Goal: Task Accomplishment & Management: Manage account settings

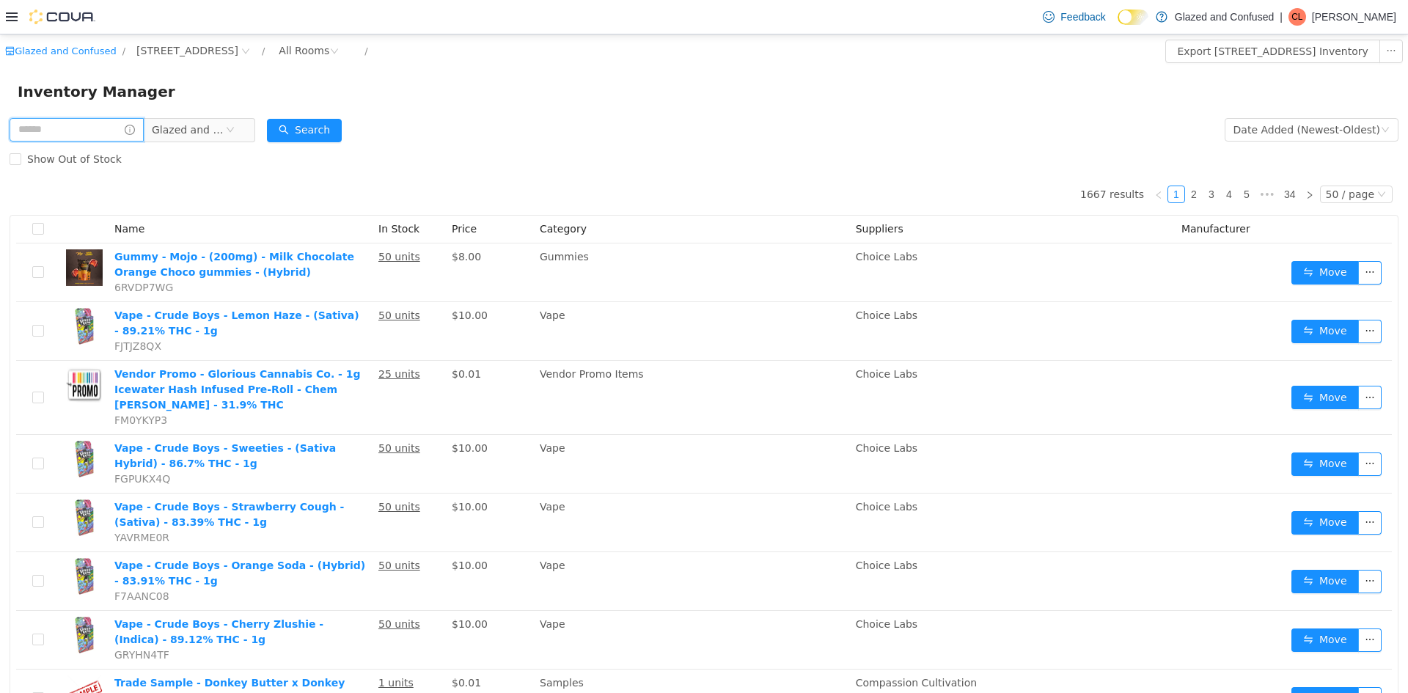
click at [47, 131] on input "text" at bounding box center [77, 129] width 134 height 23
type input "*******"
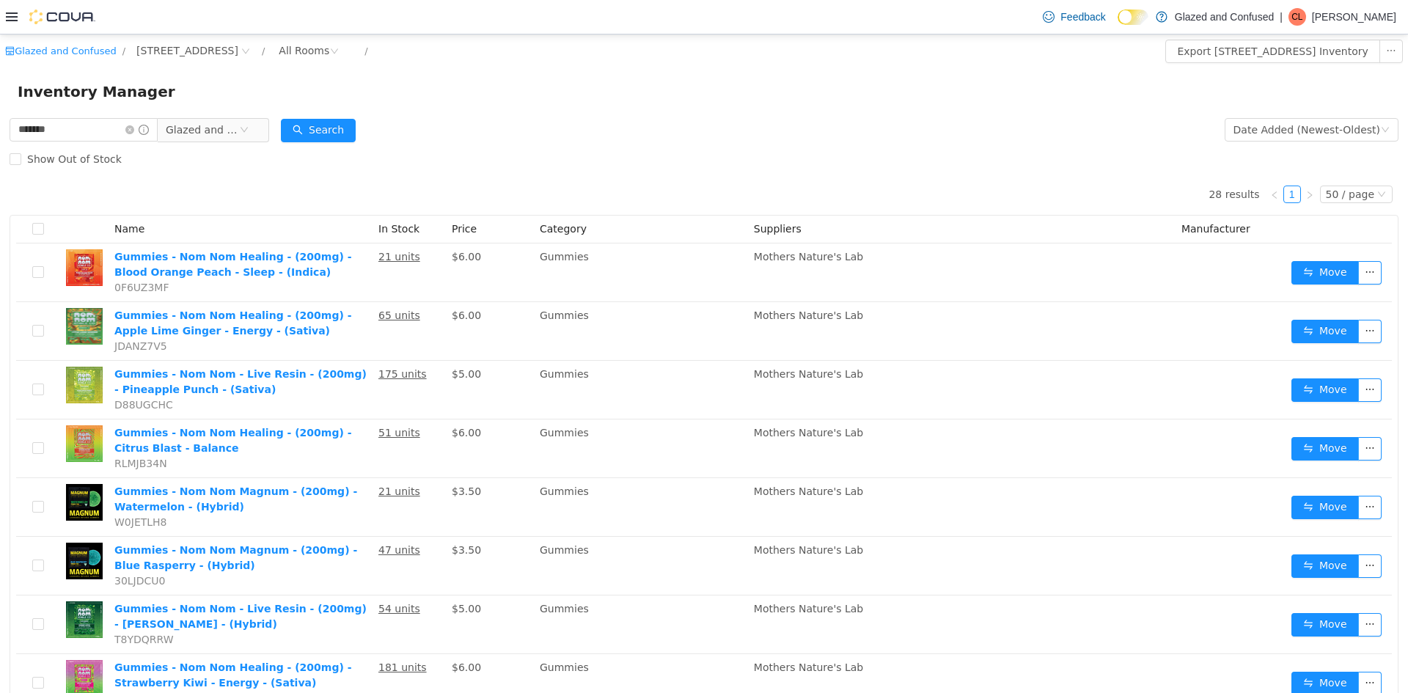
click at [323, 142] on div "Search" at bounding box center [318, 129] width 75 height 29
click at [311, 118] on div "Search" at bounding box center [318, 129] width 75 height 29
click at [1313, 119] on div "Date Added (Newest-Oldest)" at bounding box center [1307, 130] width 147 height 22
click at [1310, 132] on div "Date Added (Newest-Oldest)" at bounding box center [1307, 130] width 147 height 22
click at [1248, 151] on div "Show Out of Stock" at bounding box center [704, 158] width 1389 height 29
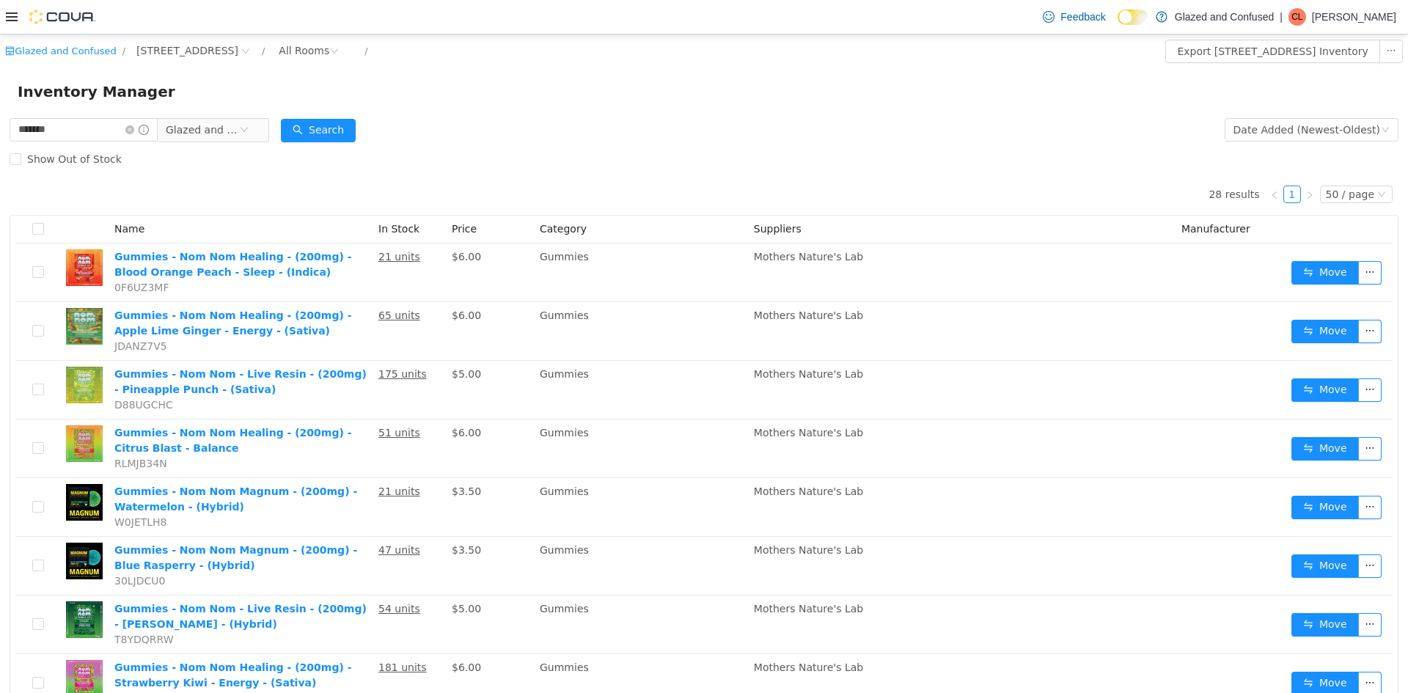
click at [1247, 151] on div "Show Out of Stock" at bounding box center [704, 158] width 1389 height 29
click at [1245, 123] on div "Date Added (Newest-Oldest)" at bounding box center [1307, 130] width 147 height 22
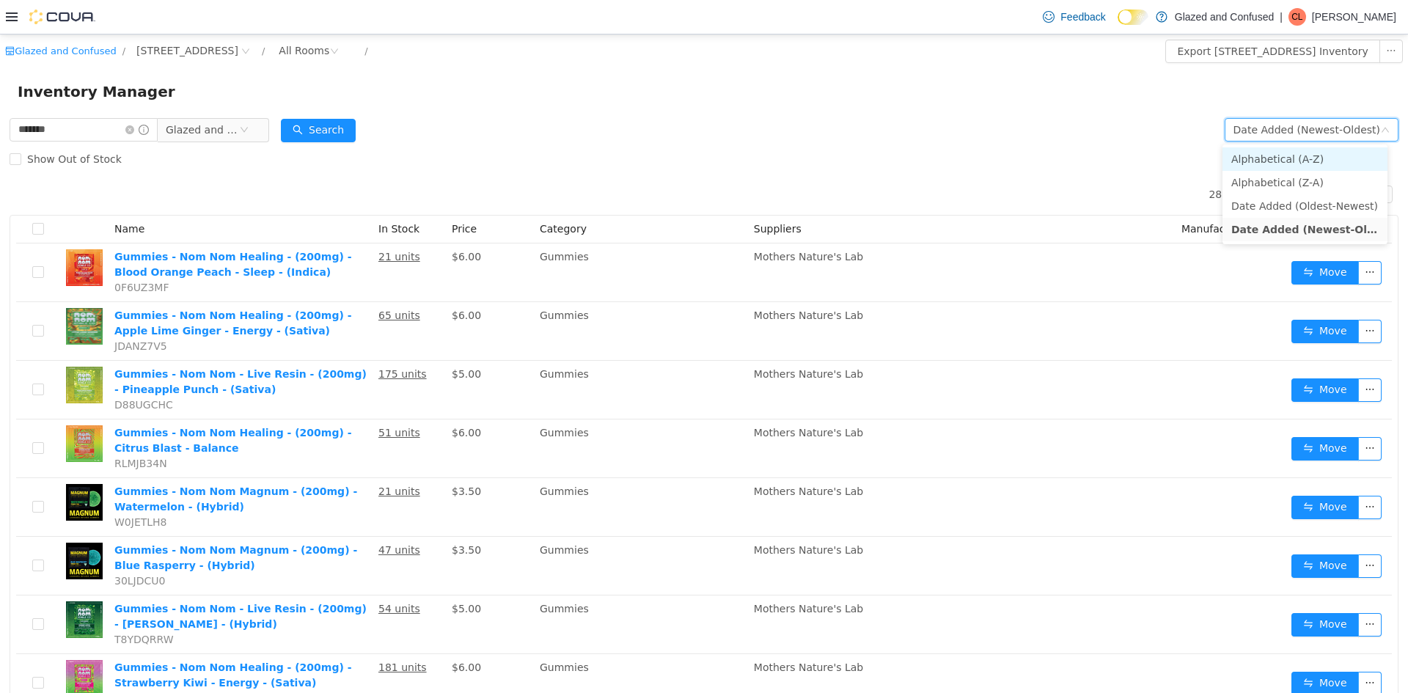
click at [1245, 155] on li "Alphabetical (A-Z)" at bounding box center [1305, 158] width 165 height 23
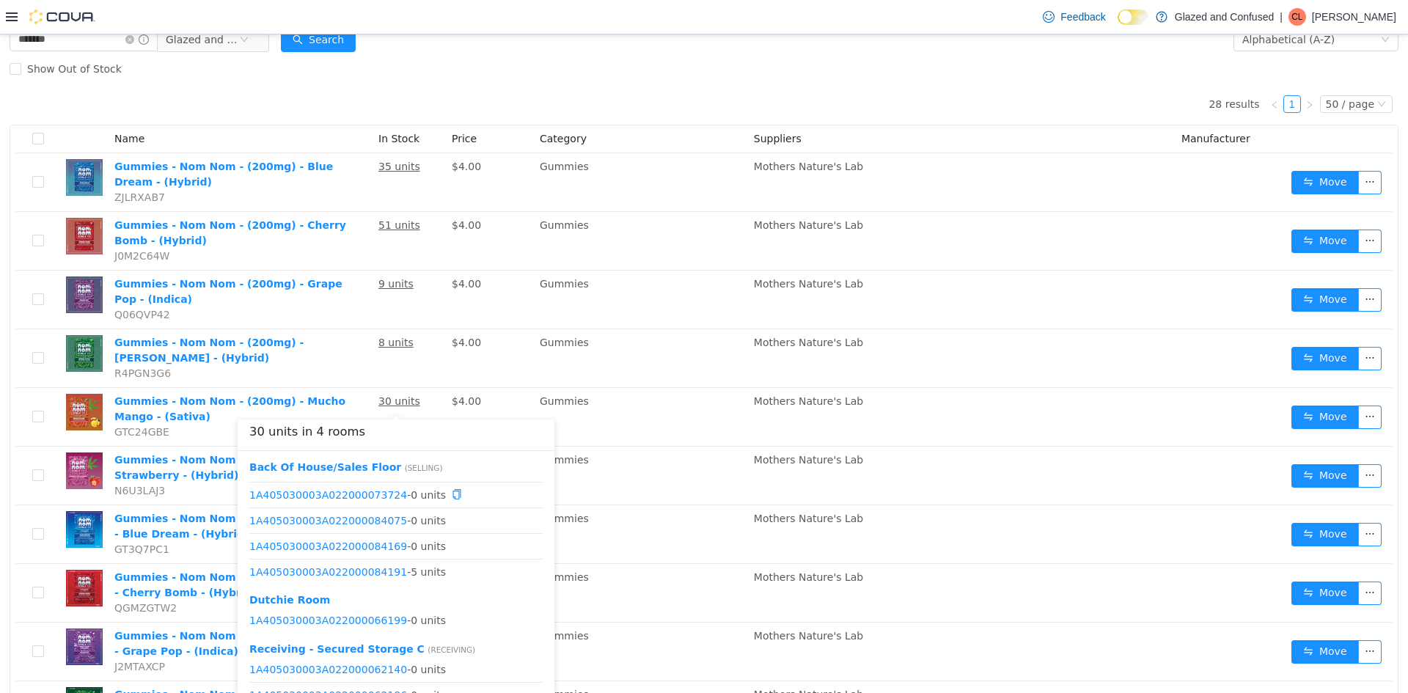
scroll to position [147, 0]
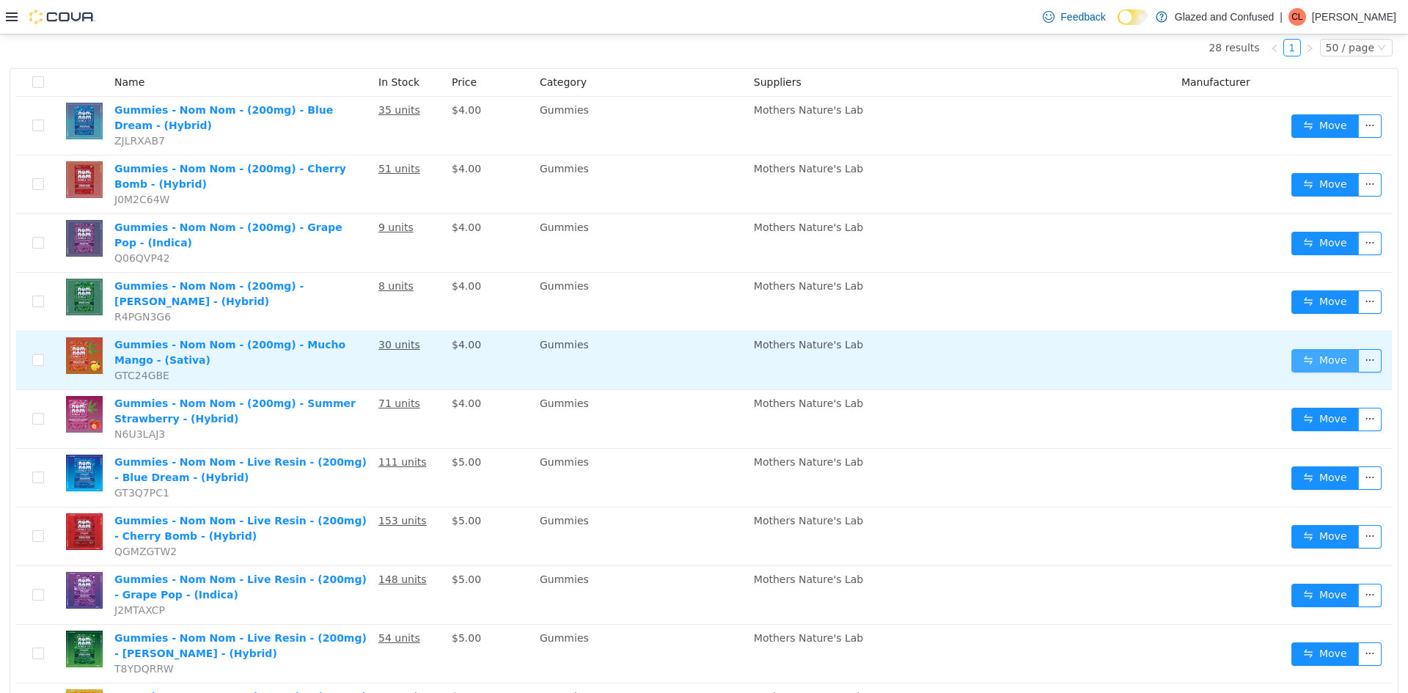
click at [1334, 369] on button "Move" at bounding box center [1324, 360] width 67 height 23
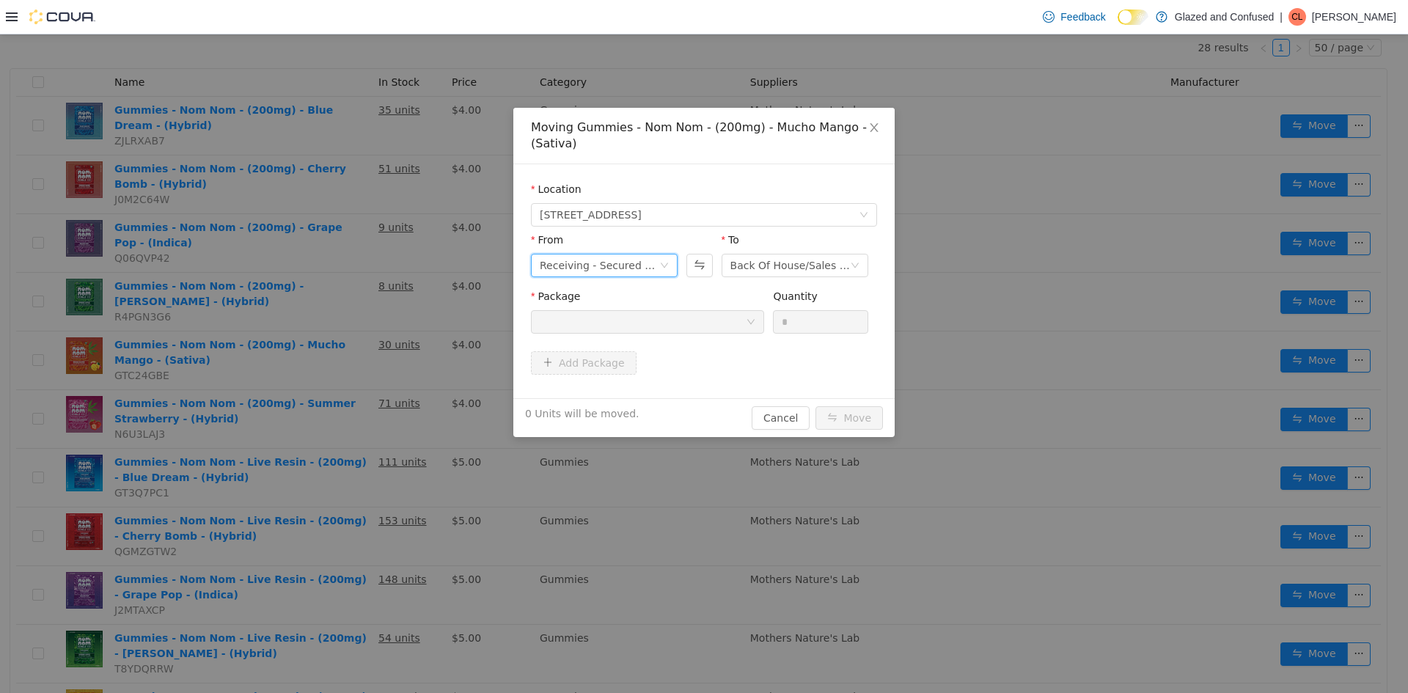
click at [592, 257] on div "Receiving - Secured Storage C" at bounding box center [600, 265] width 120 height 22
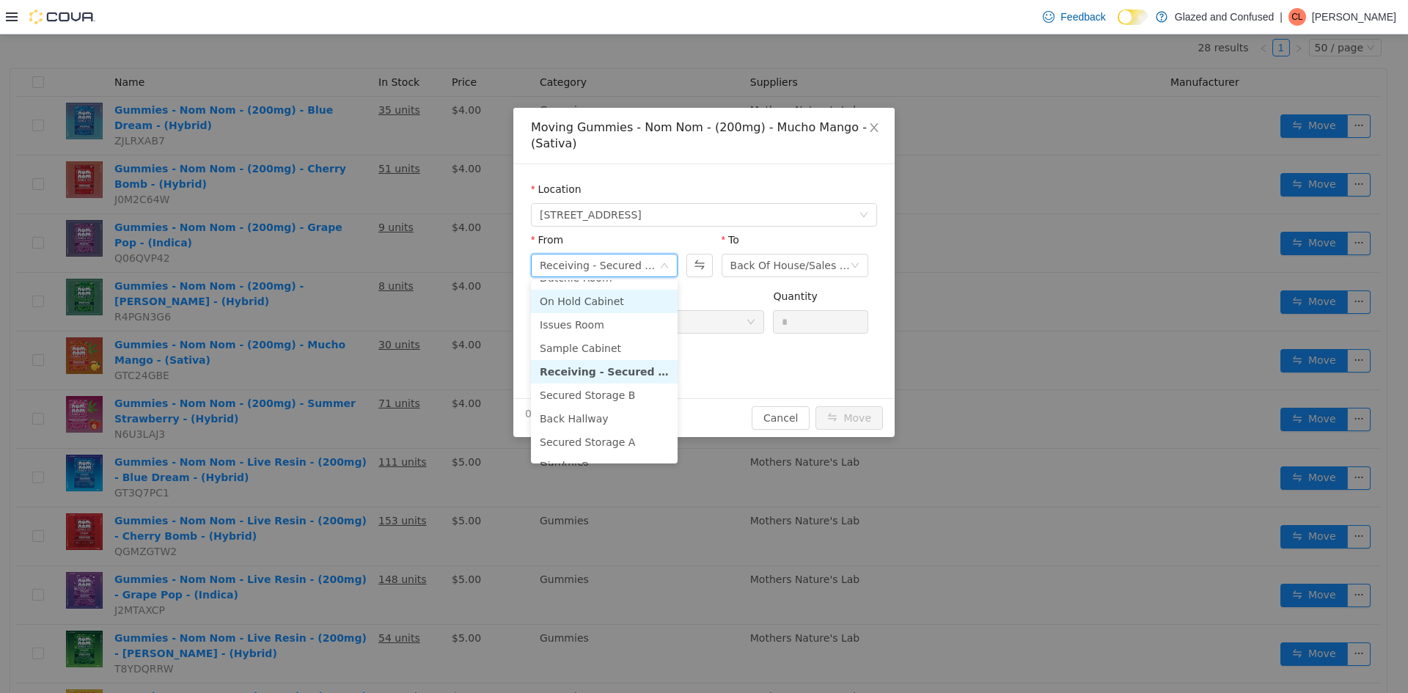
scroll to position [128, 0]
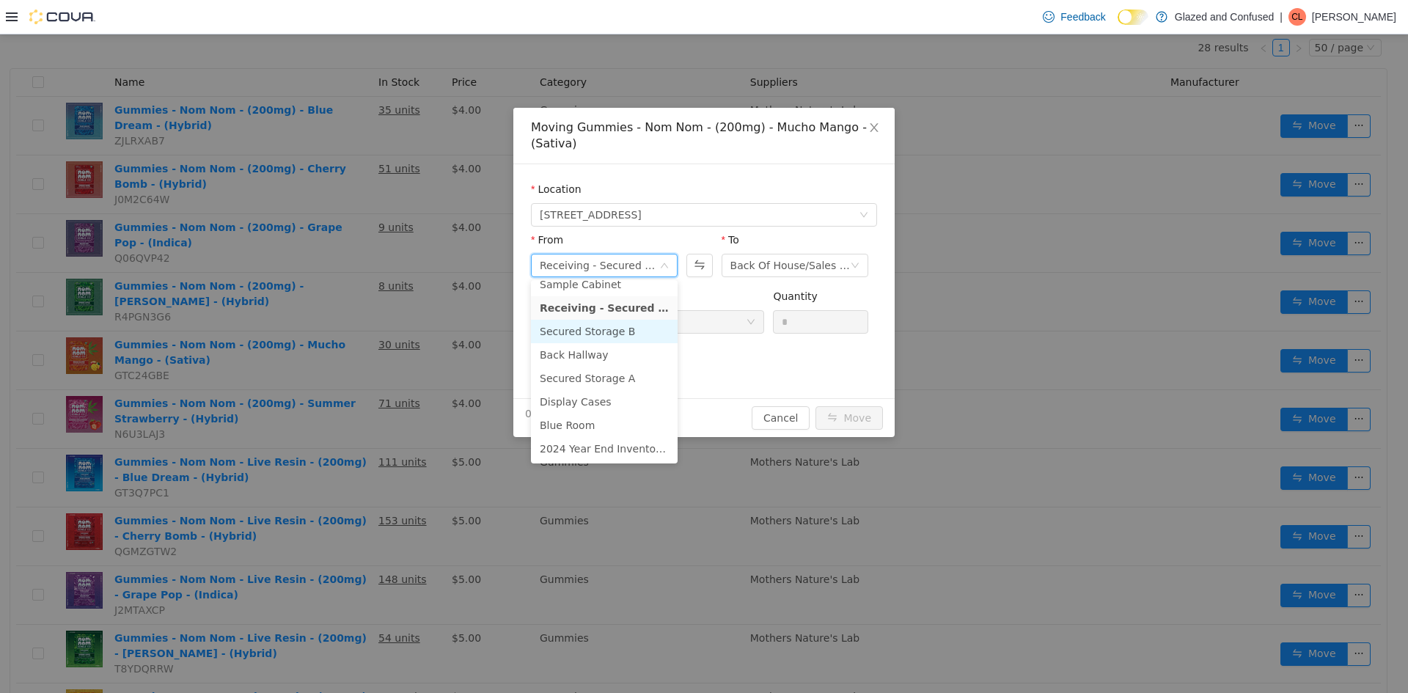
click at [584, 330] on li "Secured Storage B" at bounding box center [604, 331] width 147 height 23
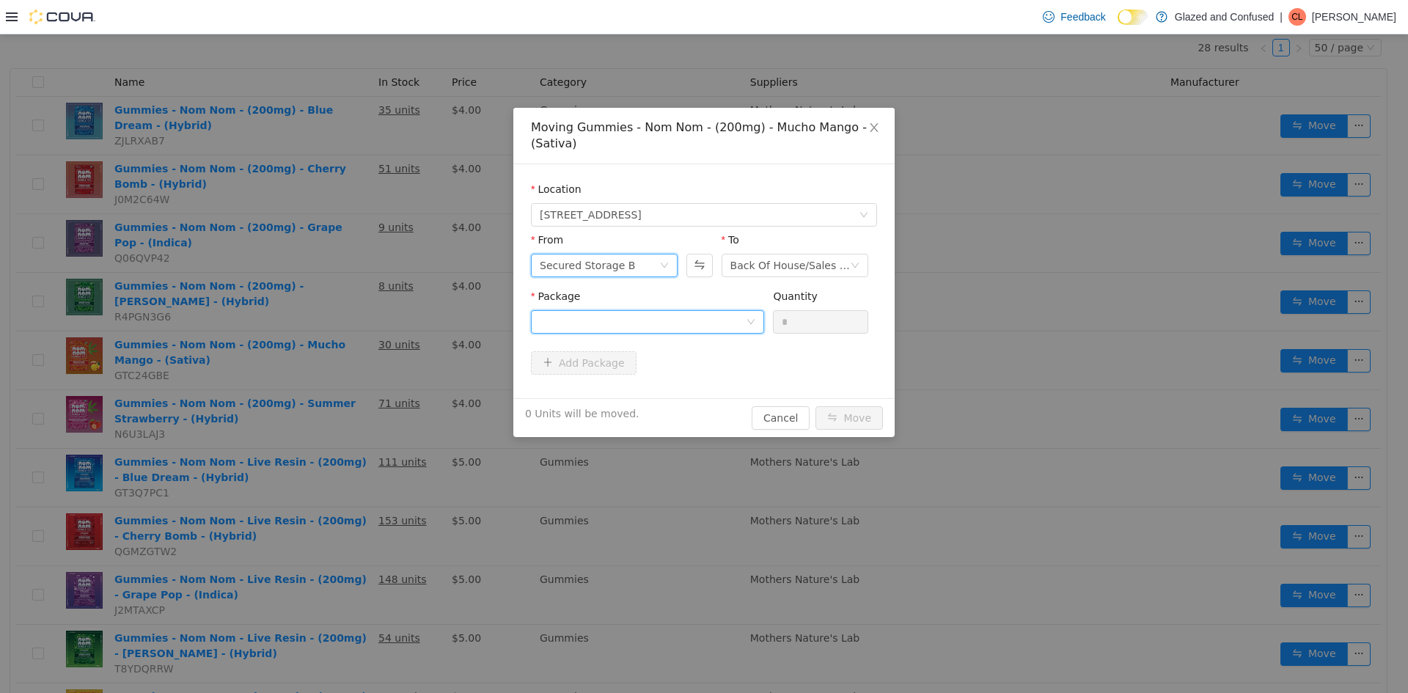
click at [719, 315] on div at bounding box center [643, 322] width 206 height 22
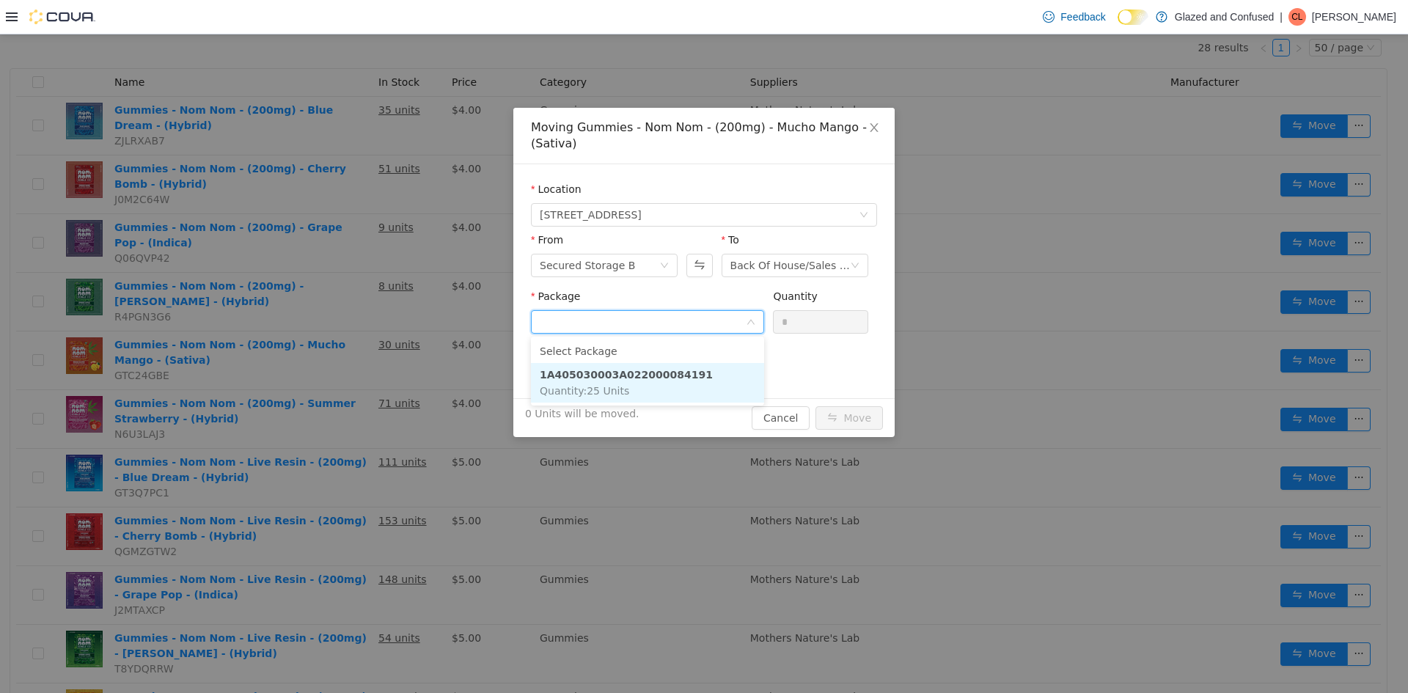
click at [638, 395] on li "1A405030003A022000084191 Quantity : 25 Units" at bounding box center [647, 383] width 233 height 40
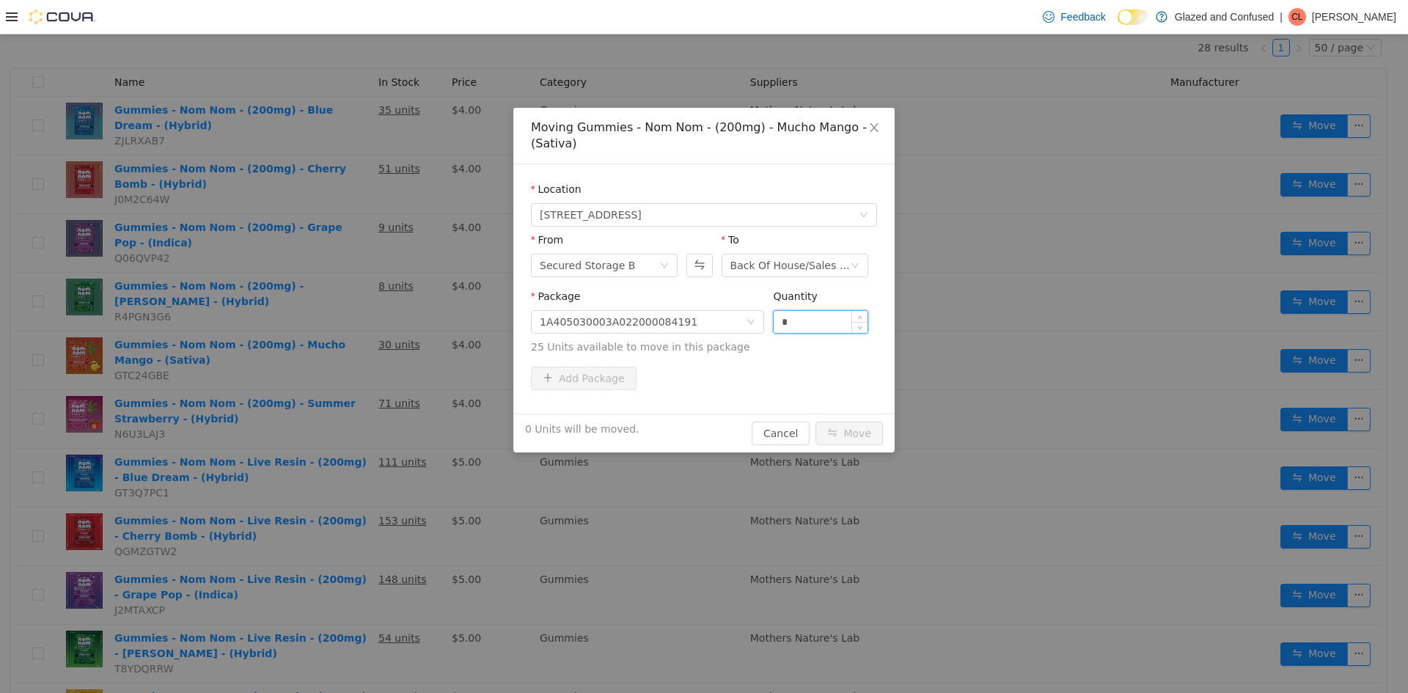
click at [800, 329] on input "*" at bounding box center [821, 322] width 94 height 22
click at [805, 329] on input "*" at bounding box center [821, 322] width 94 height 22
click at [805, 329] on input "Quantity" at bounding box center [821, 322] width 94 height 22
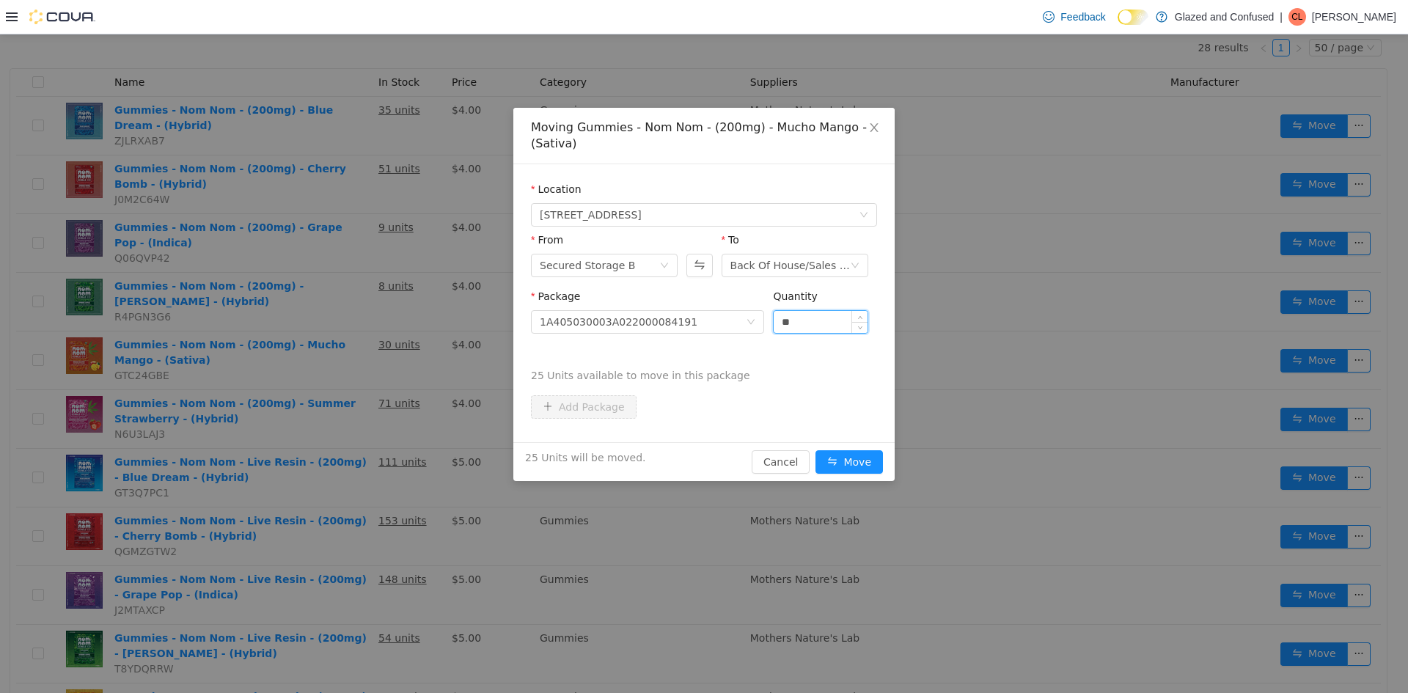
type input "**"
click at [816, 450] on button "Move" at bounding box center [849, 461] width 67 height 23
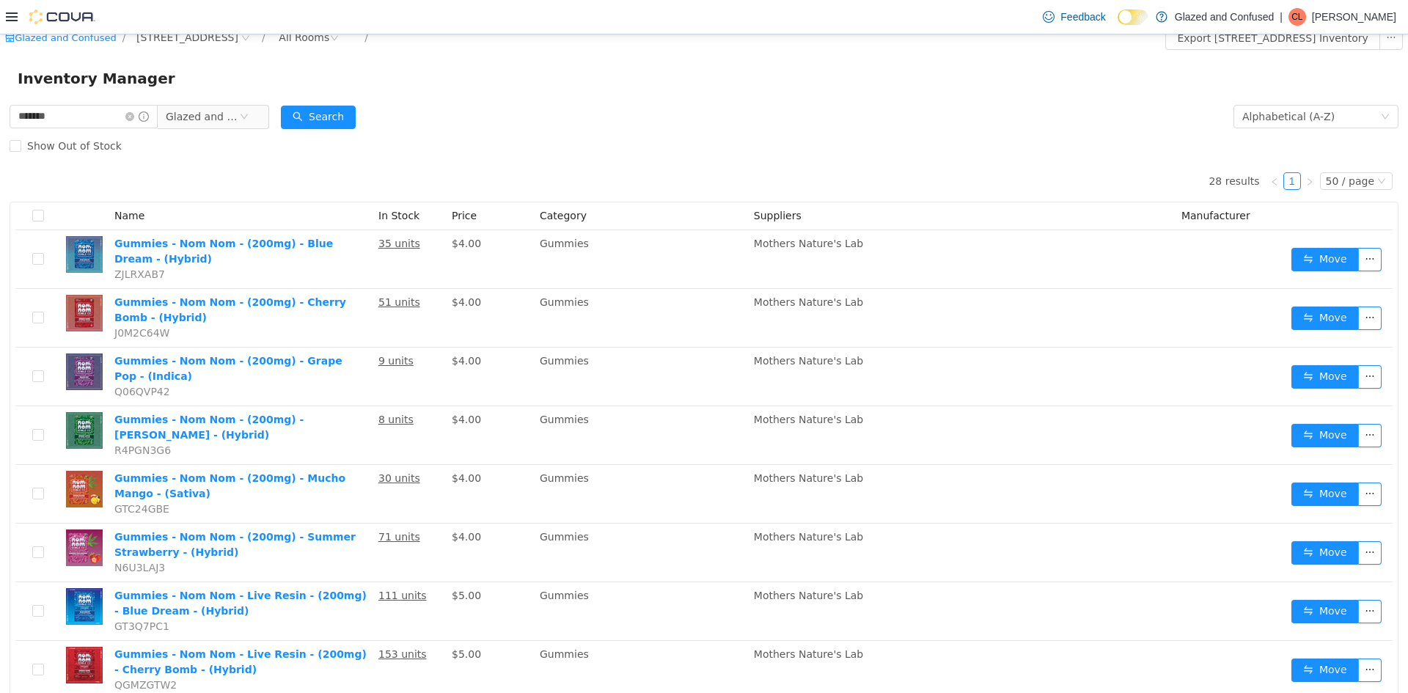
scroll to position [0, 0]
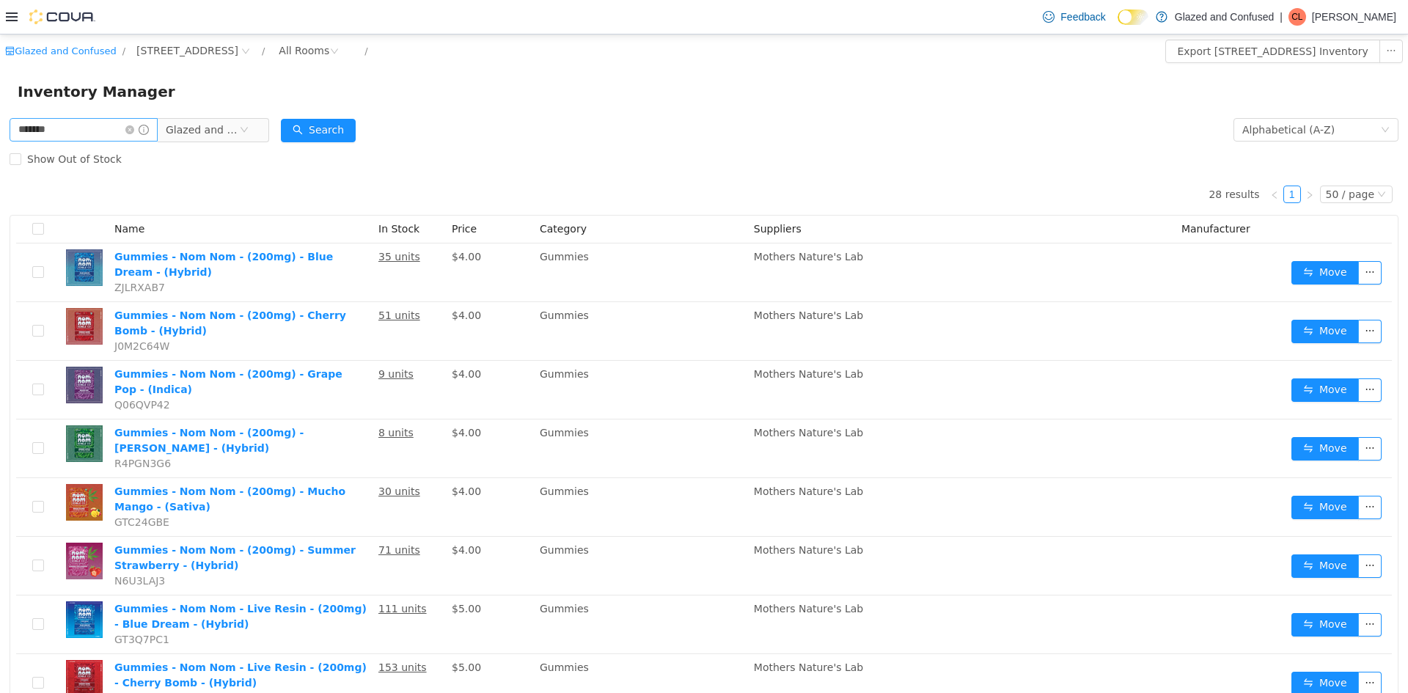
drag, startPoint x: 146, startPoint y: 130, endPoint x: 170, endPoint y: 134, distance: 24.6
click at [134, 130] on icon "icon: close-circle" at bounding box center [129, 129] width 9 height 9
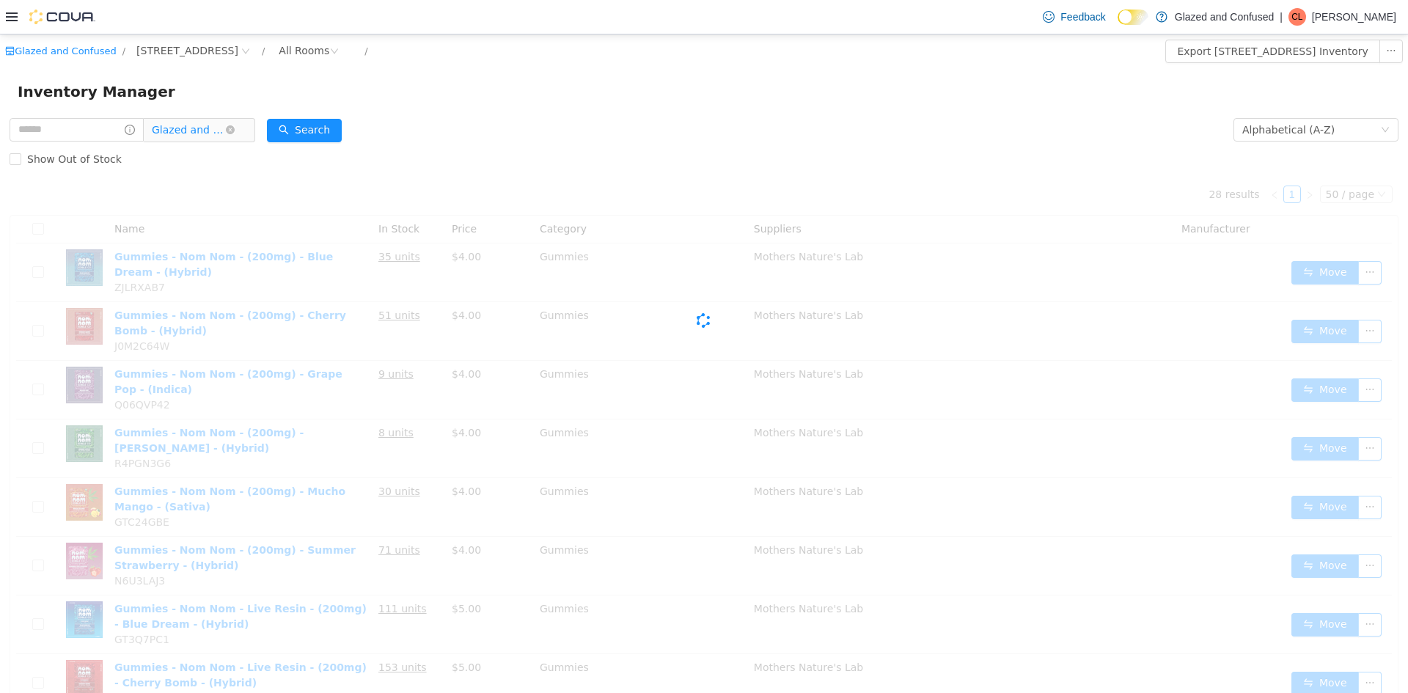
click at [185, 135] on span "Glazed and Confused" at bounding box center [188, 130] width 73 height 22
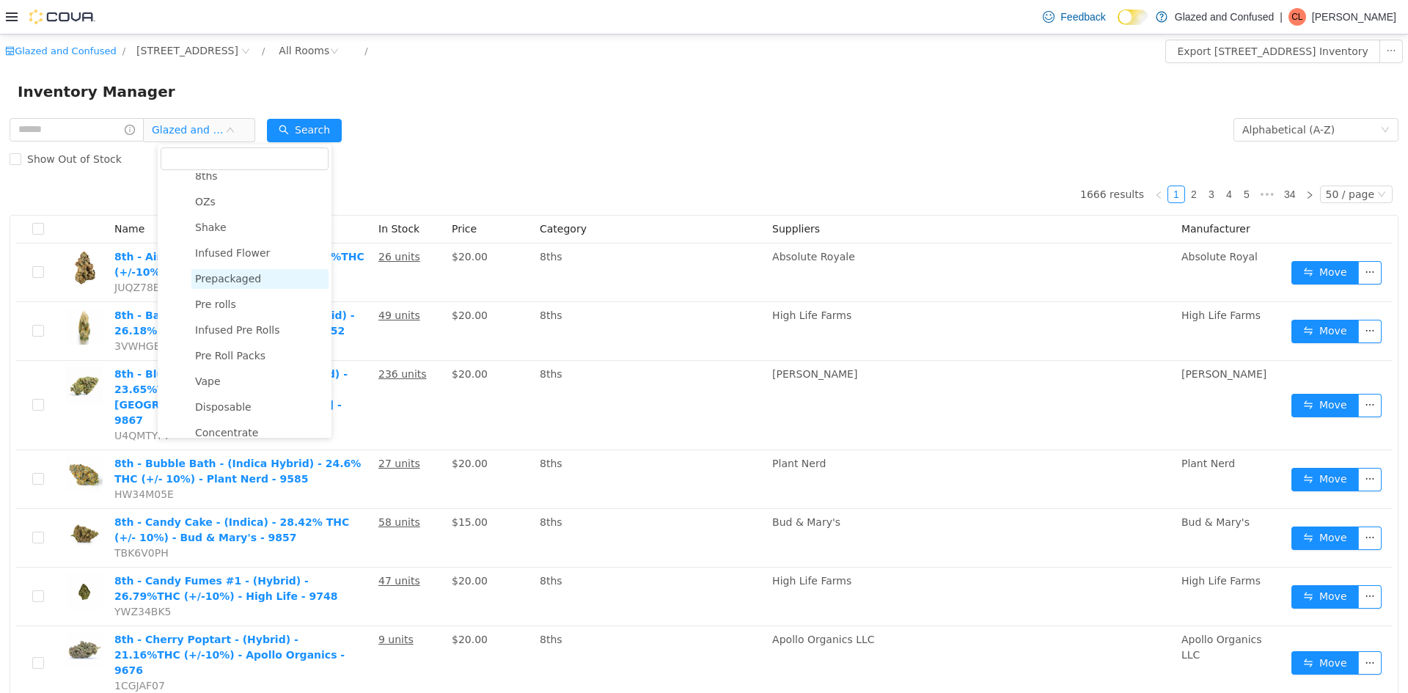
scroll to position [36, 0]
click at [224, 309] on span "Prepackaged" at bounding box center [228, 304] width 66 height 12
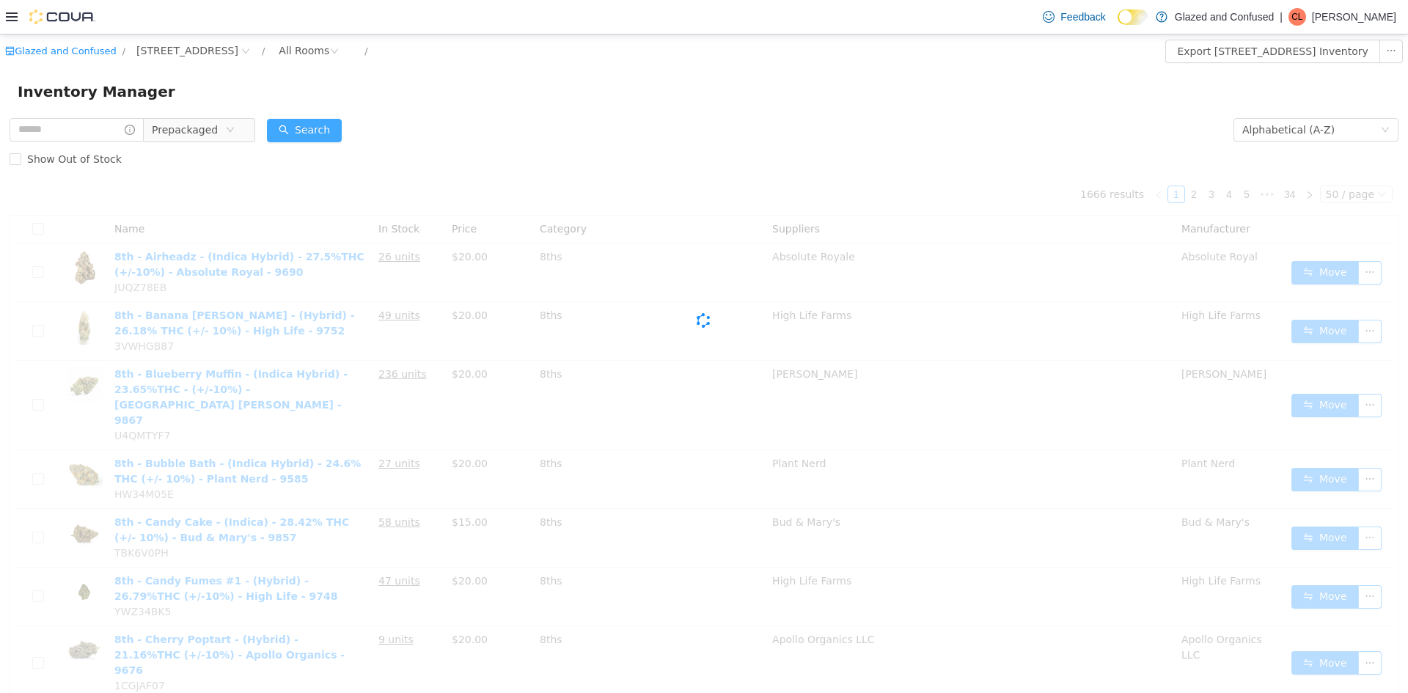
click at [315, 128] on button "Search" at bounding box center [304, 130] width 75 height 23
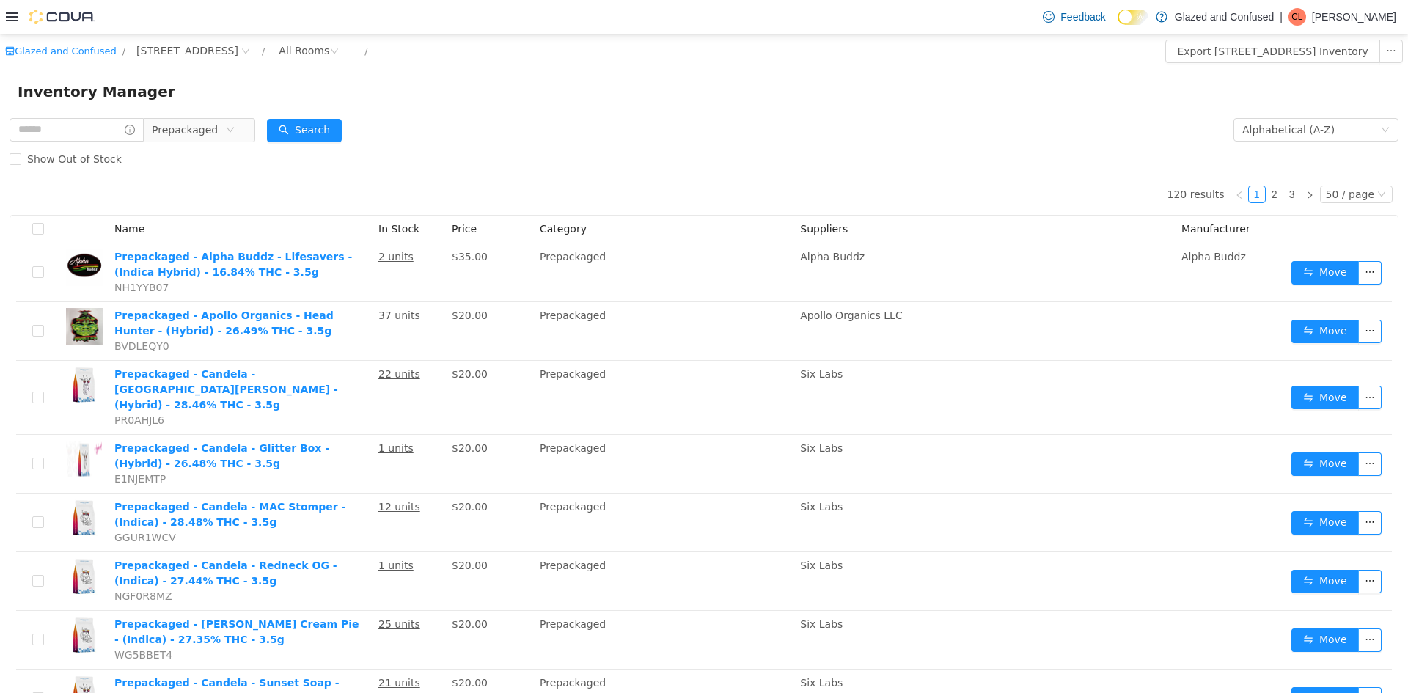
click at [570, 151] on div "Show Out of Stock" at bounding box center [704, 158] width 1389 height 29
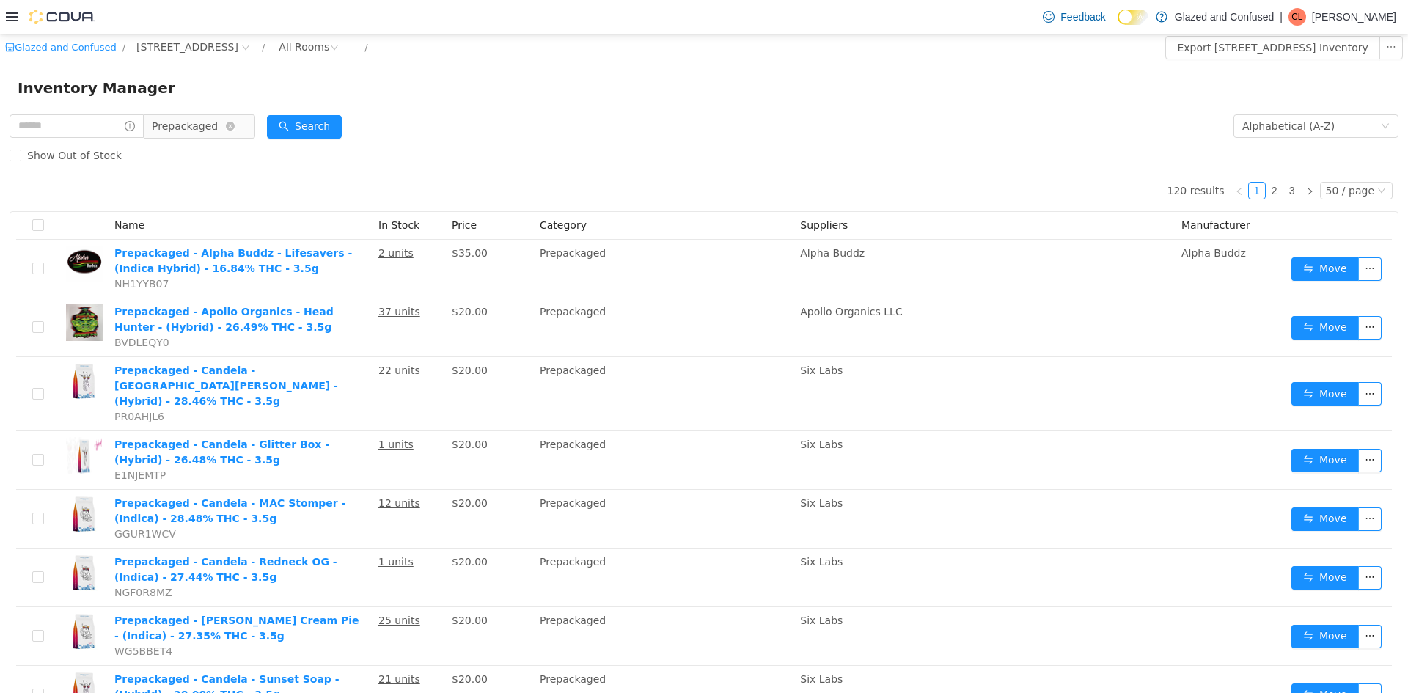
scroll to position [0, 0]
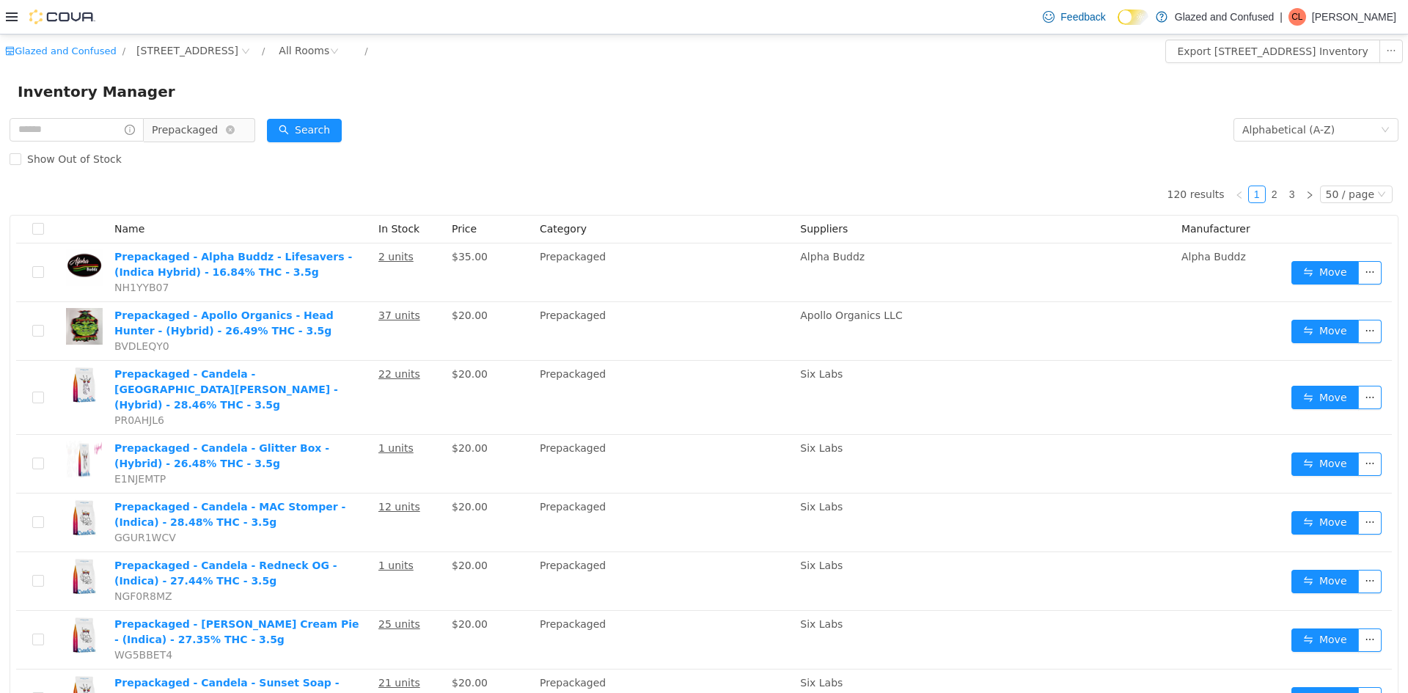
drag, startPoint x: 195, startPoint y: 125, endPoint x: 202, endPoint y: 135, distance: 12.6
click at [195, 125] on span "Prepackaged" at bounding box center [185, 130] width 66 height 22
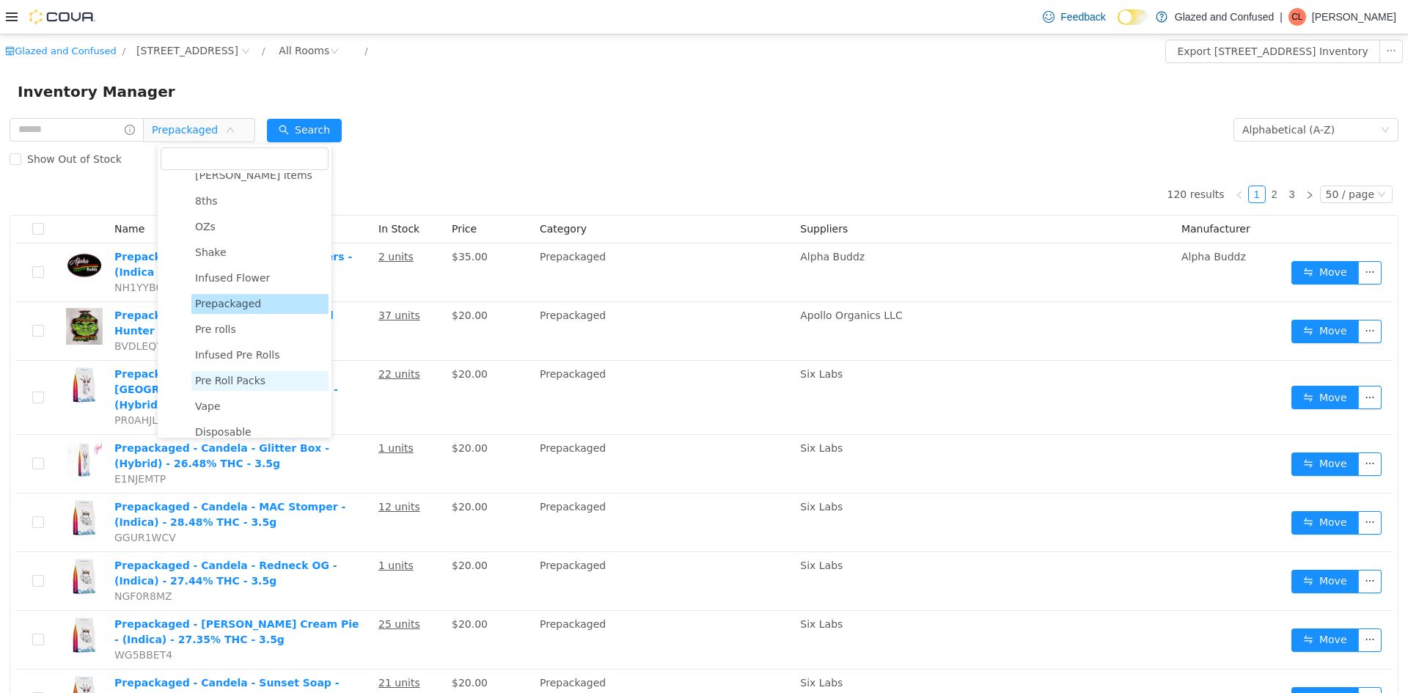
click at [237, 384] on span "Pre Roll Packs" at bounding box center [230, 381] width 70 height 12
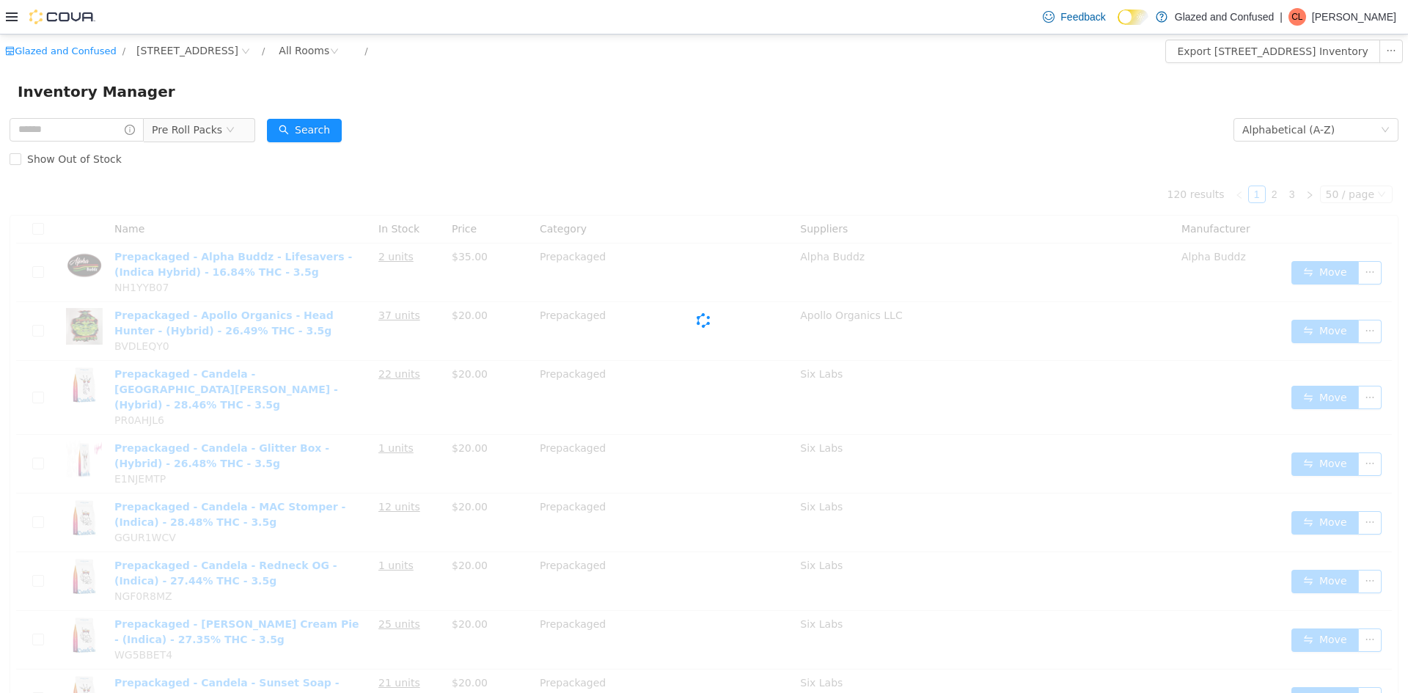
click at [310, 97] on div "Inventory Manager" at bounding box center [704, 91] width 1373 height 23
click at [314, 110] on div "Inventory Manager" at bounding box center [704, 91] width 1408 height 47
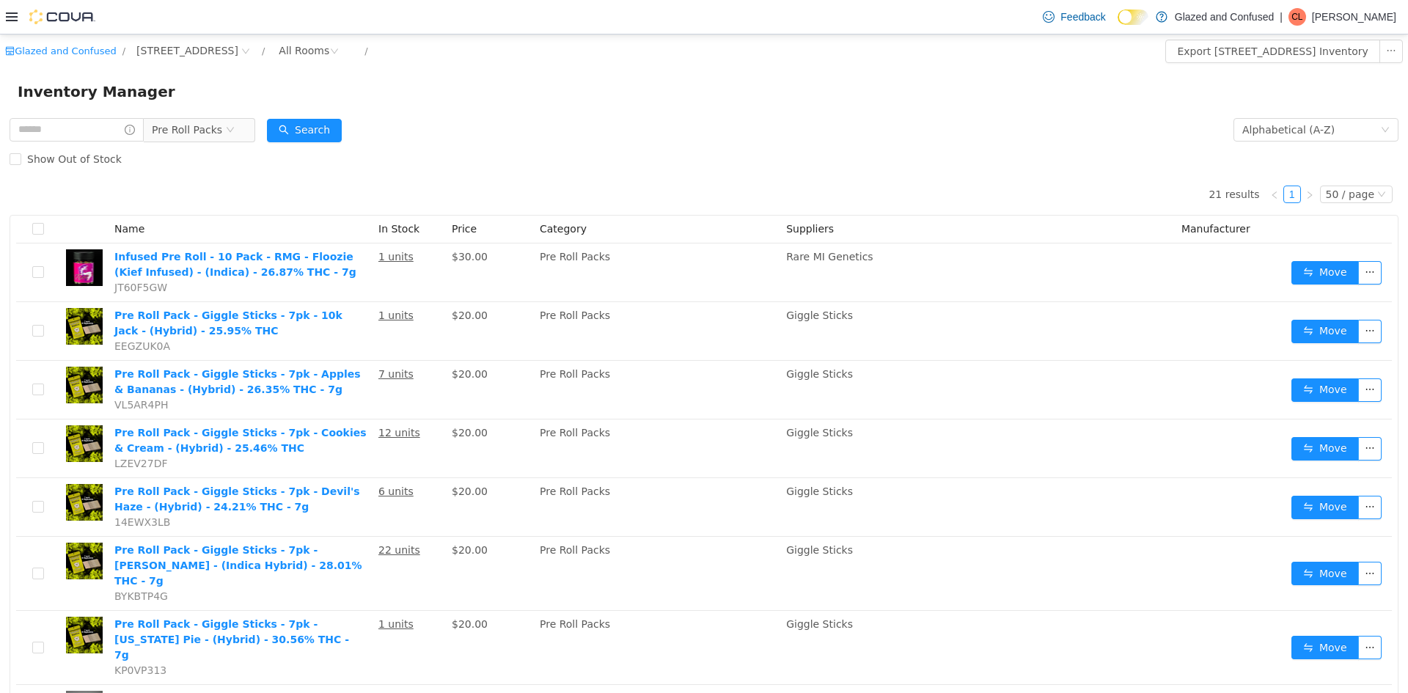
click at [309, 144] on div "Show Out of Stock" at bounding box center [704, 158] width 1389 height 29
click at [308, 138] on button "Search" at bounding box center [304, 130] width 75 height 23
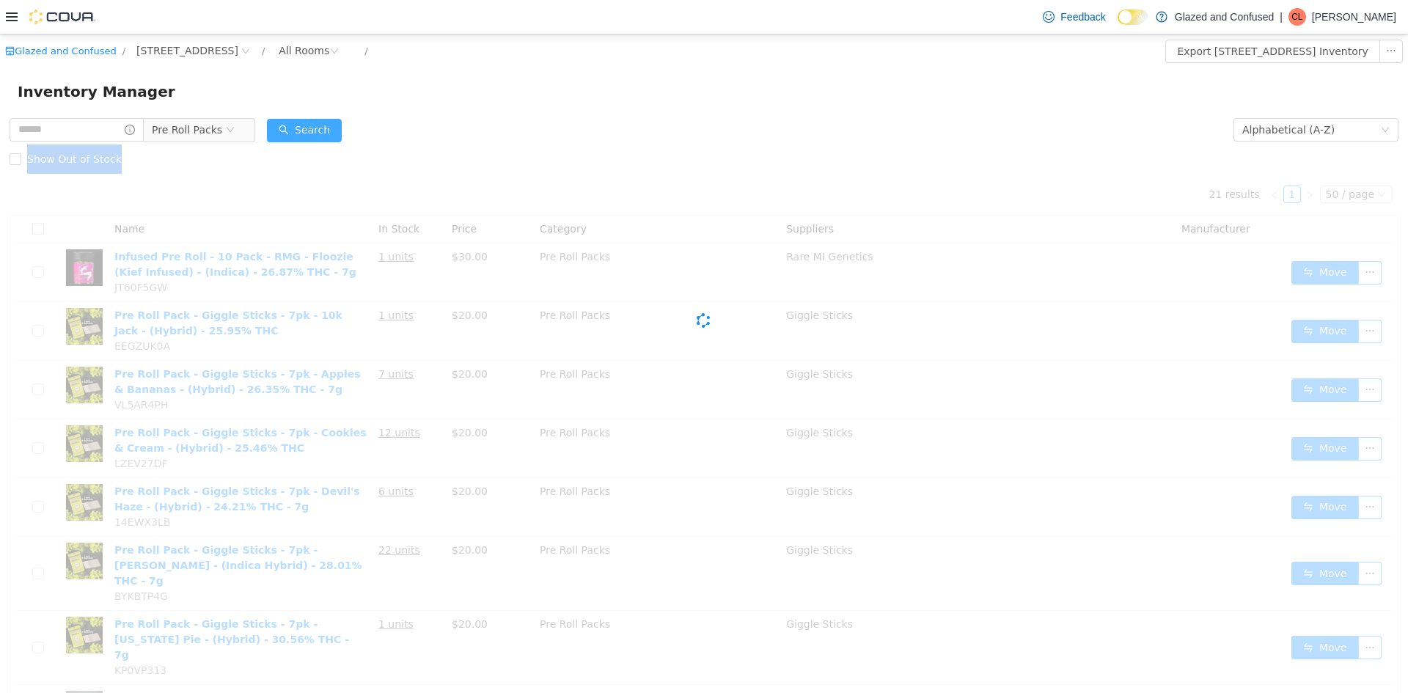
click at [308, 138] on button "Search" at bounding box center [304, 130] width 75 height 23
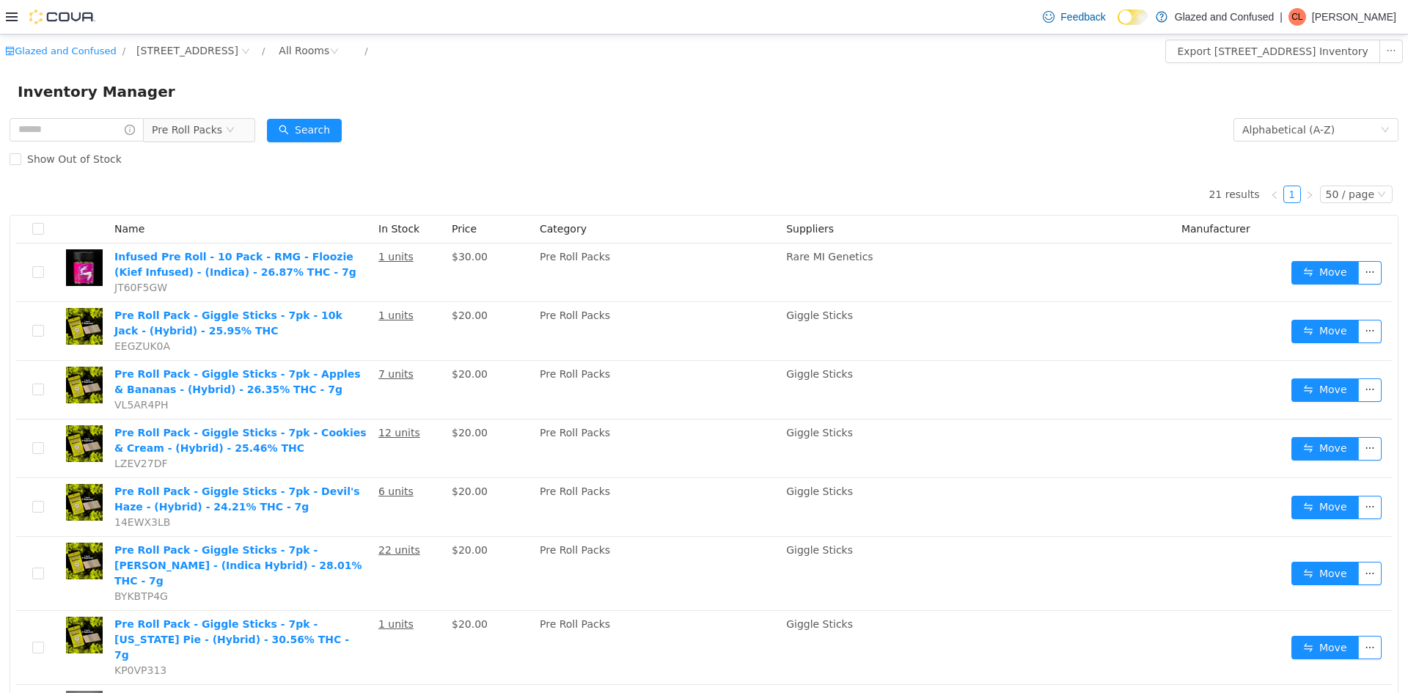
drag, startPoint x: 802, startPoint y: 208, endPoint x: 792, endPoint y: 197, distance: 14.5
click at [199, 150] on div "Show Out of Stock" at bounding box center [704, 158] width 1389 height 29
click at [210, 135] on span "Pre Roll Packs" at bounding box center [187, 130] width 70 height 22
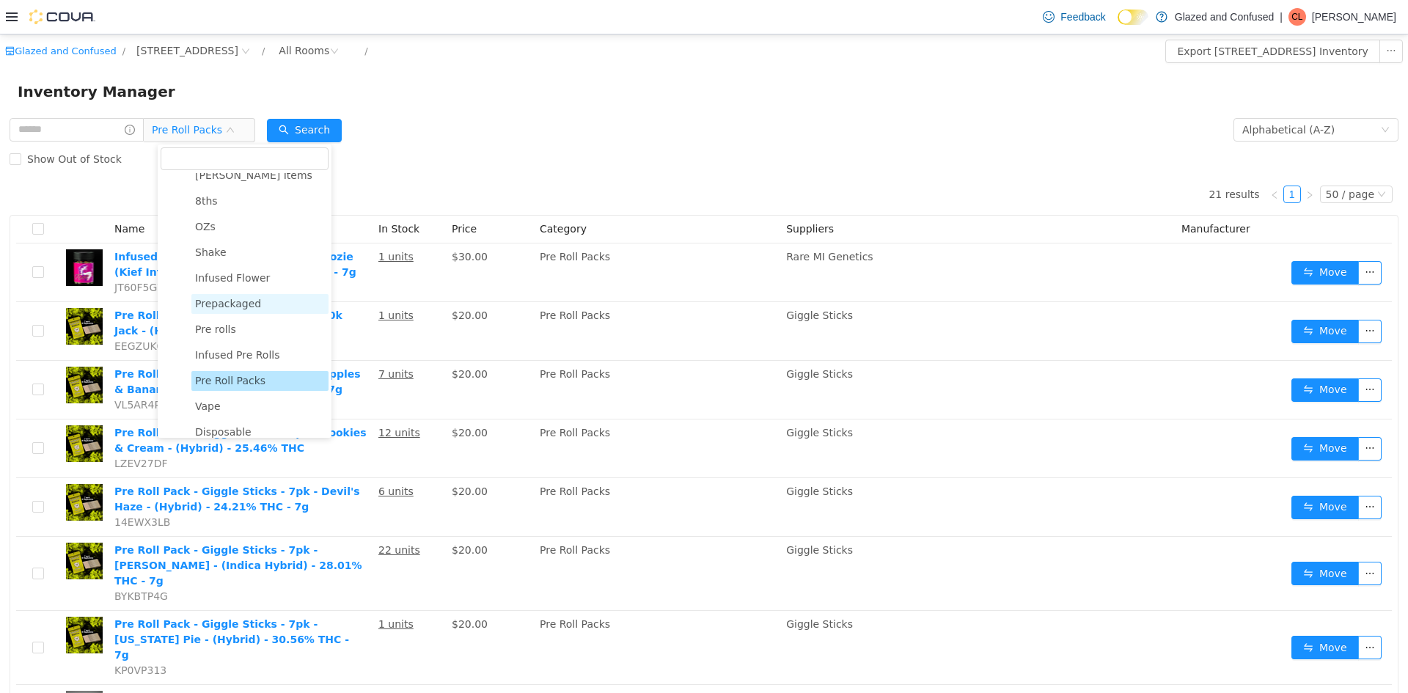
click at [237, 307] on span "Prepackaged" at bounding box center [228, 304] width 66 height 12
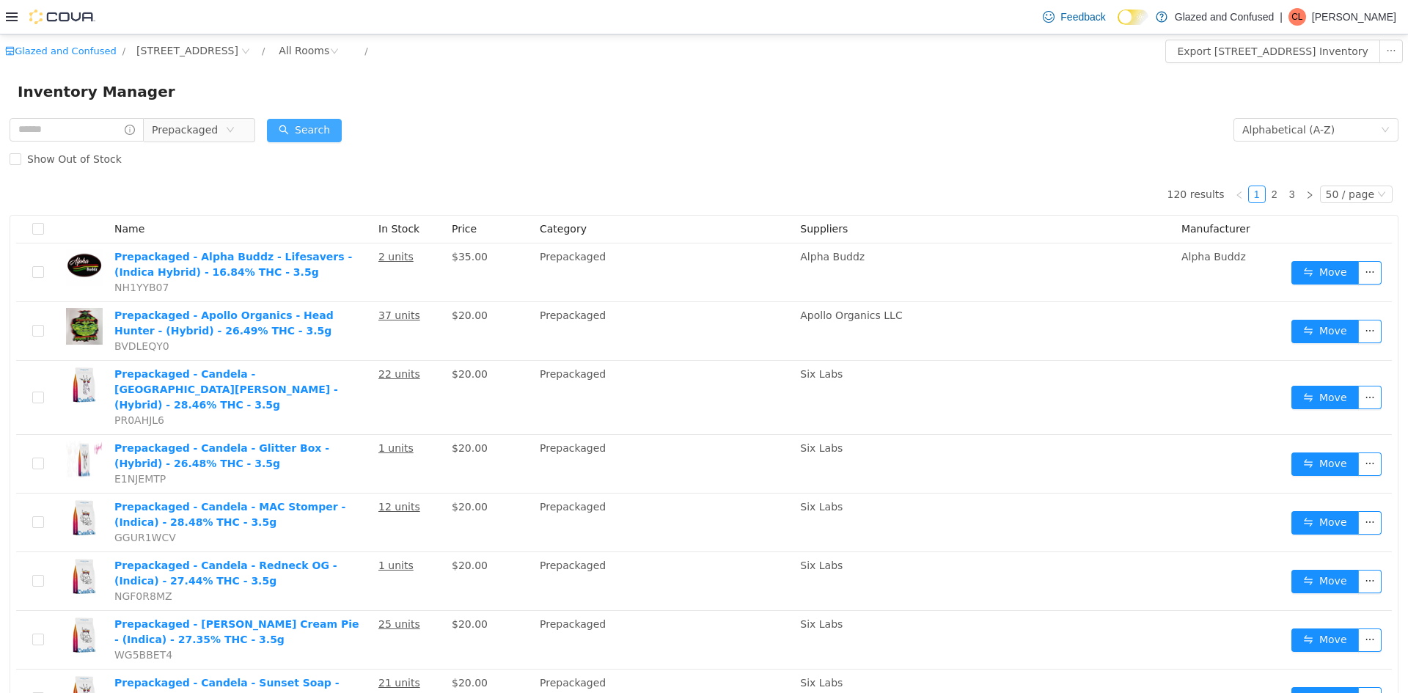
click at [326, 131] on button "Search" at bounding box center [304, 130] width 75 height 23
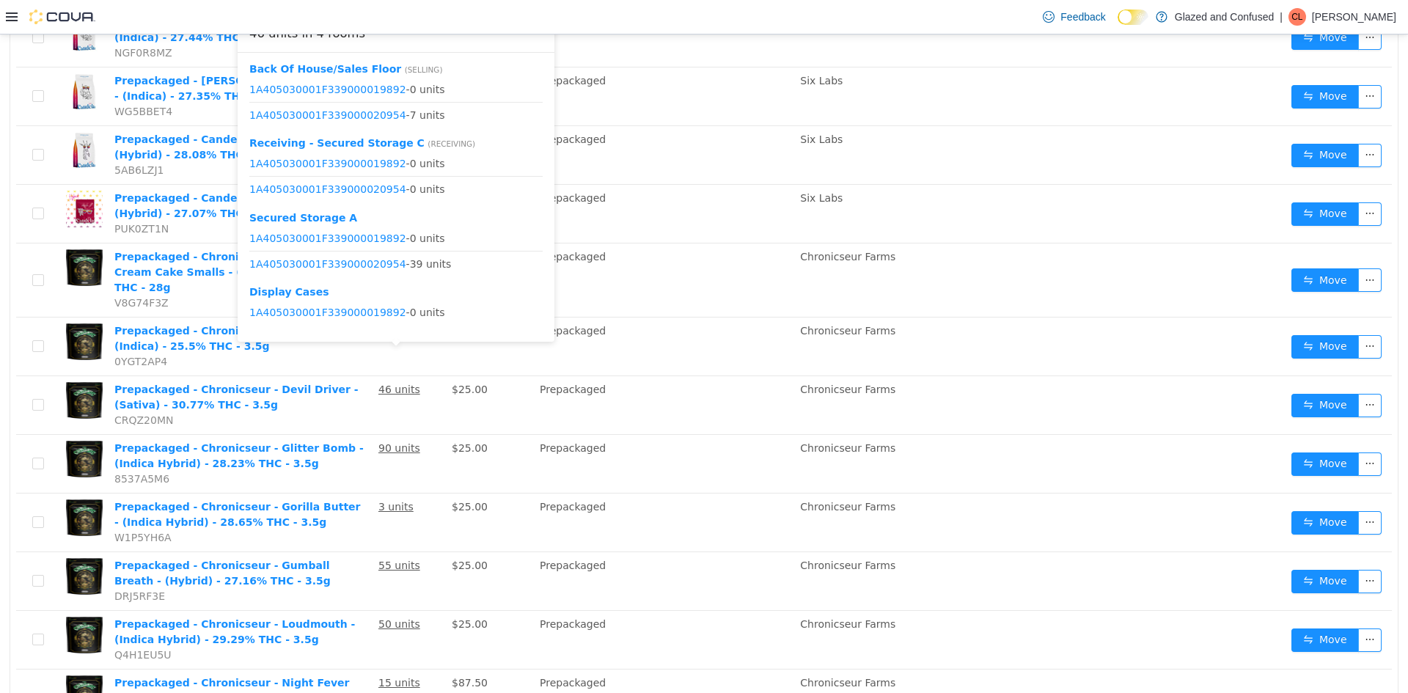
scroll to position [513, 0]
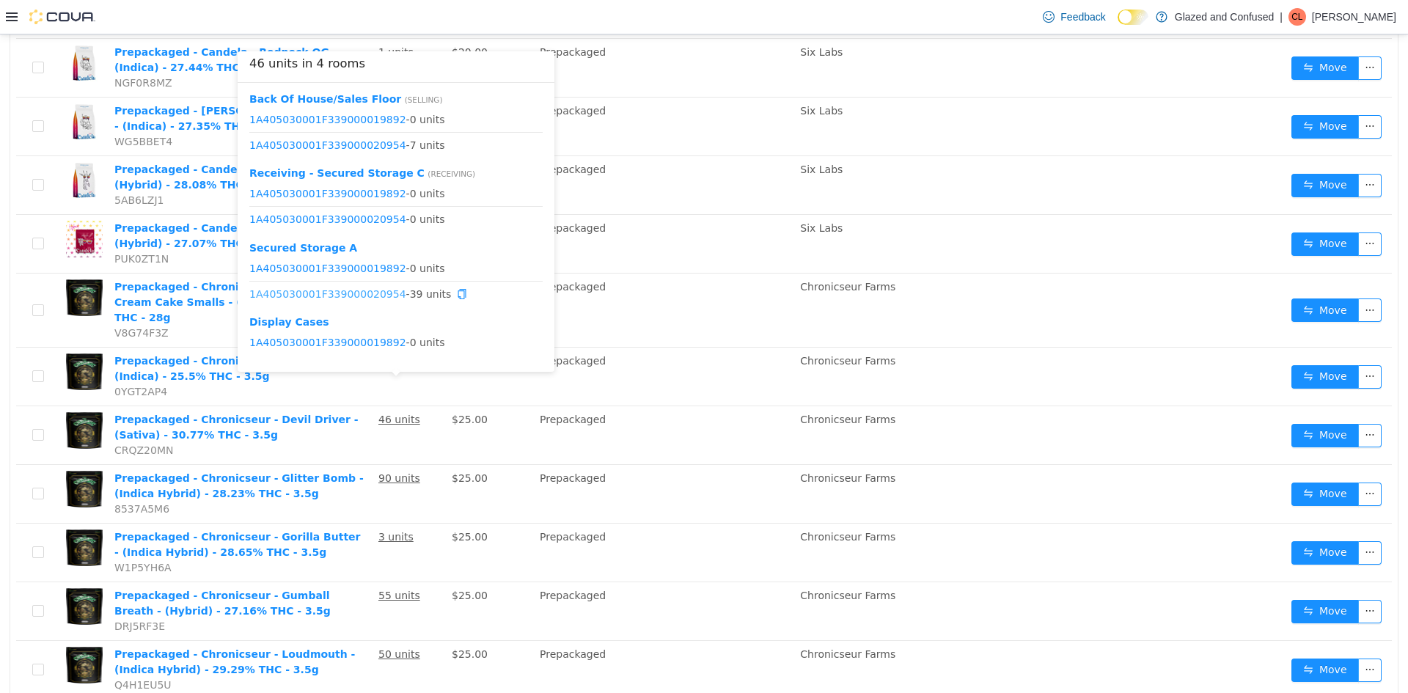
click at [363, 298] on link "1A405030001F339000020954" at bounding box center [327, 294] width 157 height 12
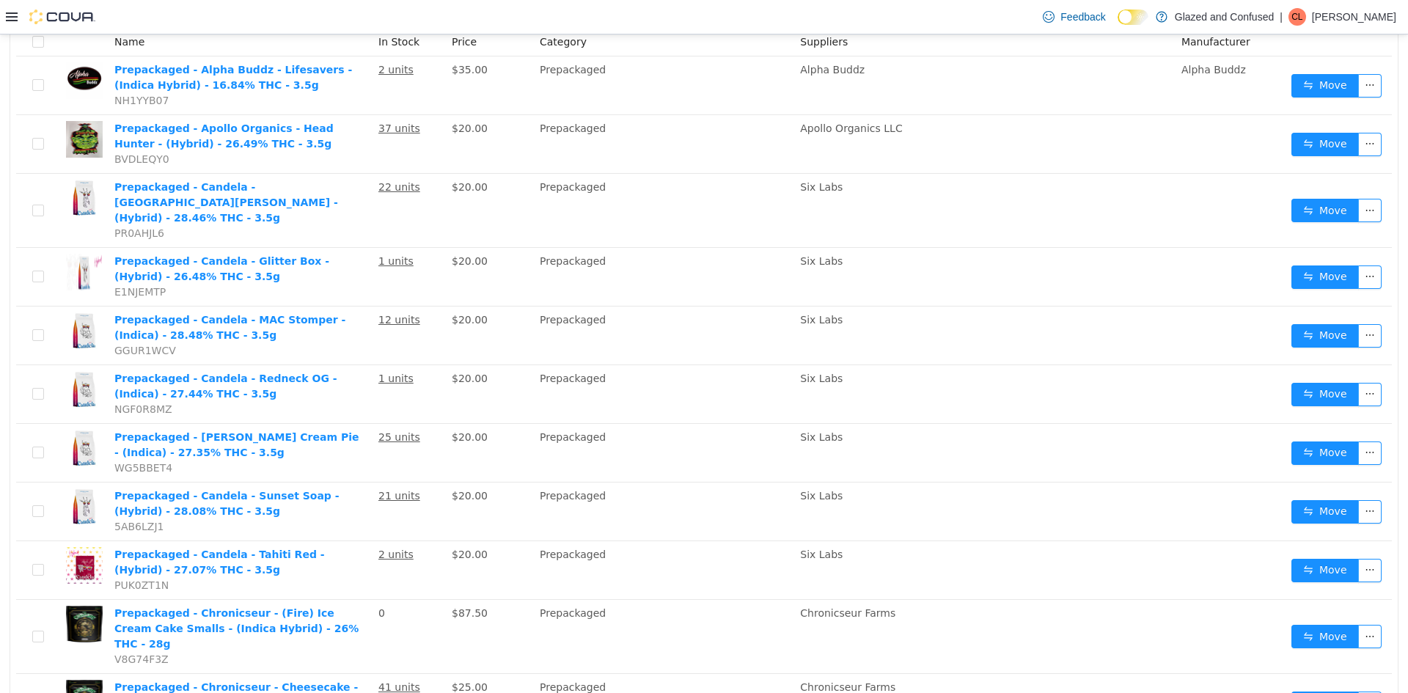
scroll to position [0, 0]
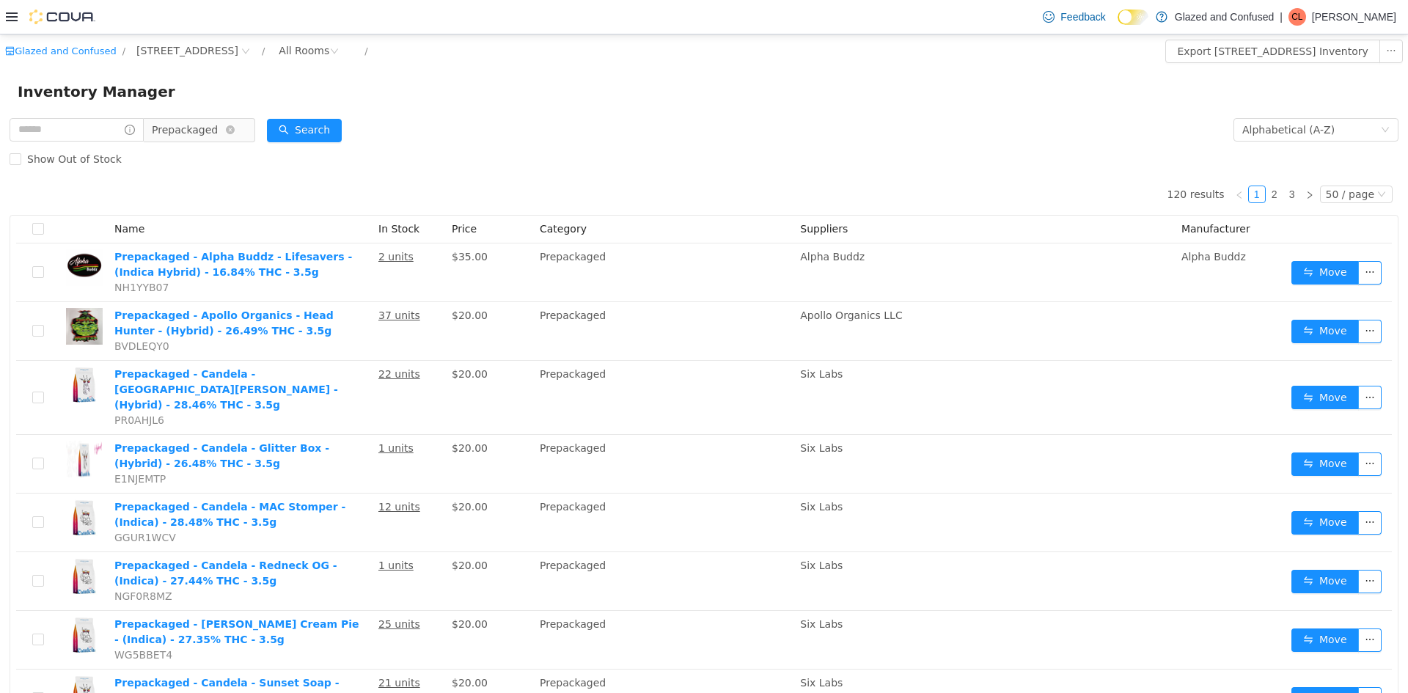
drag, startPoint x: 197, startPoint y: 104, endPoint x: 199, endPoint y: 138, distance: 33.8
click at [197, 109] on div "Inventory Manager" at bounding box center [704, 91] width 1408 height 47
drag, startPoint x: 199, startPoint y: 140, endPoint x: 203, endPoint y: 133, distance: 7.9
click at [199, 140] on span "Prepackaged" at bounding box center [185, 130] width 66 height 22
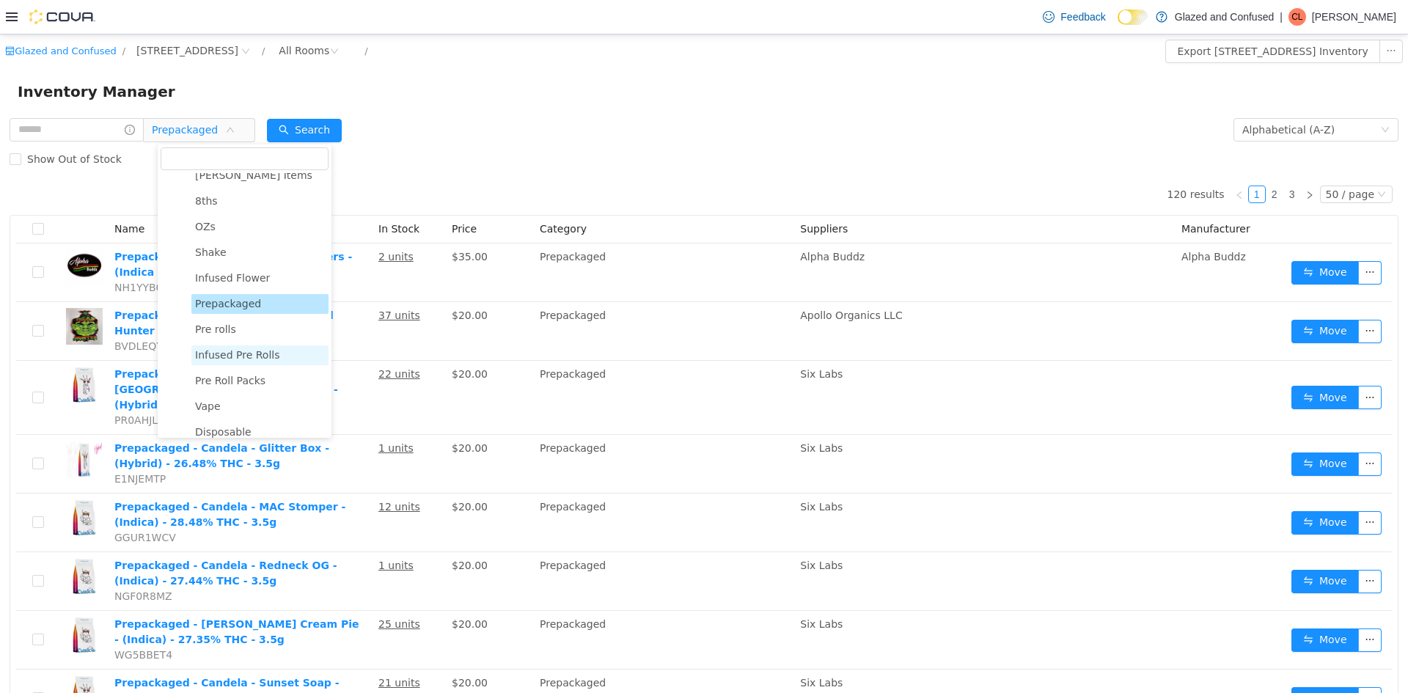
click at [241, 356] on span "Infused Pre Rolls" at bounding box center [237, 355] width 85 height 12
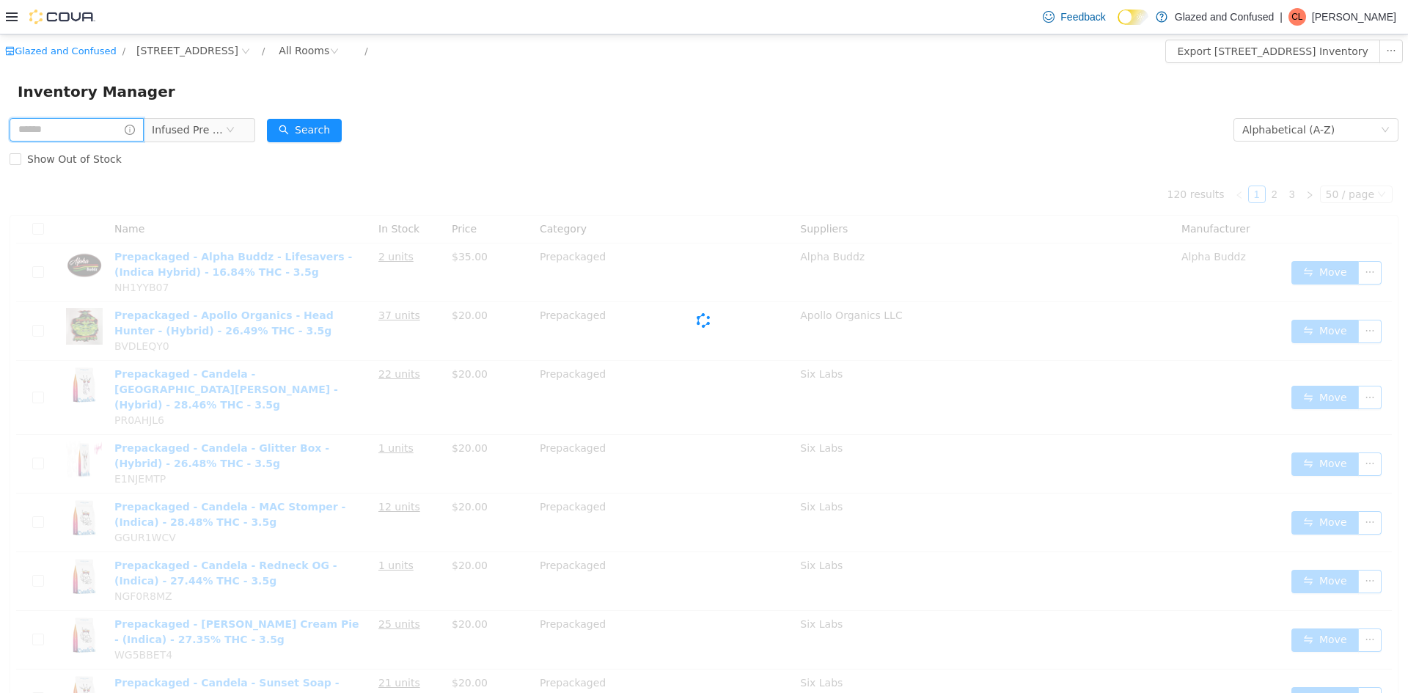
click at [126, 123] on input "text" at bounding box center [77, 129] width 134 height 23
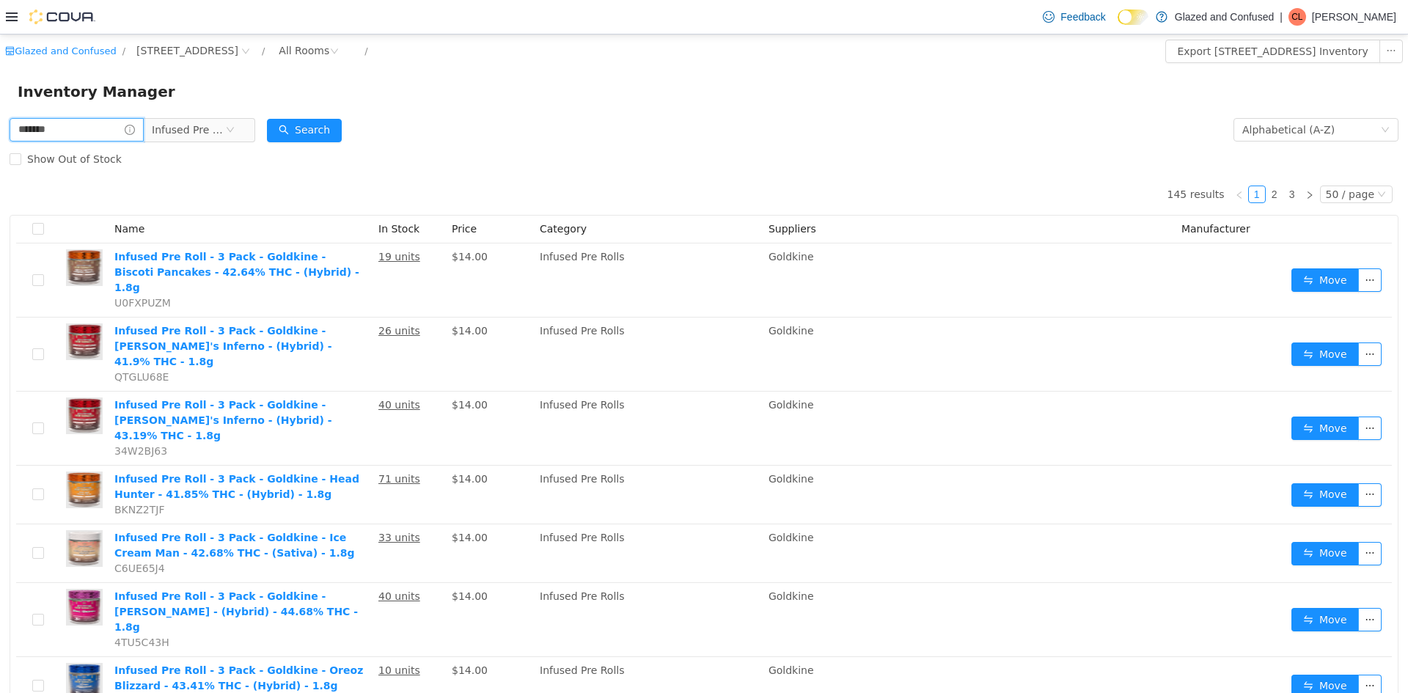
type input "******"
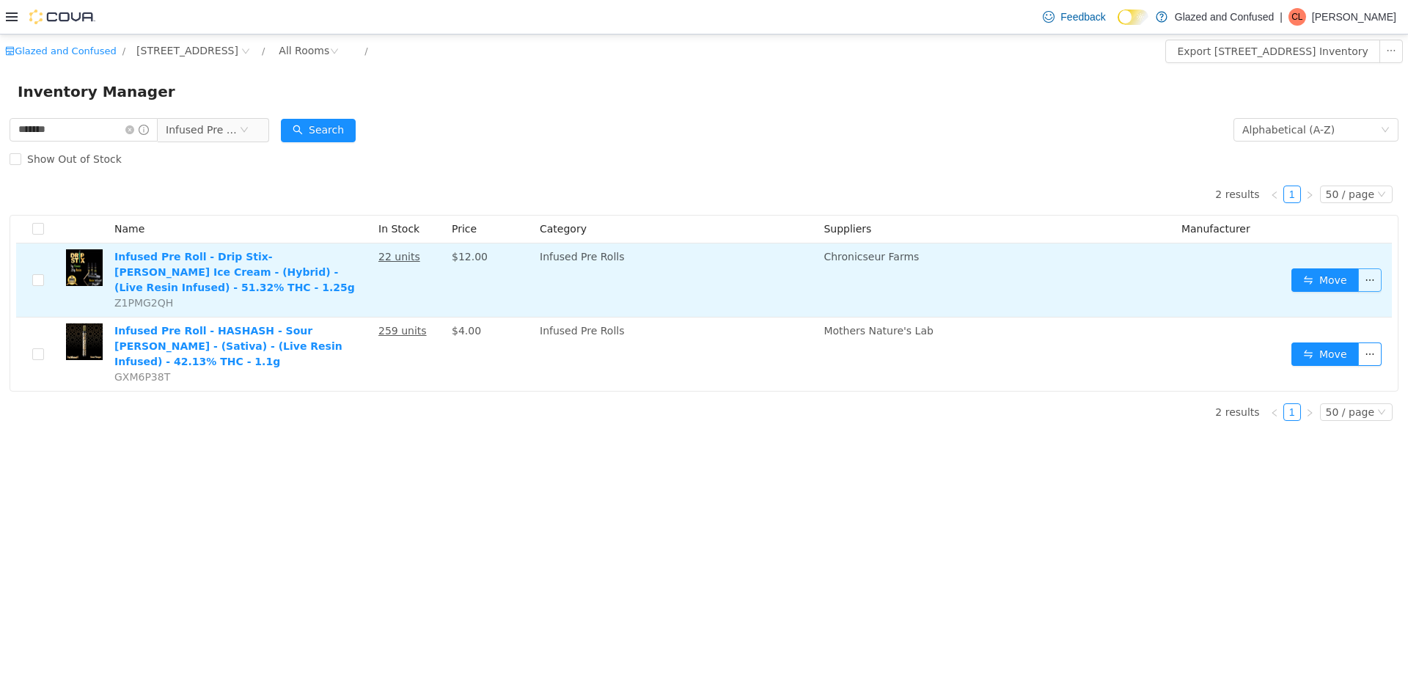
drag, startPoint x: 1367, startPoint y: 274, endPoint x: 1359, endPoint y: 272, distance: 8.2
click at [1362, 274] on button "button" at bounding box center [1369, 279] width 23 height 23
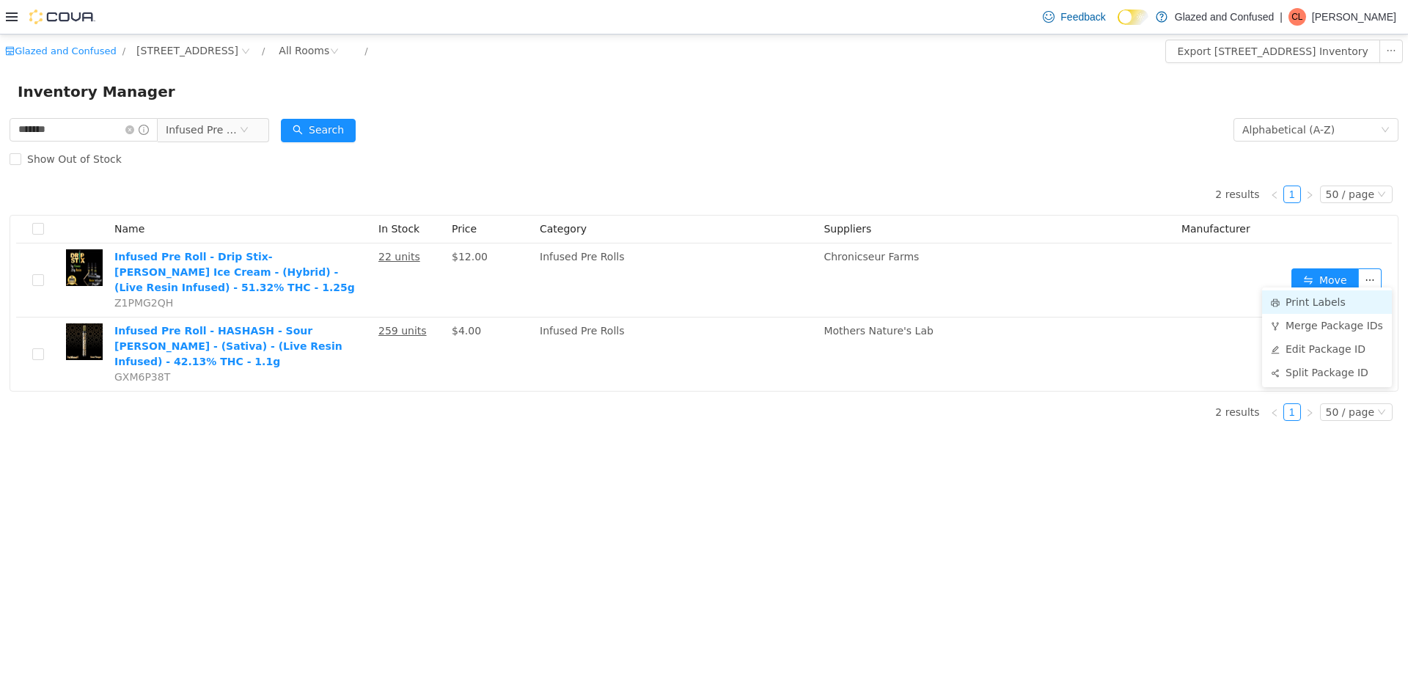
click at [1314, 299] on li "Print Labels" at bounding box center [1327, 301] width 130 height 23
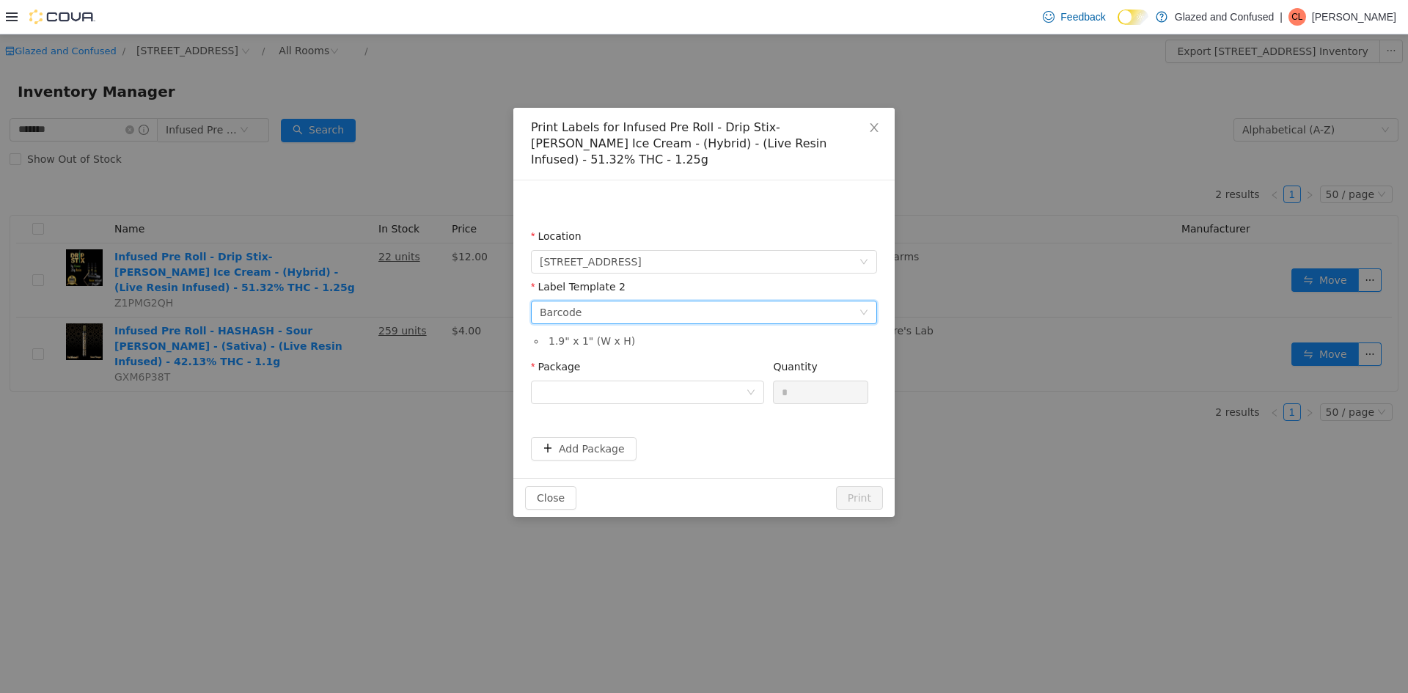
click at [574, 301] on div "Barcode" at bounding box center [561, 312] width 42 height 22
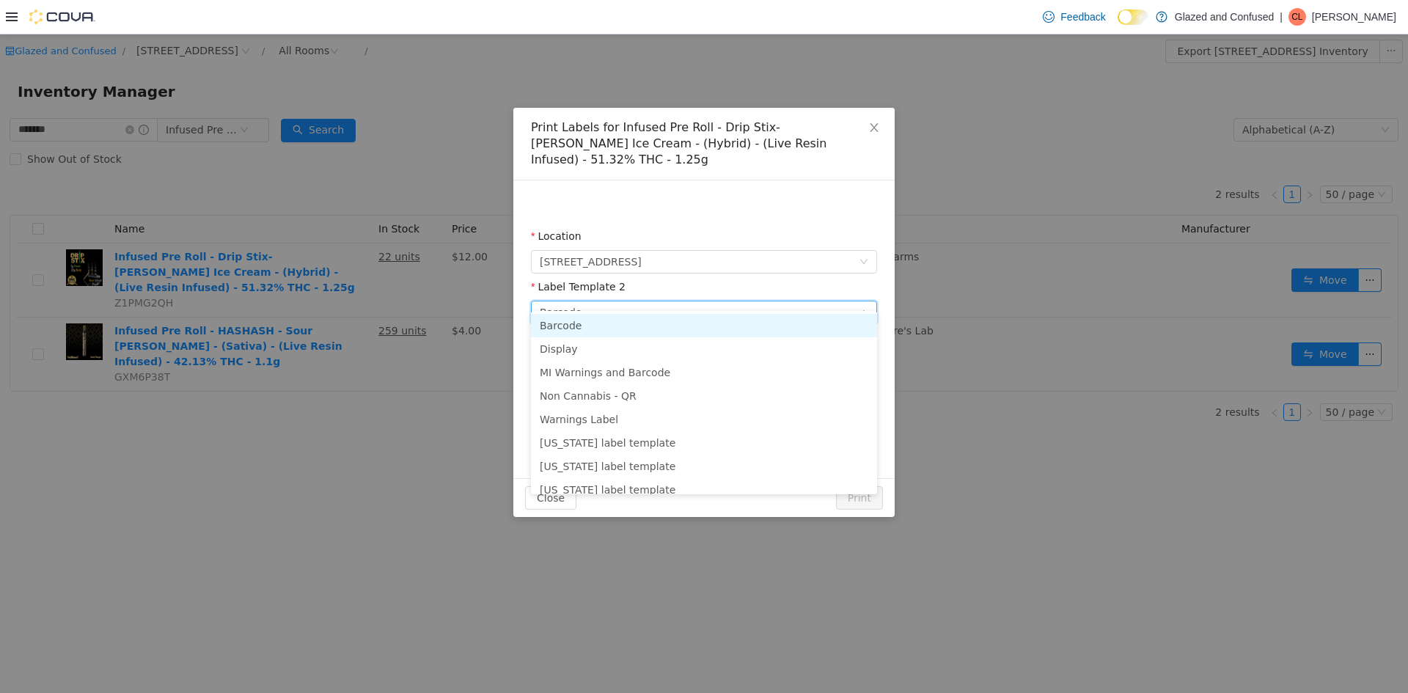
click at [574, 315] on li "Barcode" at bounding box center [704, 325] width 346 height 23
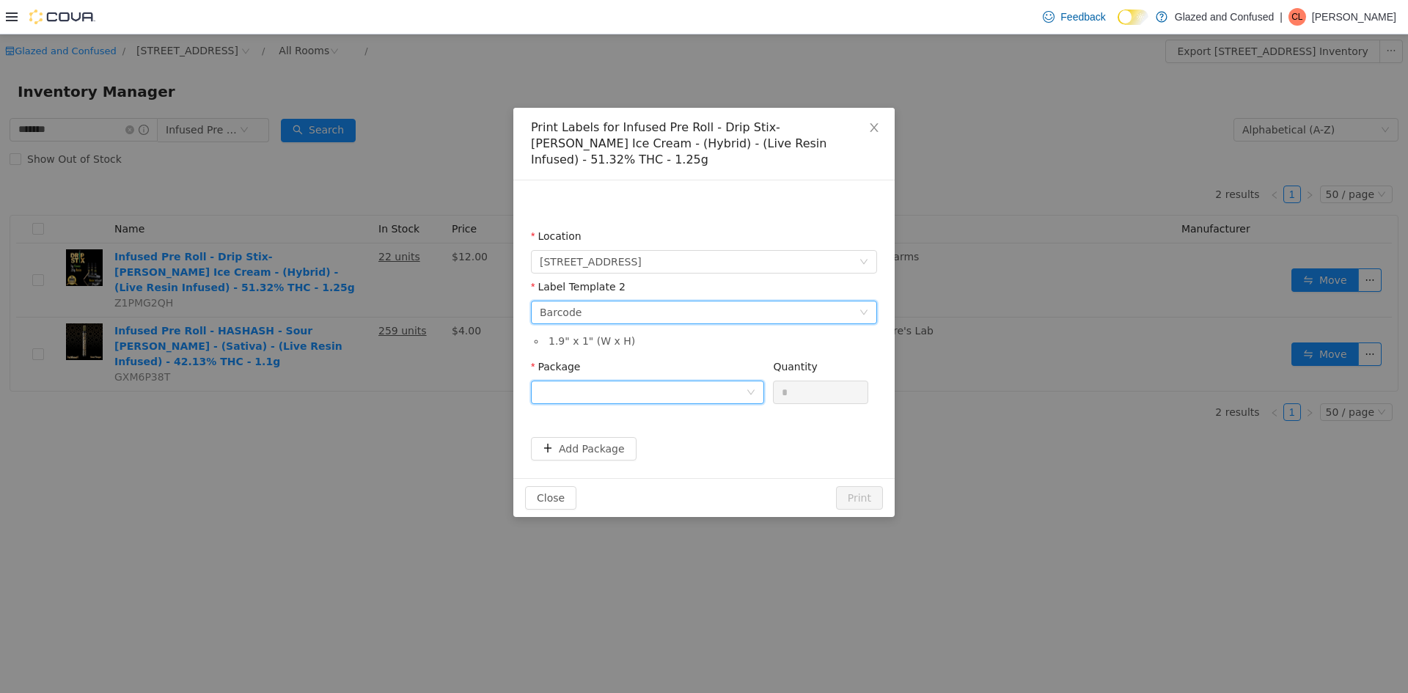
click at [584, 381] on div at bounding box center [643, 392] width 206 height 22
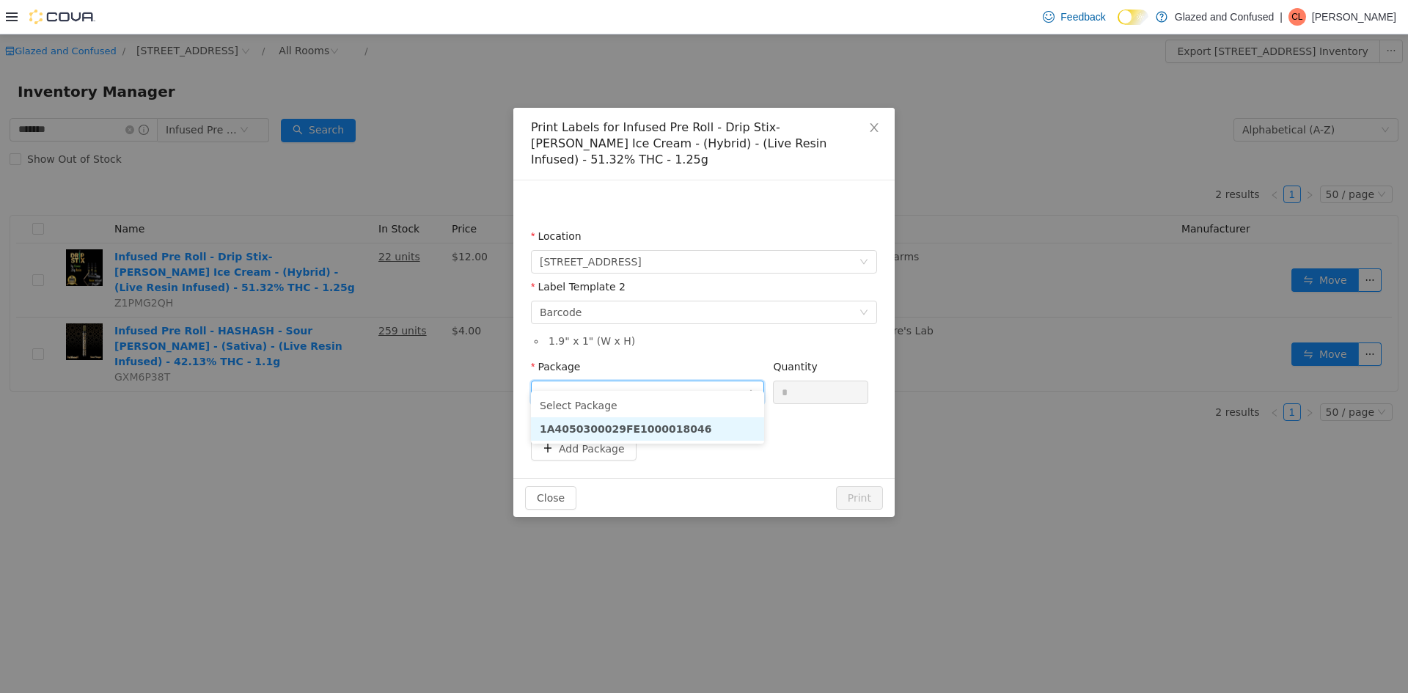
click at [606, 432] on strong "1A4050300029FE1000018046" at bounding box center [626, 429] width 172 height 12
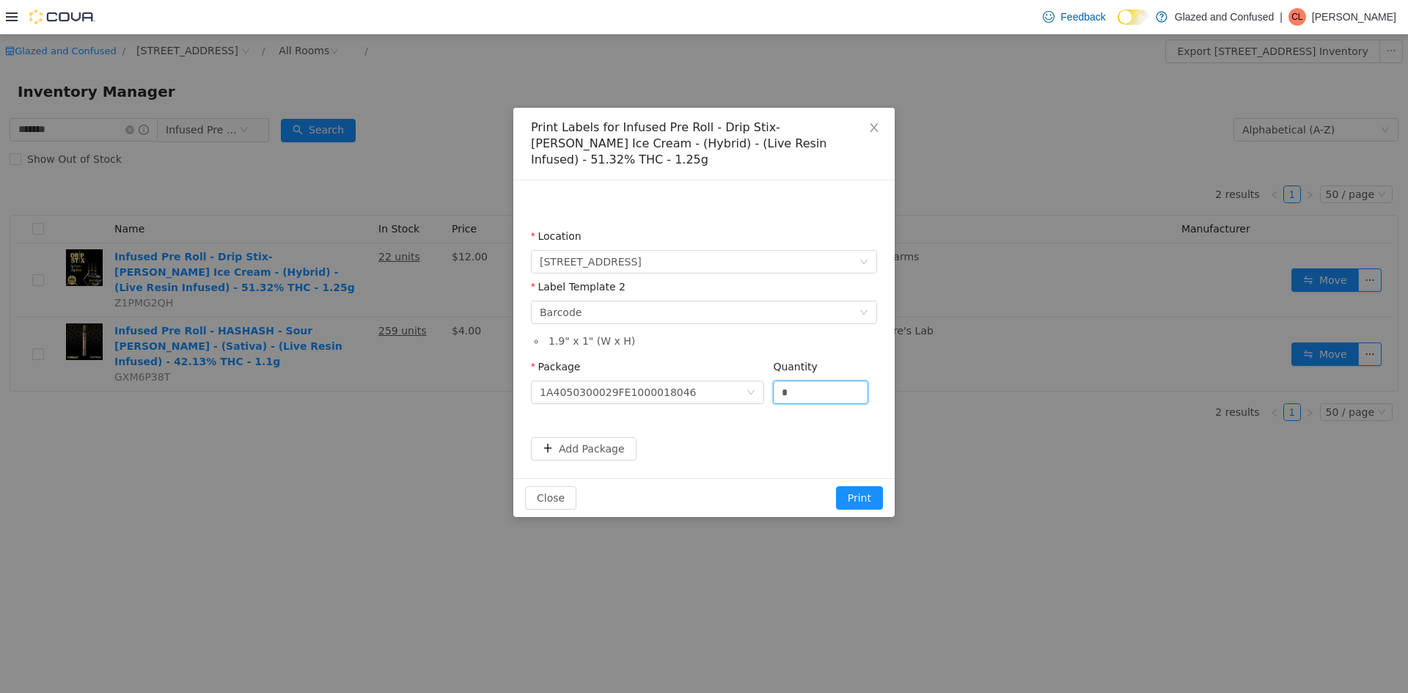
drag, startPoint x: 799, startPoint y: 378, endPoint x: 565, endPoint y: 403, distance: 234.6
click at [699, 370] on span "Package 1A4050300029FE1000018046 Quantity *" at bounding box center [699, 367] width 337 height 12
type input "**"
click at [836, 486] on button "Print" at bounding box center [859, 497] width 47 height 23
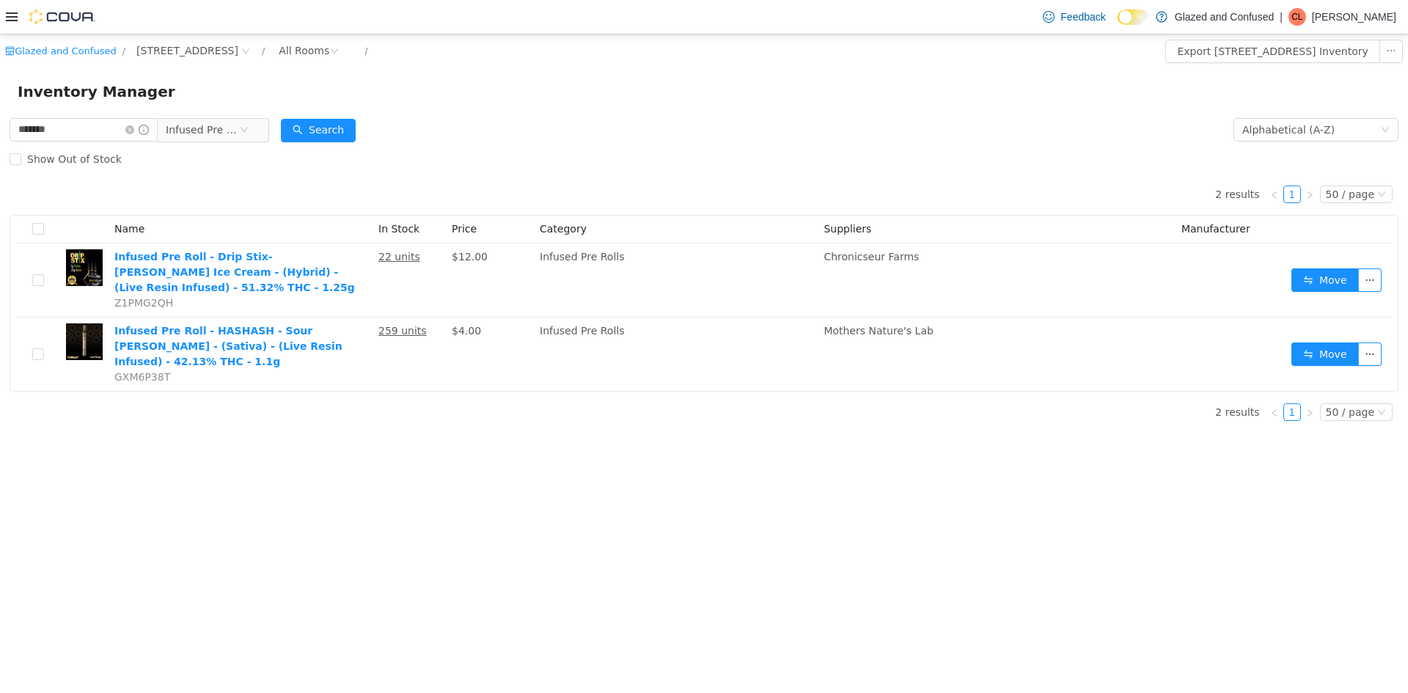
drag, startPoint x: 717, startPoint y: 185, endPoint x: 959, endPoint y: 44, distance: 280.6
click at [722, 185] on div "2 results 1 50 / page 15 / page 25 / page 30 / page 50 / page Name In Stock Pri…" at bounding box center [704, 283] width 1389 height 218
click at [332, 111] on div "Inventory Manager" at bounding box center [704, 91] width 1408 height 47
click at [329, 129] on button "Search" at bounding box center [318, 130] width 75 height 23
click at [134, 131] on icon "icon: close-circle" at bounding box center [129, 129] width 9 height 9
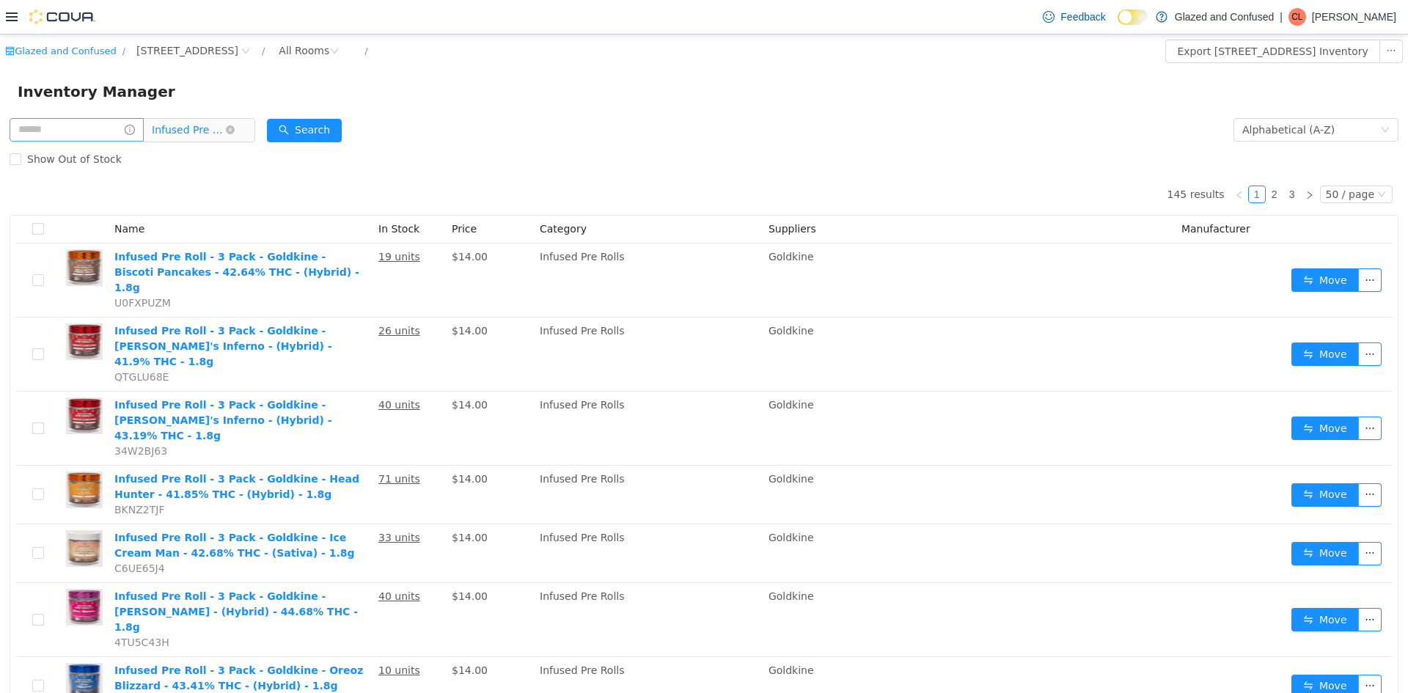
click at [169, 127] on span "Infused Pre Rolls" at bounding box center [188, 130] width 73 height 22
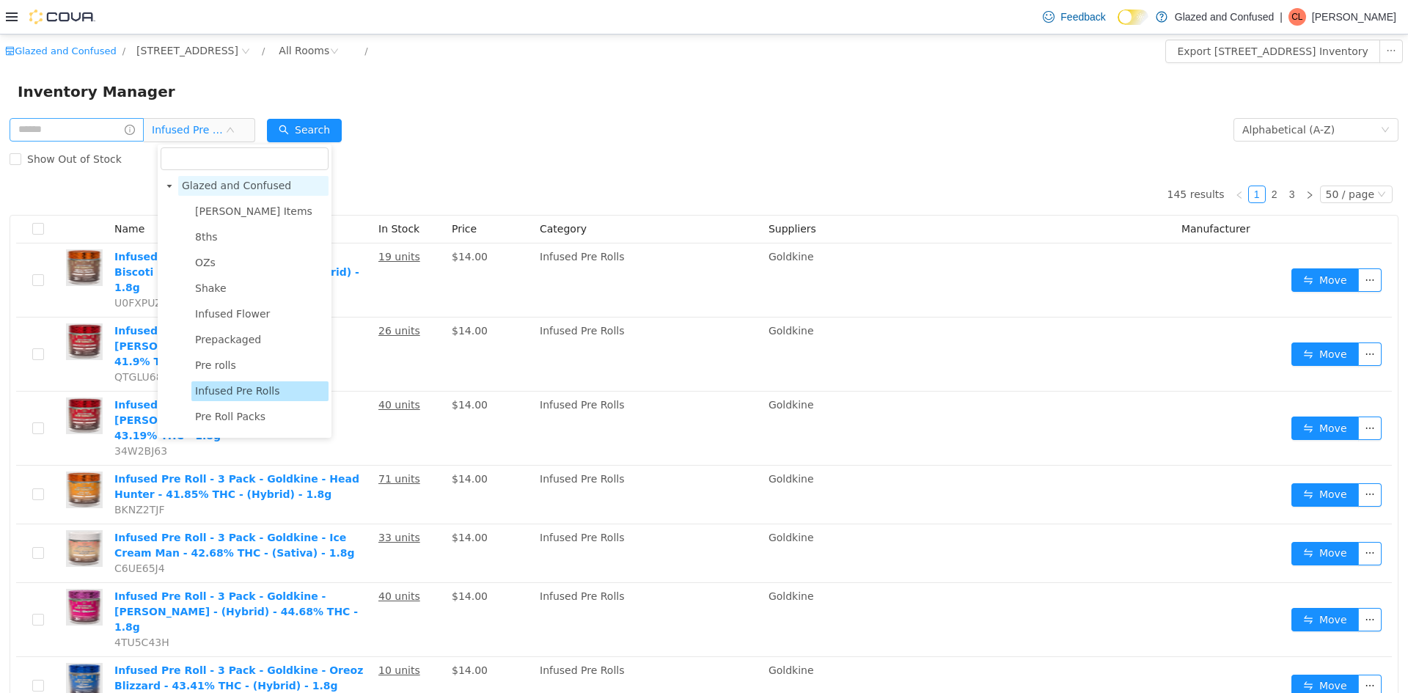
click at [213, 186] on span "Glazed and Confused" at bounding box center [236, 186] width 109 height 12
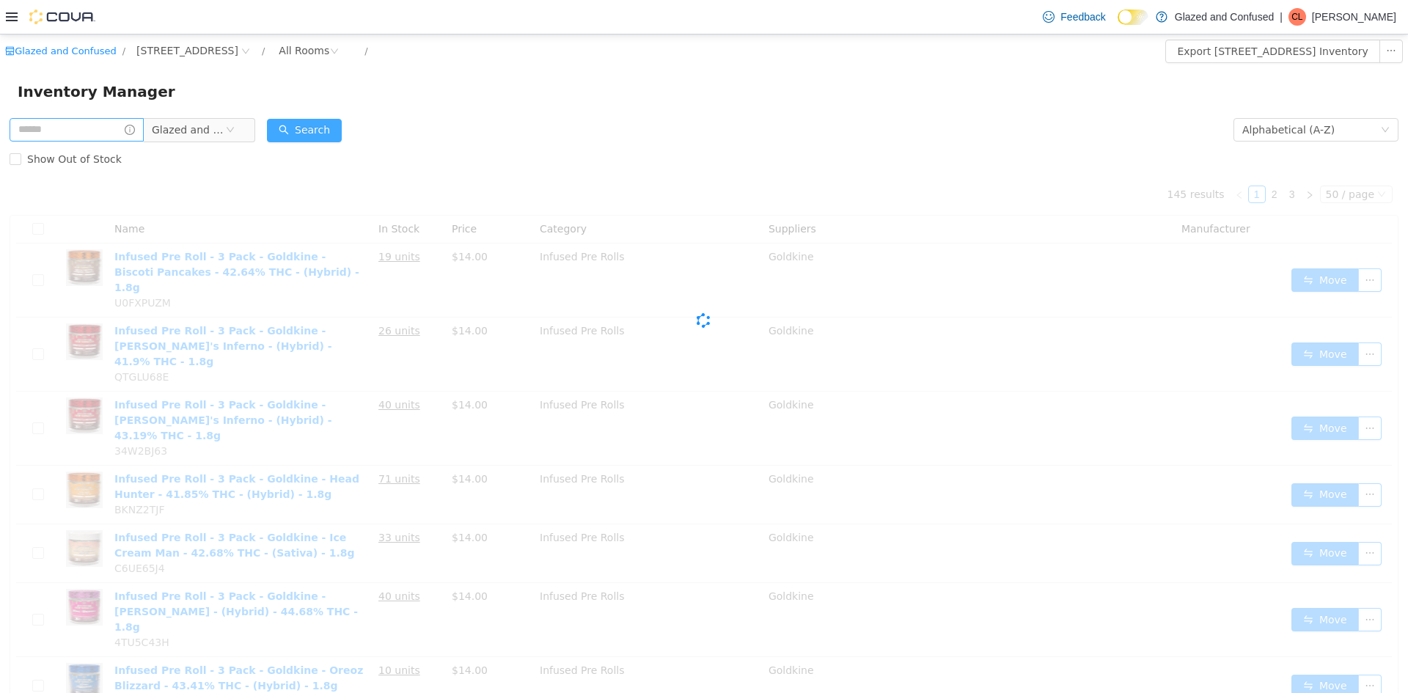
click at [311, 132] on button "Search" at bounding box center [304, 130] width 75 height 23
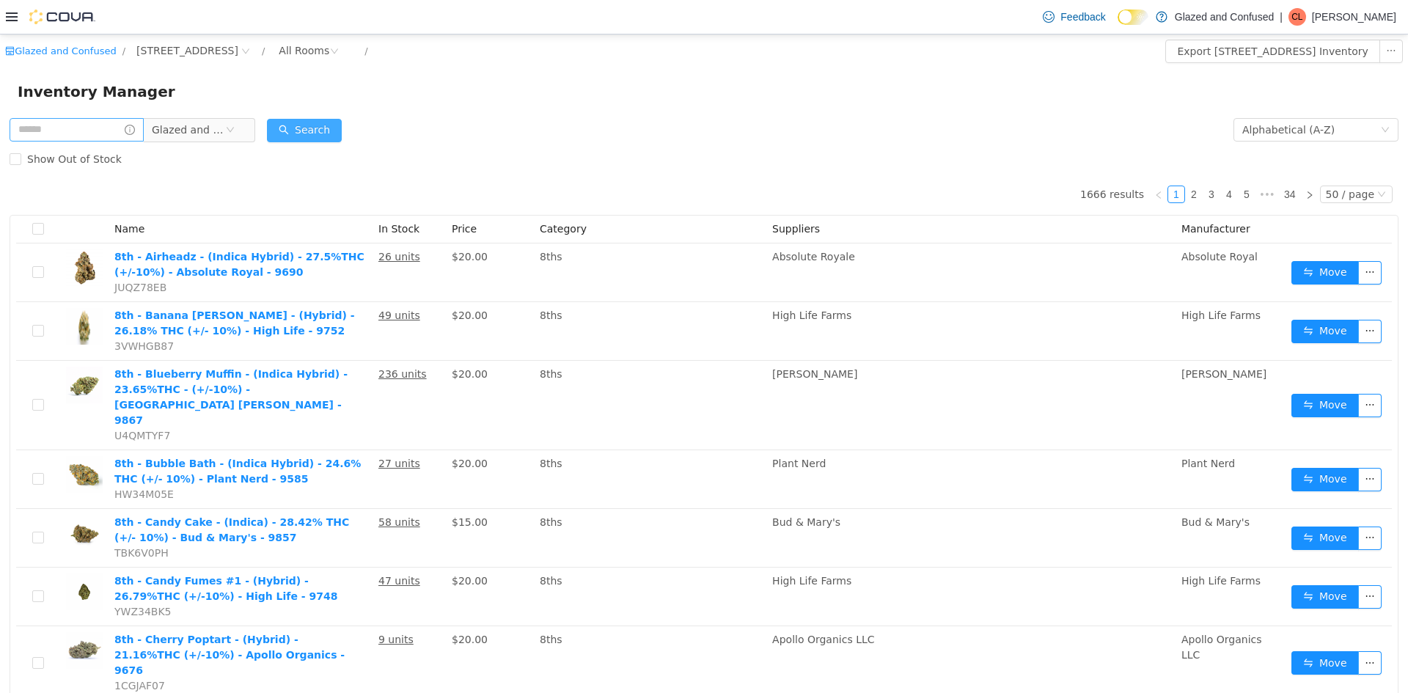
click at [342, 131] on button "Search" at bounding box center [304, 130] width 75 height 23
click at [194, 133] on span "Glazed and Confused" at bounding box center [188, 130] width 73 height 22
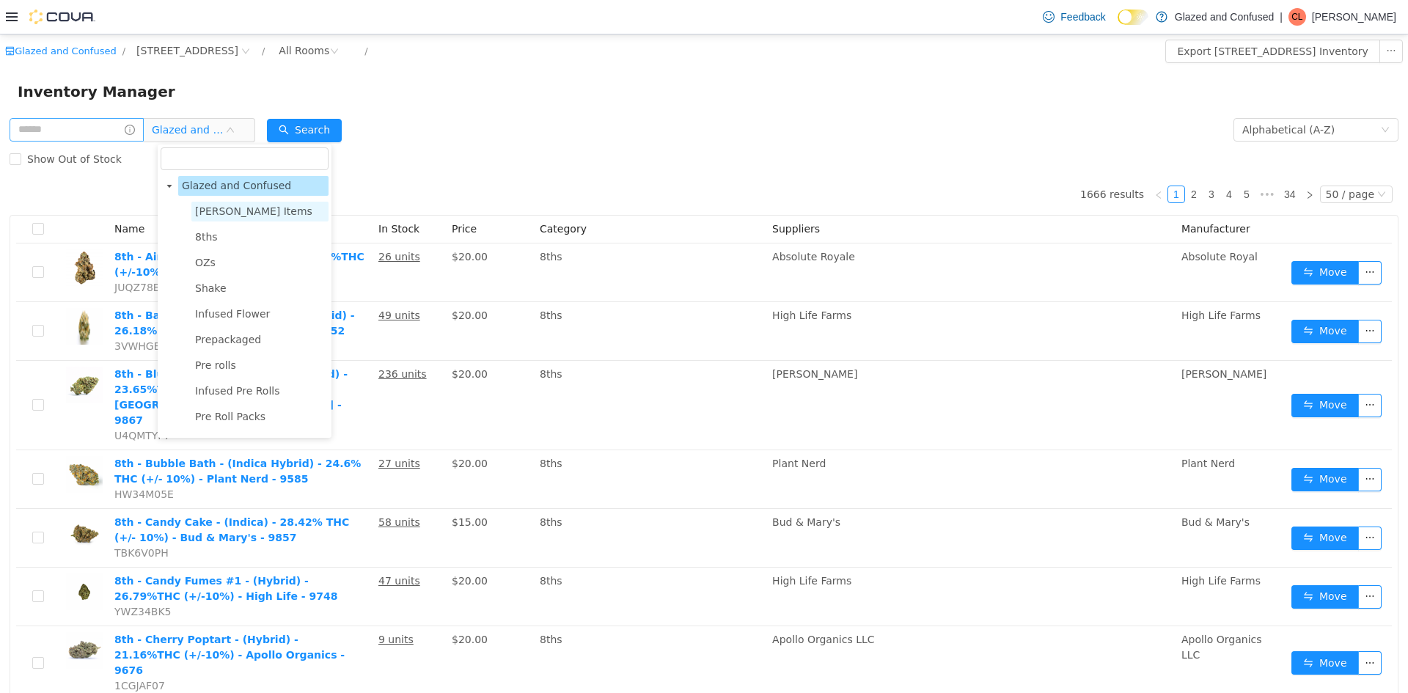
click at [239, 215] on span "[PERSON_NAME] Items" at bounding box center [253, 211] width 117 height 12
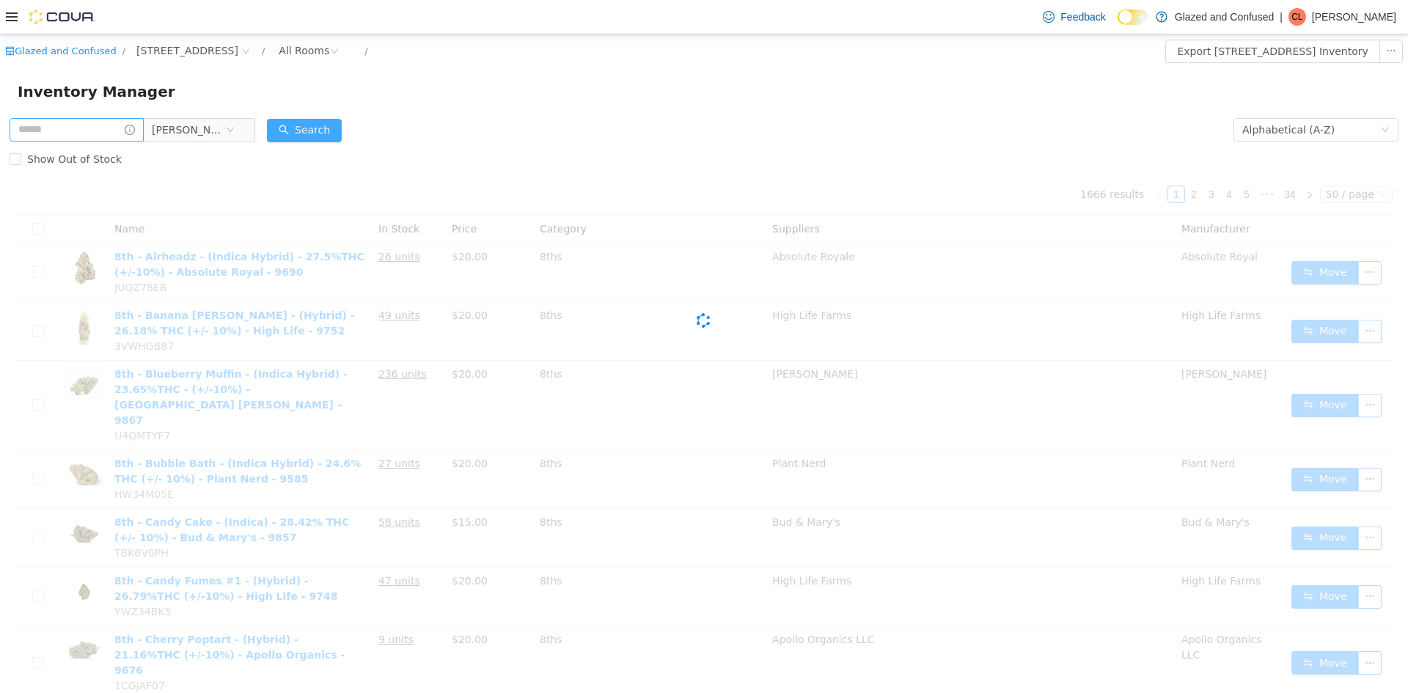
click at [306, 122] on button "Search" at bounding box center [304, 130] width 75 height 23
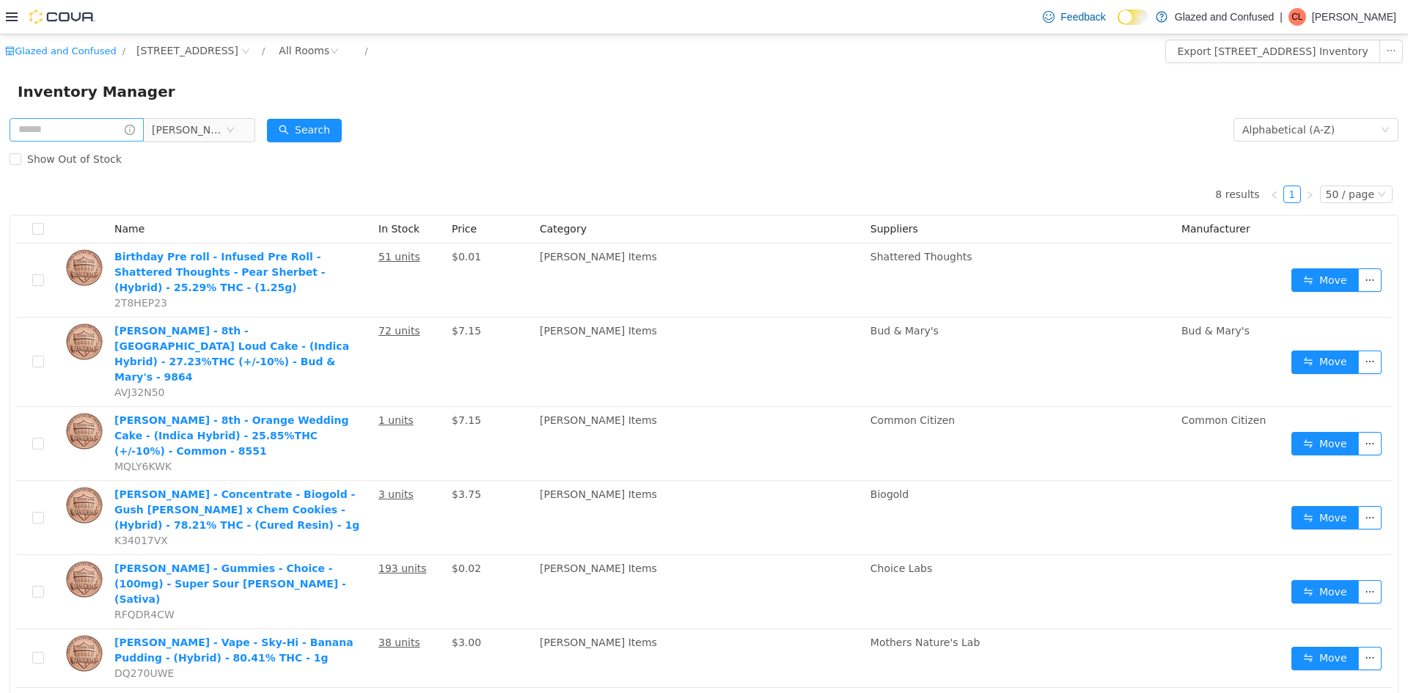
click at [307, 154] on div "Show Out of Stock" at bounding box center [704, 158] width 1389 height 29
click at [323, 119] on button "Search" at bounding box center [304, 130] width 75 height 23
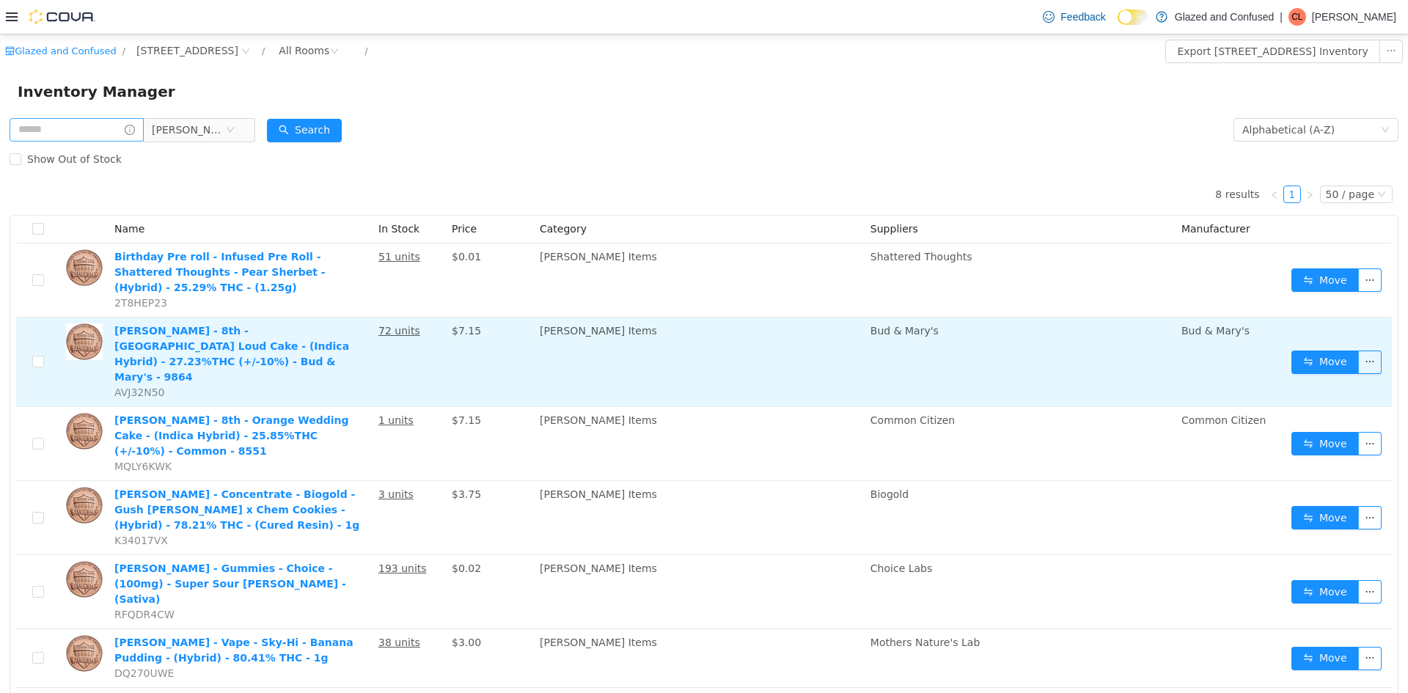
click at [1308, 331] on td "Move" at bounding box center [1339, 362] width 106 height 89
click at [1315, 351] on button "Move" at bounding box center [1324, 362] width 67 height 23
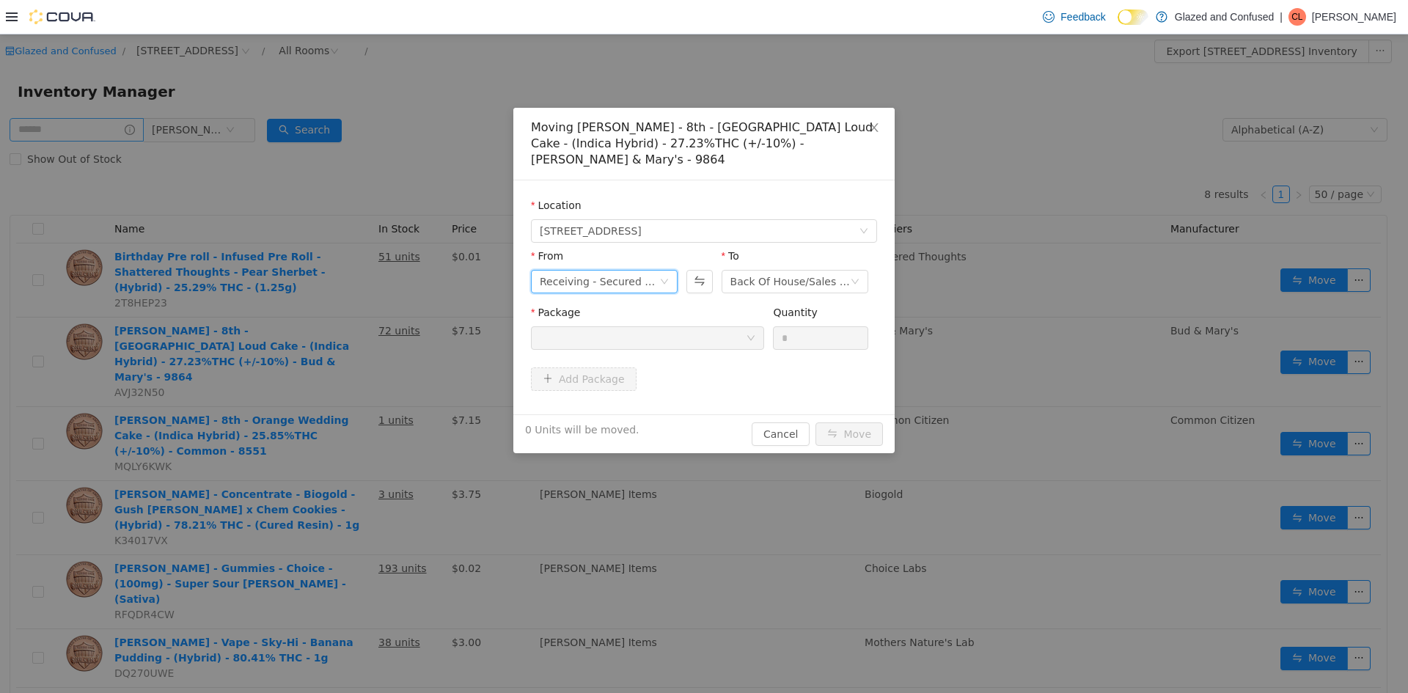
click at [552, 271] on div "Receiving - Secured Storage C" at bounding box center [600, 282] width 120 height 22
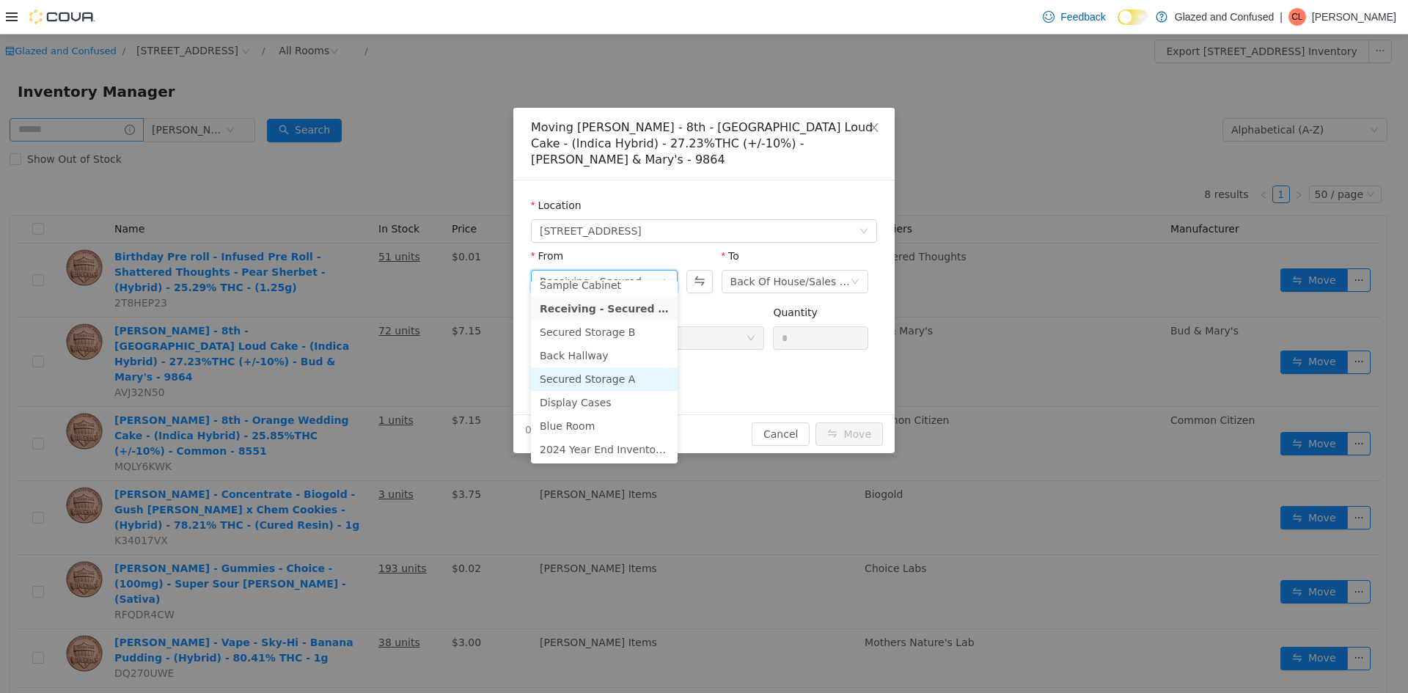
scroll to position [128, 0]
click at [640, 373] on li "Secured Storage A" at bounding box center [604, 378] width 147 height 23
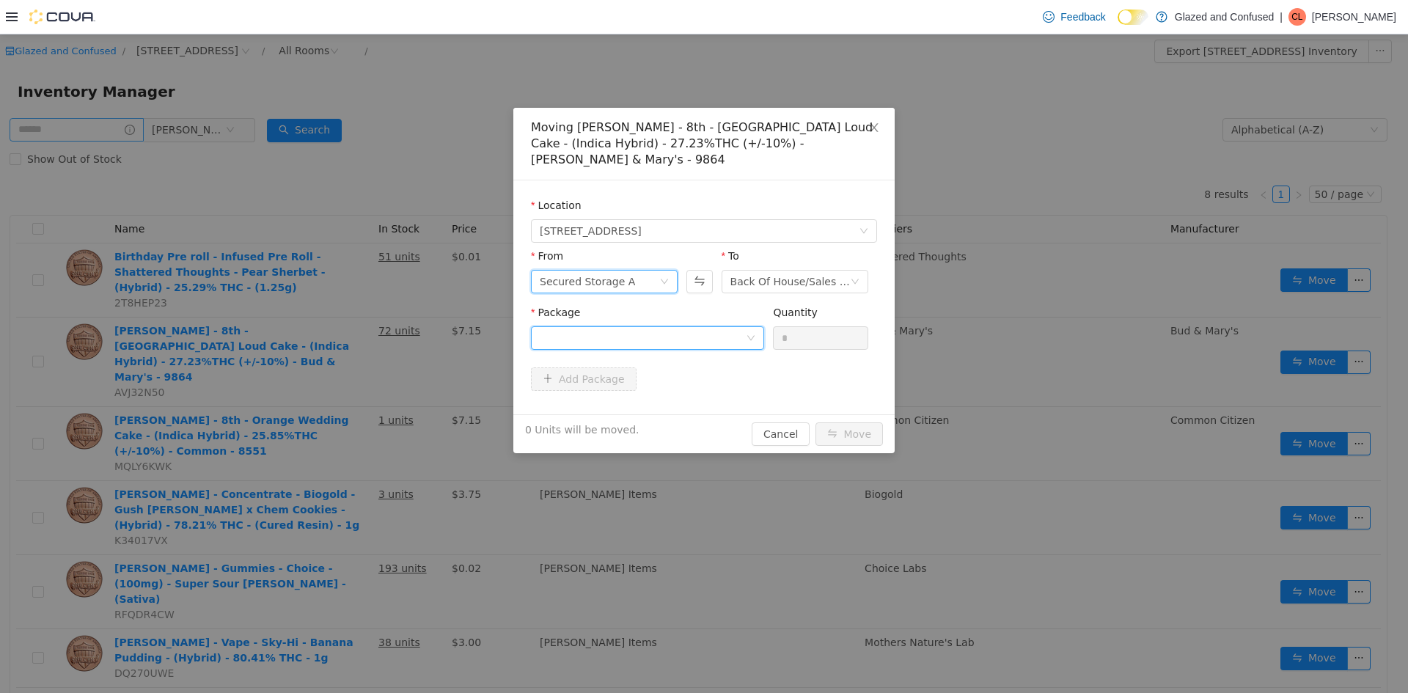
drag, startPoint x: 667, startPoint y: 331, endPoint x: 667, endPoint y: 324, distance: 7.4
click at [667, 327] on div at bounding box center [643, 338] width 206 height 22
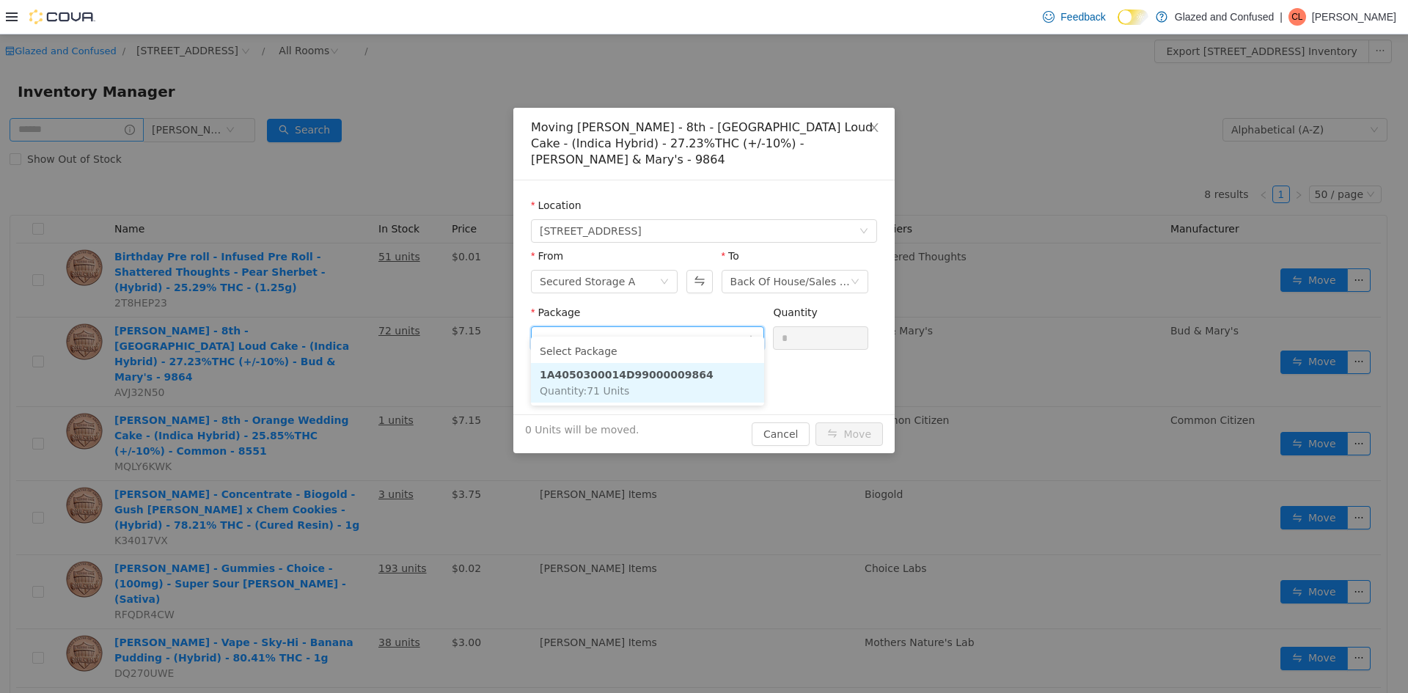
drag, startPoint x: 656, startPoint y: 392, endPoint x: 796, endPoint y: 344, distance: 147.3
click at [658, 391] on li "1A4050300014D99000009864 Quantity : 71 Units" at bounding box center [647, 383] width 233 height 40
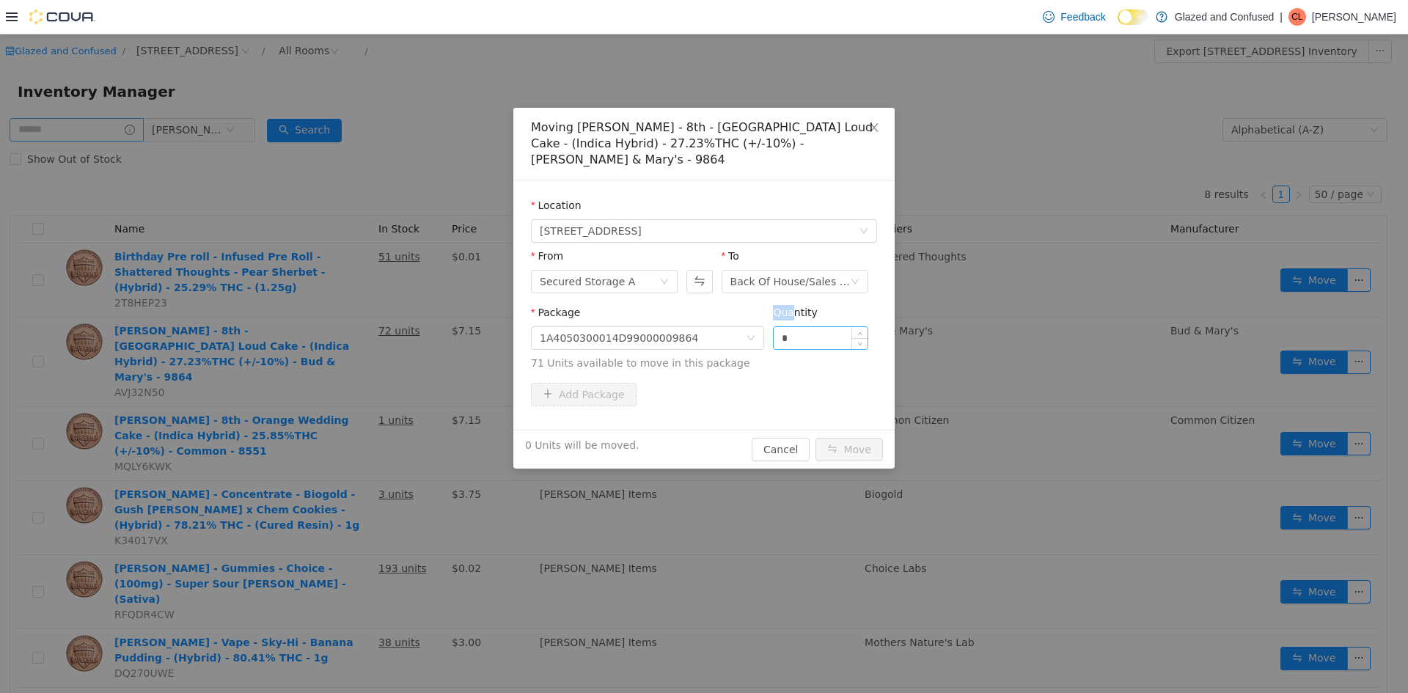
drag, startPoint x: 764, startPoint y: 308, endPoint x: 779, endPoint y: 320, distance: 19.3
click at [774, 320] on div "Quantity *" at bounding box center [820, 330] width 95 height 51
drag, startPoint x: 790, startPoint y: 329, endPoint x: 777, endPoint y: 326, distance: 13.5
click at [785, 330] on input "*" at bounding box center [821, 338] width 94 height 22
type input "***"
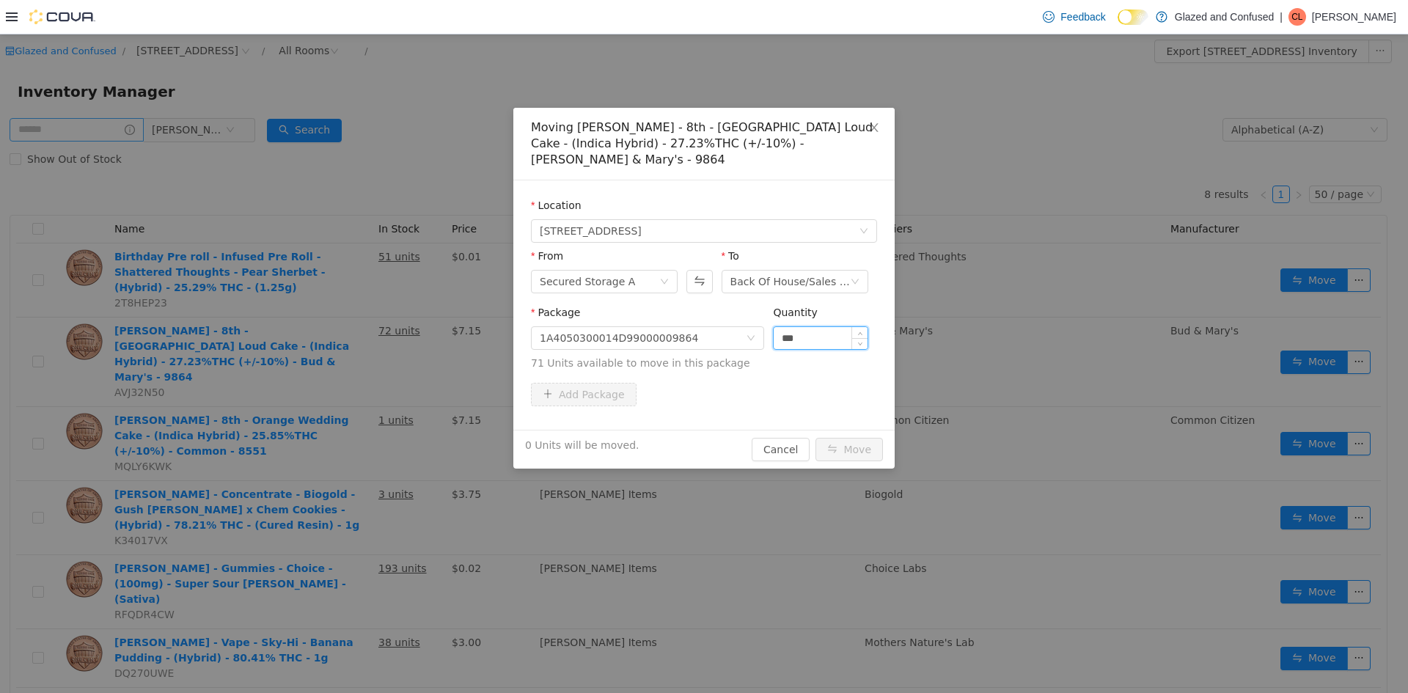
click at [816, 438] on button "Move" at bounding box center [849, 449] width 67 height 23
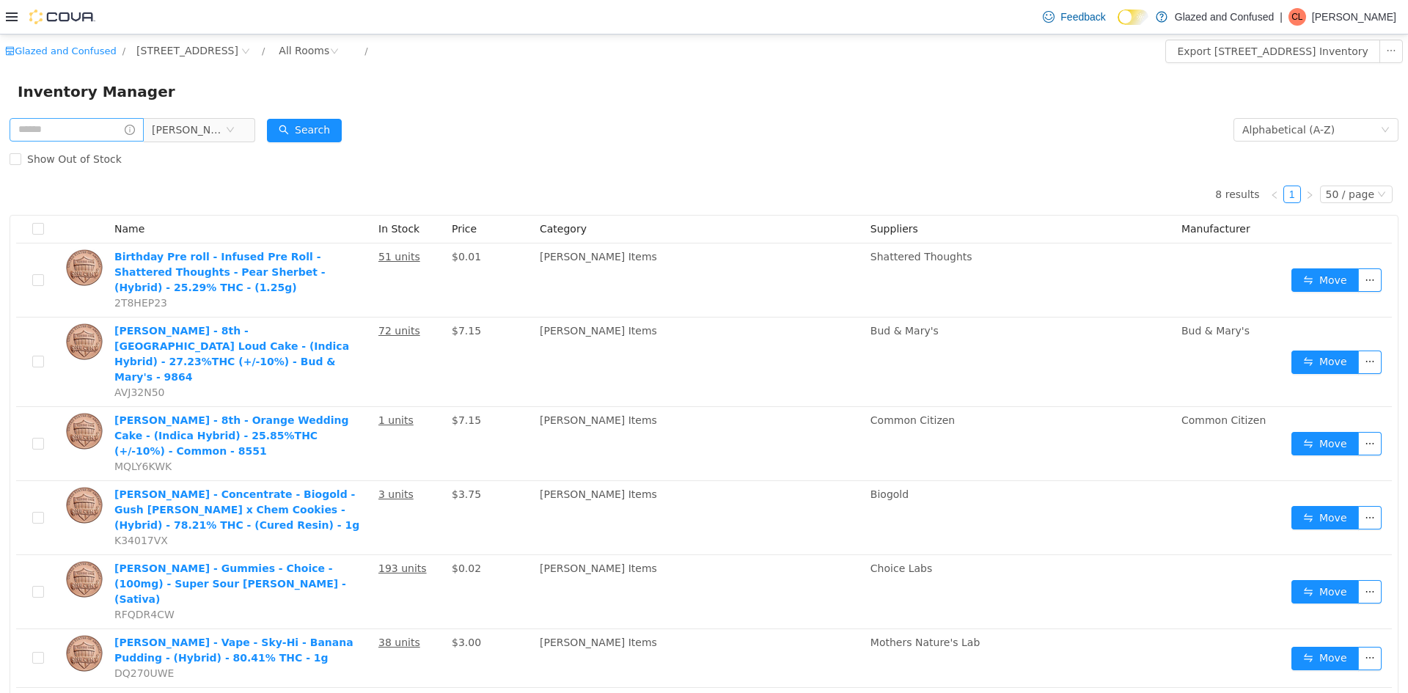
click at [510, 142] on form "[PERSON_NAME] Items Alphabetical (A-Z) Search Show Out of Stock" at bounding box center [704, 144] width 1389 height 59
click at [315, 123] on button "Search" at bounding box center [304, 130] width 75 height 23
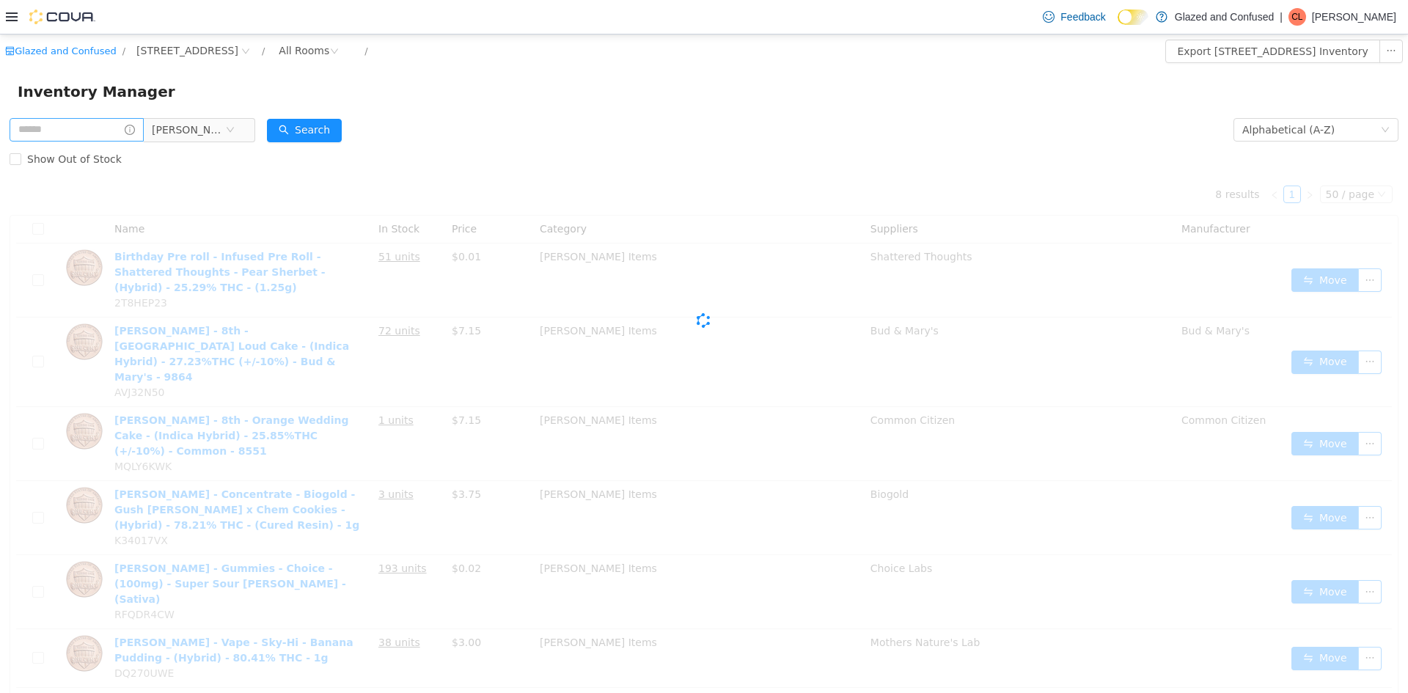
click at [363, 114] on div "Inventory Manager" at bounding box center [704, 91] width 1408 height 47
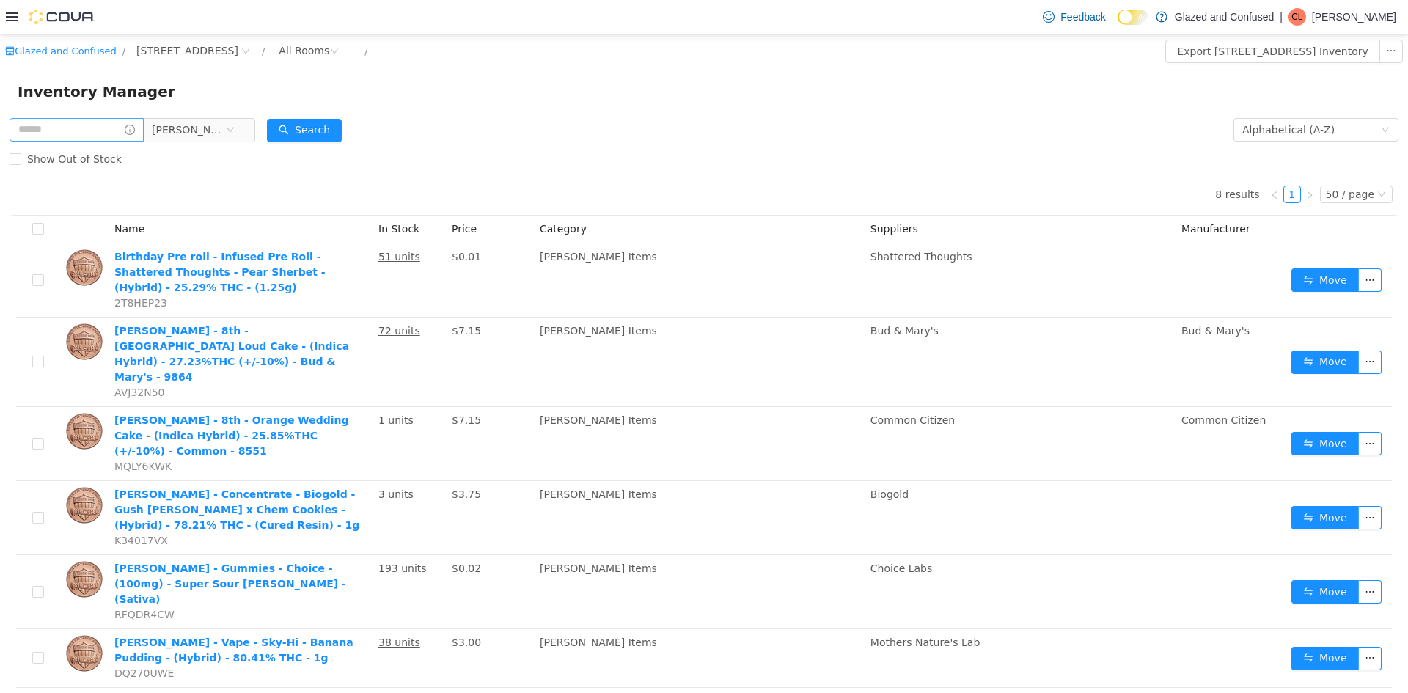
click at [364, 130] on form "[PERSON_NAME] Items Alphabetical (A-Z) Search Show Out of Stock" at bounding box center [704, 144] width 1389 height 59
click at [297, 120] on button "Search" at bounding box center [304, 130] width 75 height 23
click at [533, 78] on div "Inventory Manager" at bounding box center [704, 91] width 1408 height 47
drag, startPoint x: 198, startPoint y: 124, endPoint x: 231, endPoint y: 158, distance: 47.7
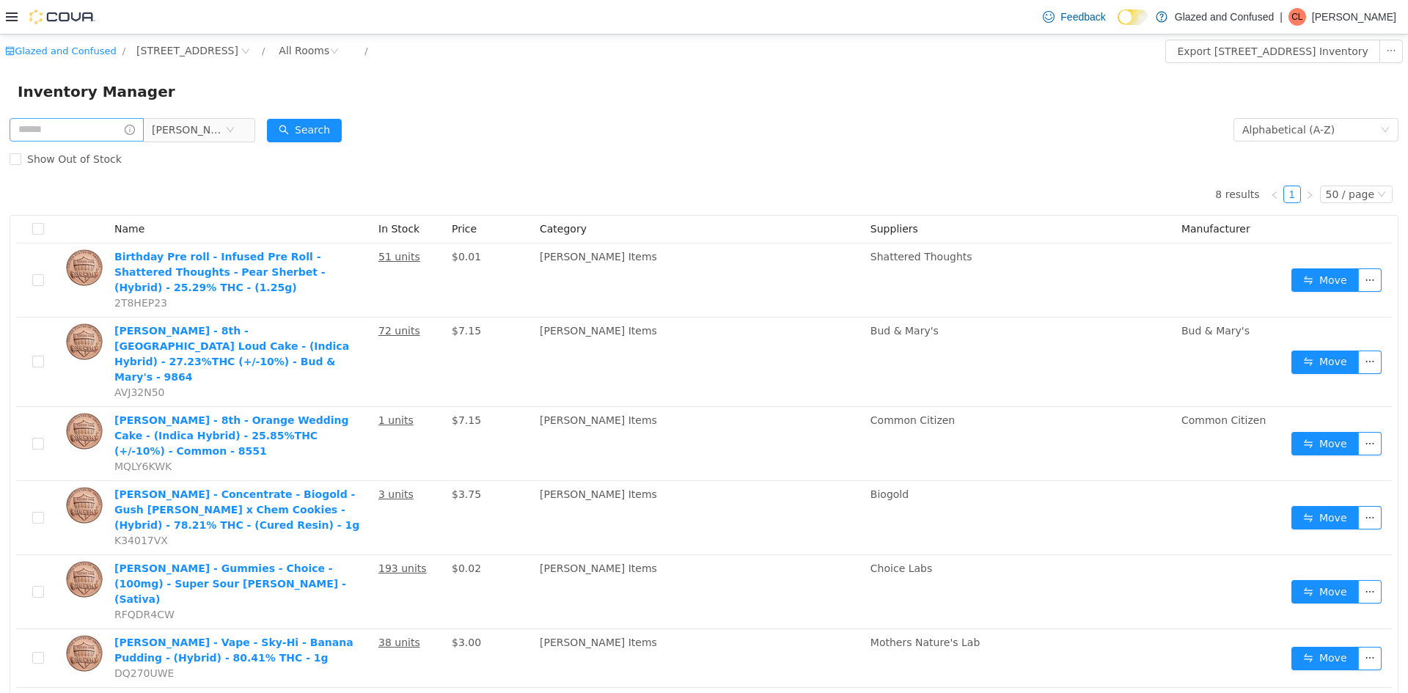
click at [199, 124] on span "[PERSON_NAME] Items" at bounding box center [188, 130] width 73 height 22
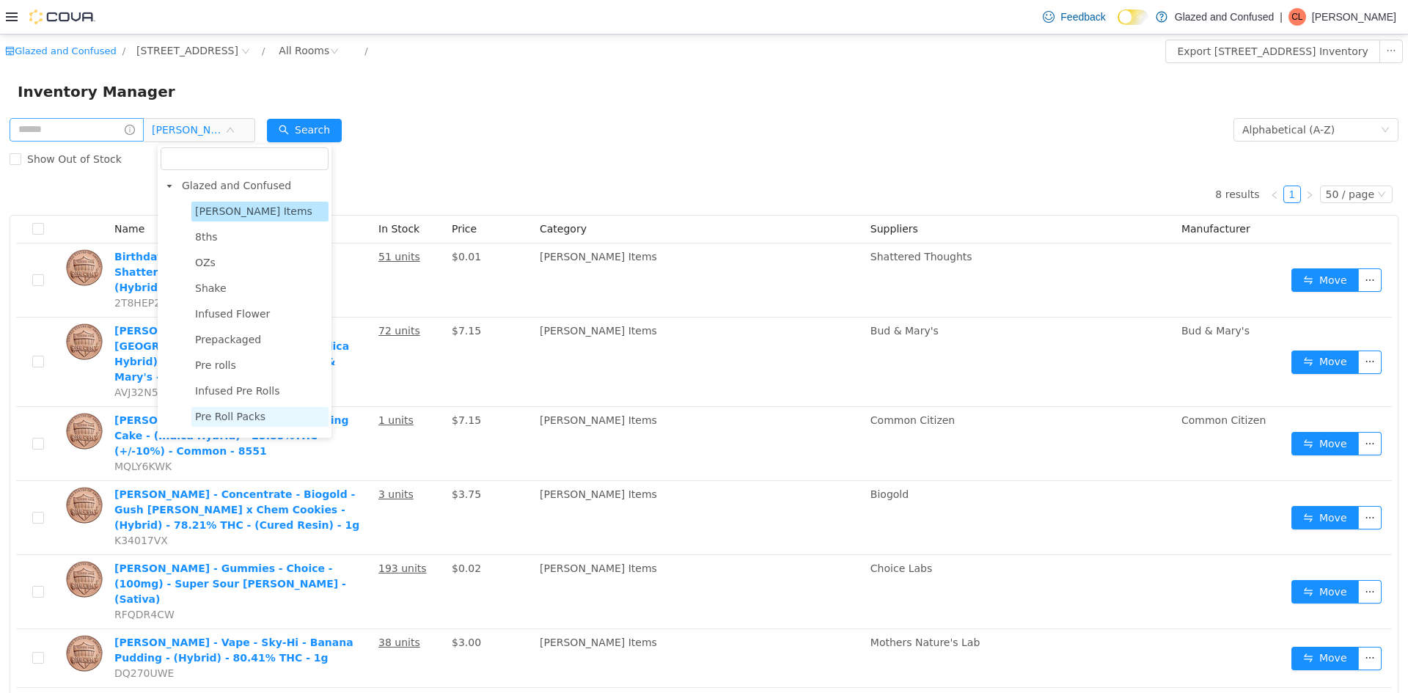
click at [230, 427] on span "Pre Roll Packs" at bounding box center [259, 417] width 137 height 20
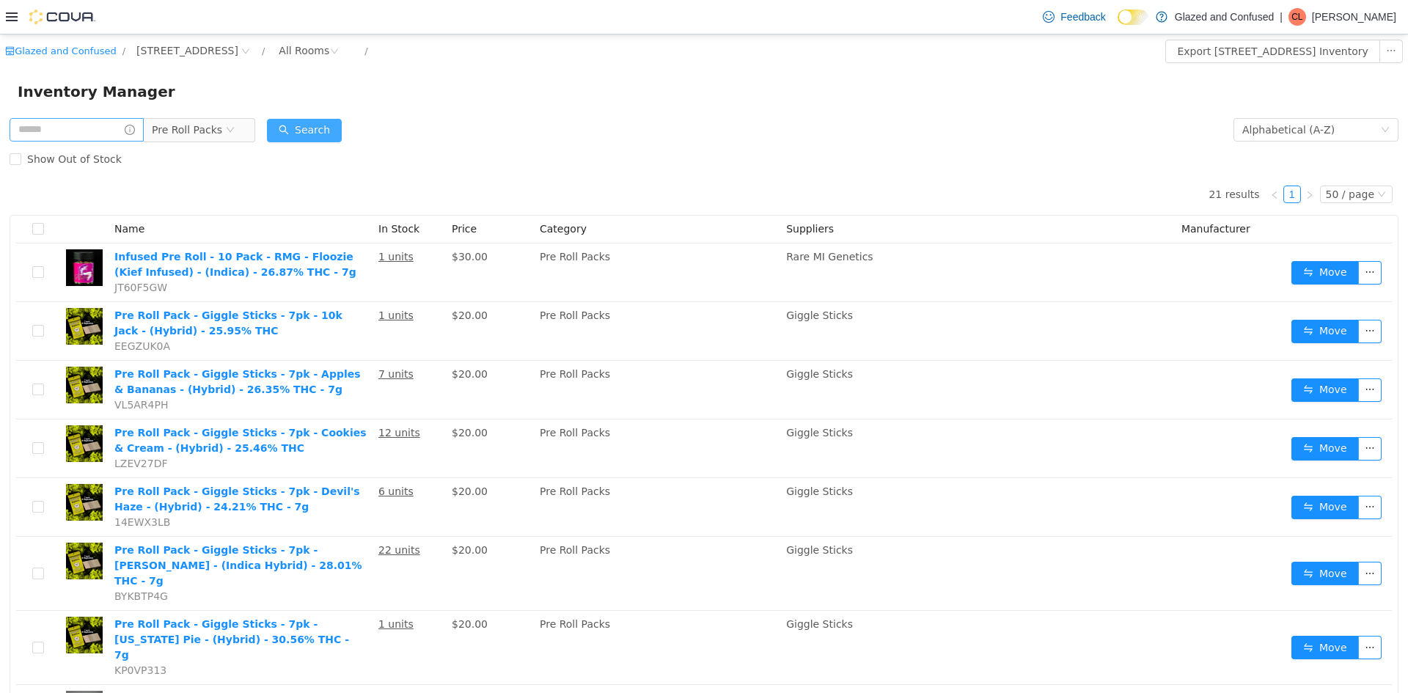
click at [289, 121] on button "Search" at bounding box center [304, 130] width 75 height 23
click at [312, 136] on button "Search" at bounding box center [304, 130] width 75 height 23
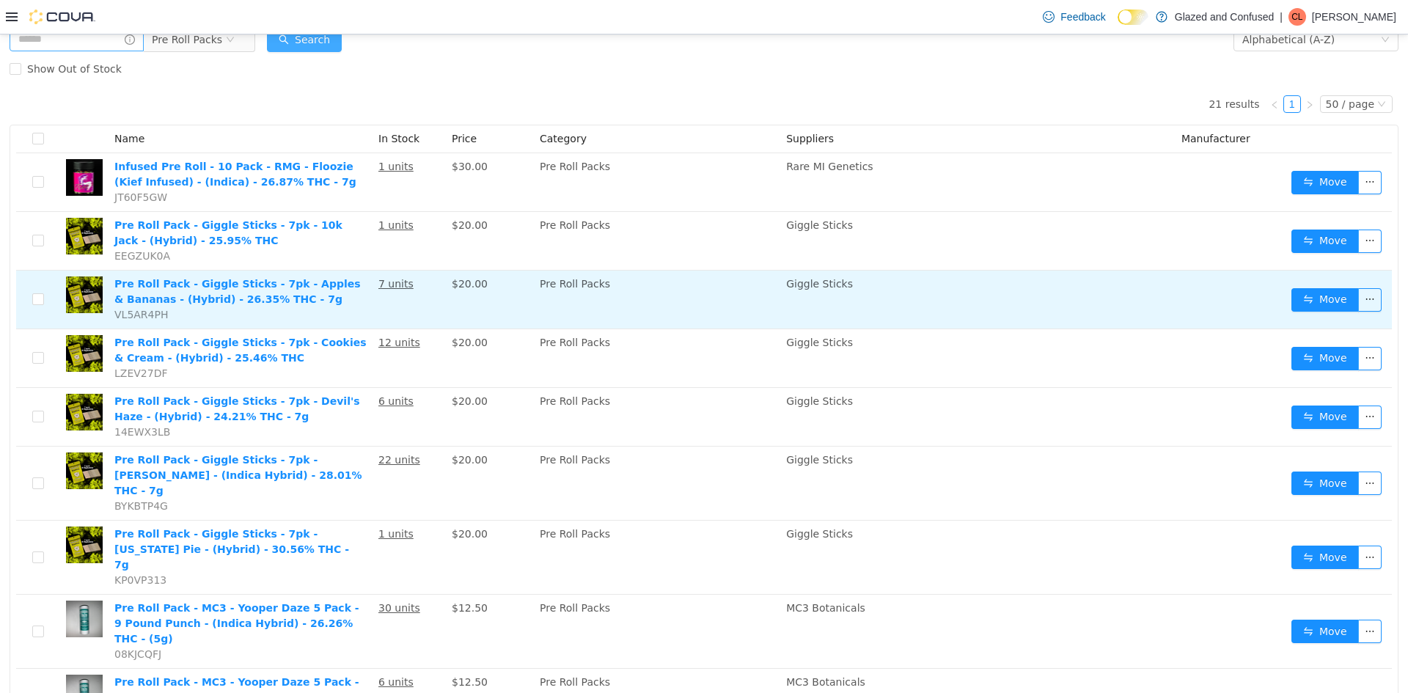
scroll to position [73, 0]
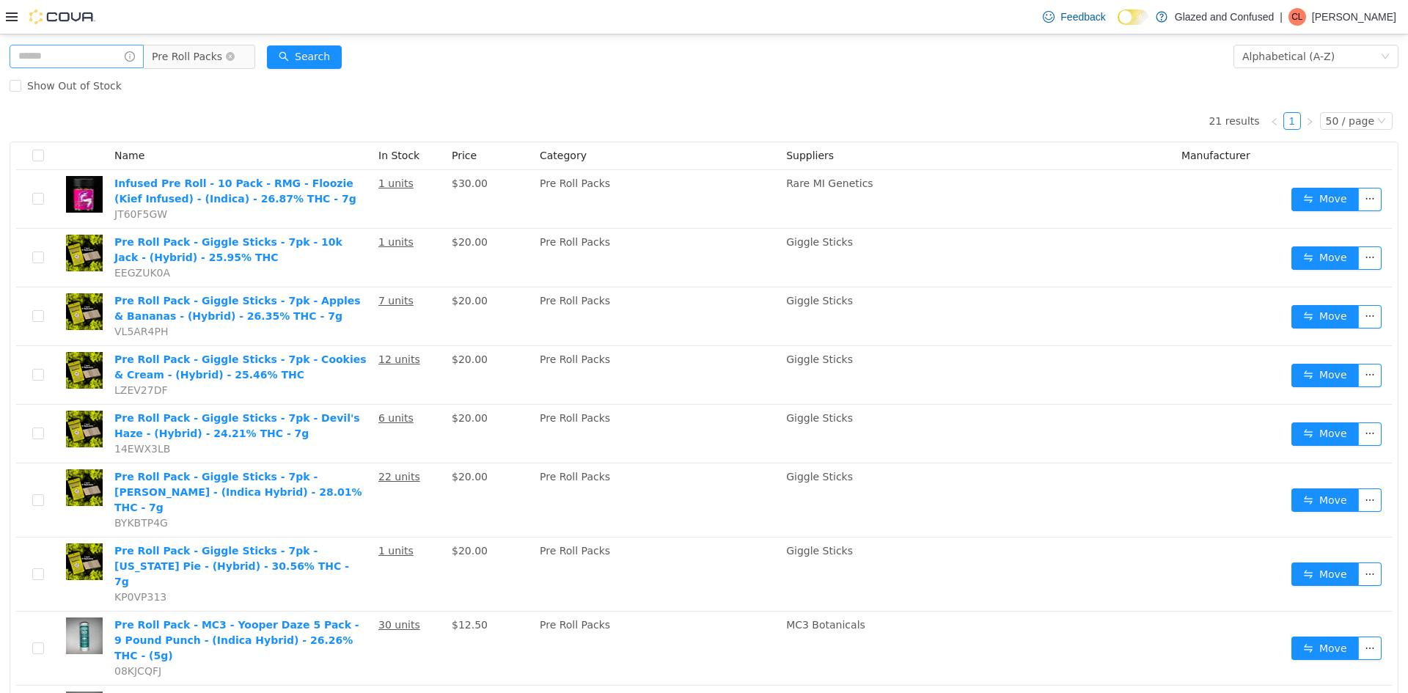
drag, startPoint x: 205, startPoint y: 48, endPoint x: 193, endPoint y: 62, distance: 18.2
click at [205, 48] on span "Pre Roll Packs" at bounding box center [187, 56] width 70 height 22
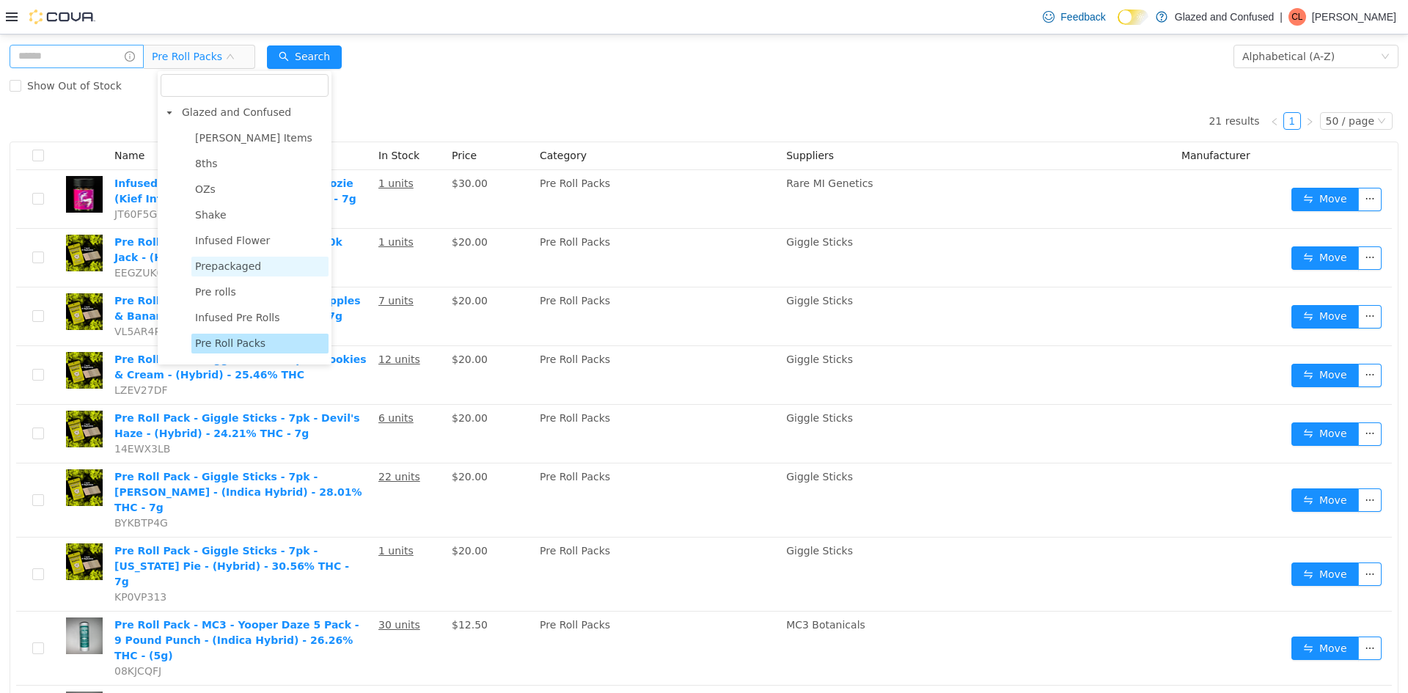
click at [264, 258] on span "Prepackaged" at bounding box center [259, 267] width 137 height 20
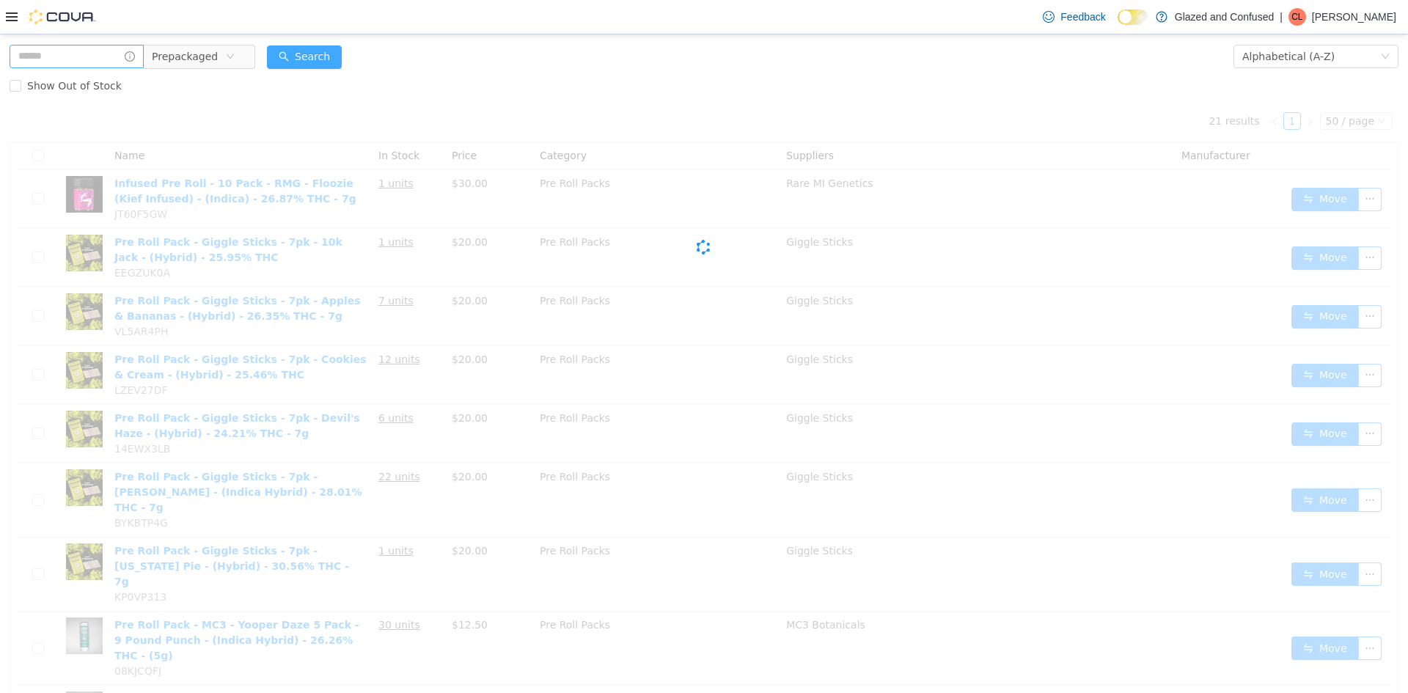
click at [302, 64] on button "Search" at bounding box center [304, 56] width 75 height 23
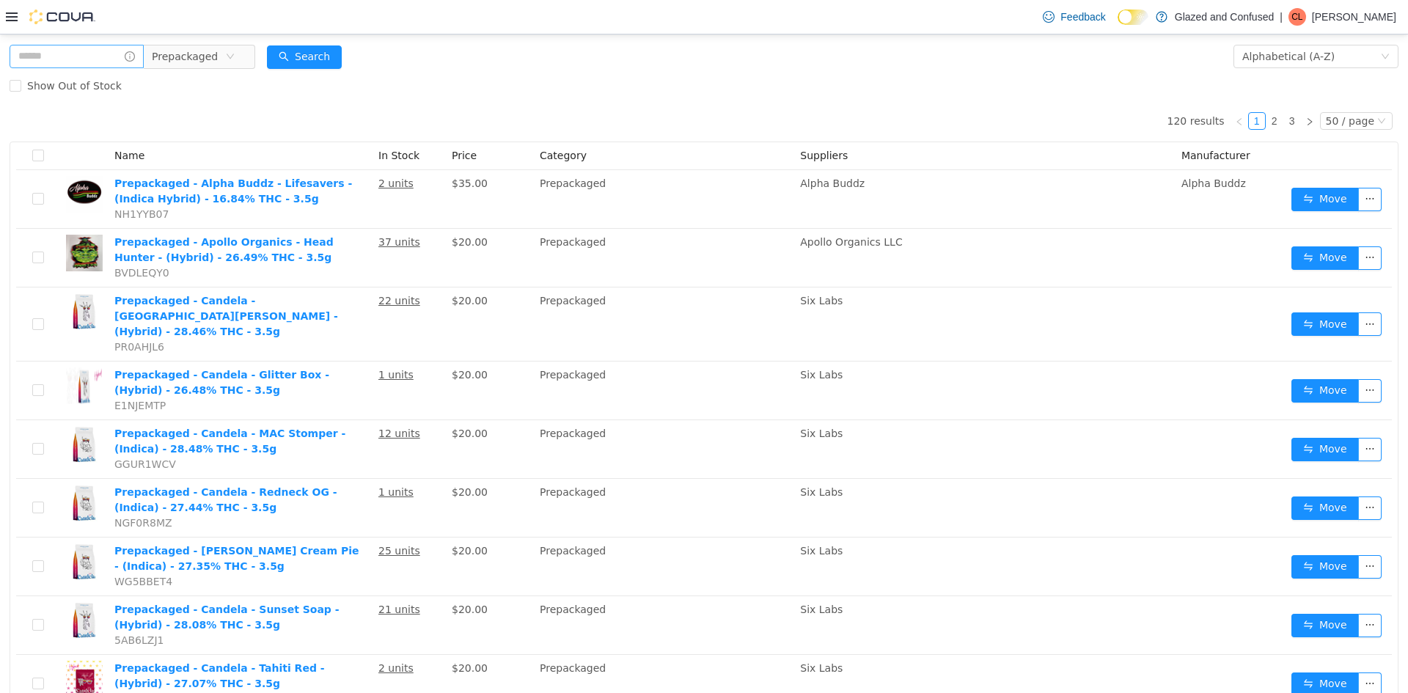
drag, startPoint x: 365, startPoint y: 103, endPoint x: 318, endPoint y: 87, distance: 50.6
click at [315, 83] on div "Show Out of Stock" at bounding box center [704, 85] width 1389 height 29
click at [320, 57] on button "Search" at bounding box center [304, 56] width 75 height 23
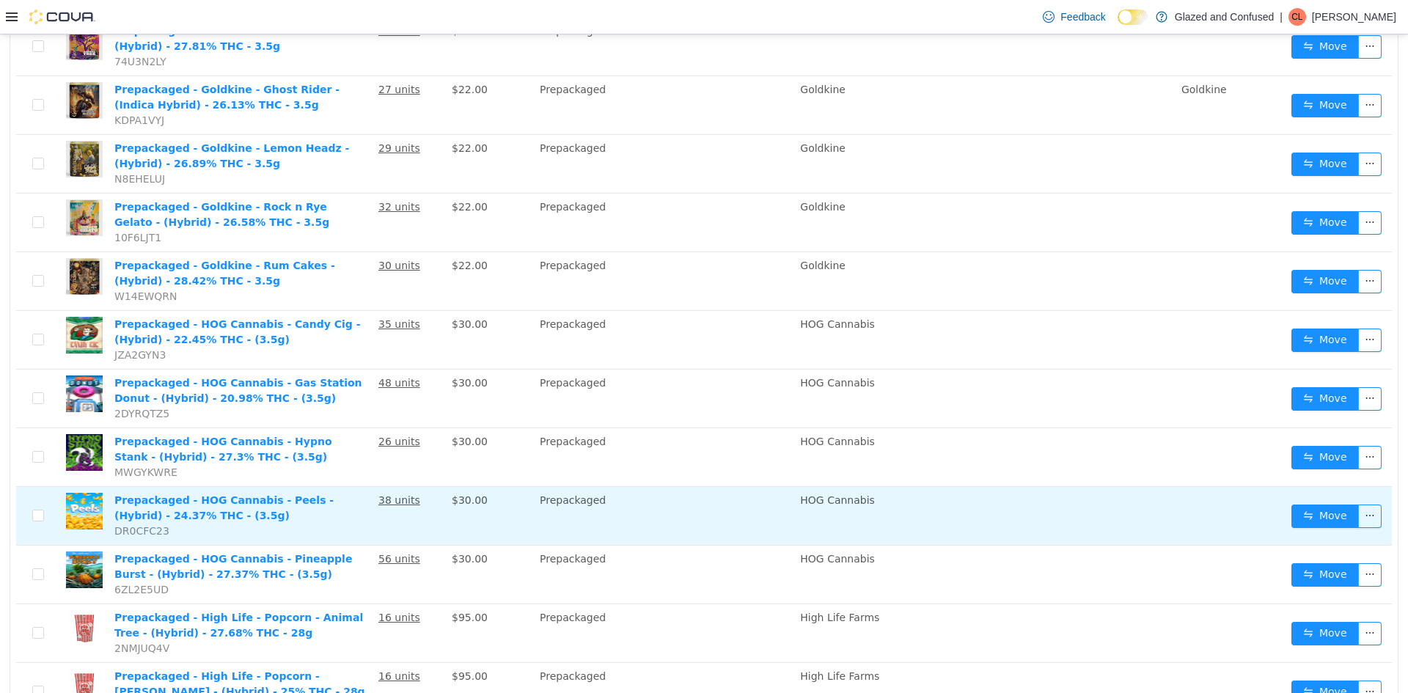
scroll to position [2526, 0]
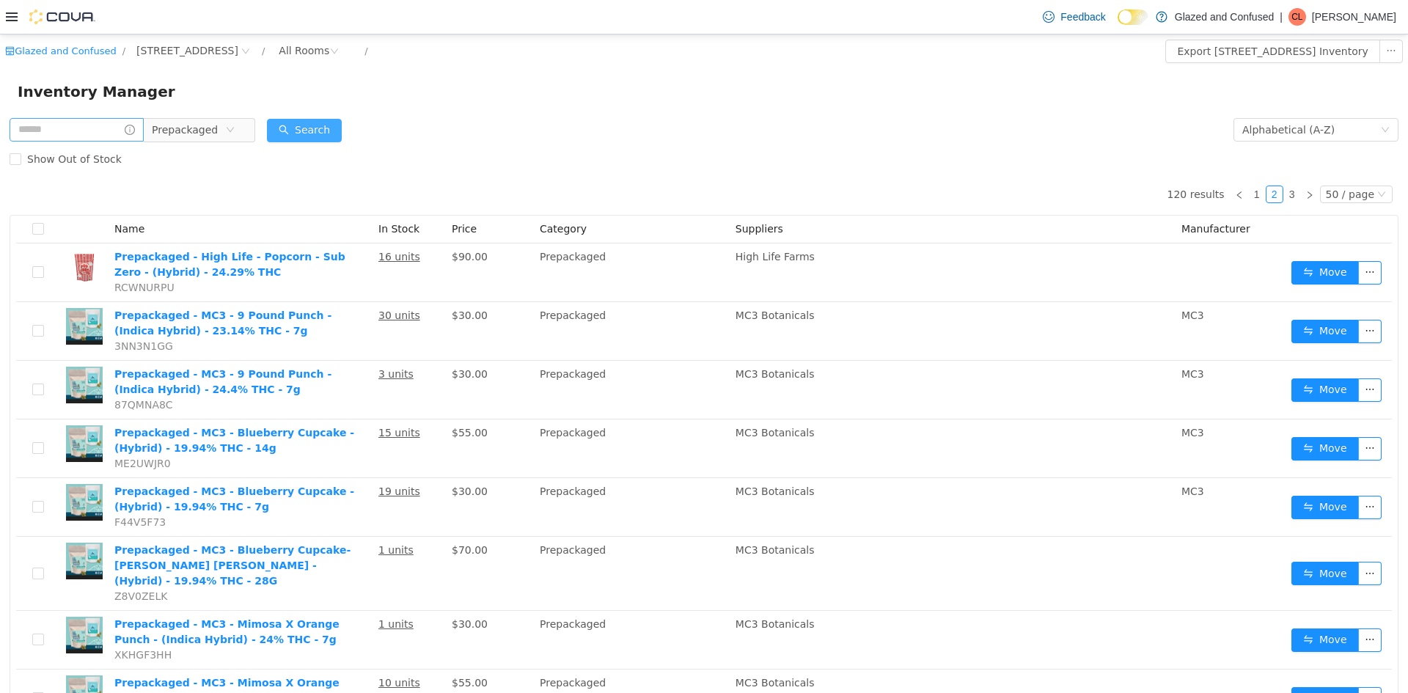
click at [342, 133] on button "Search" at bounding box center [304, 130] width 75 height 23
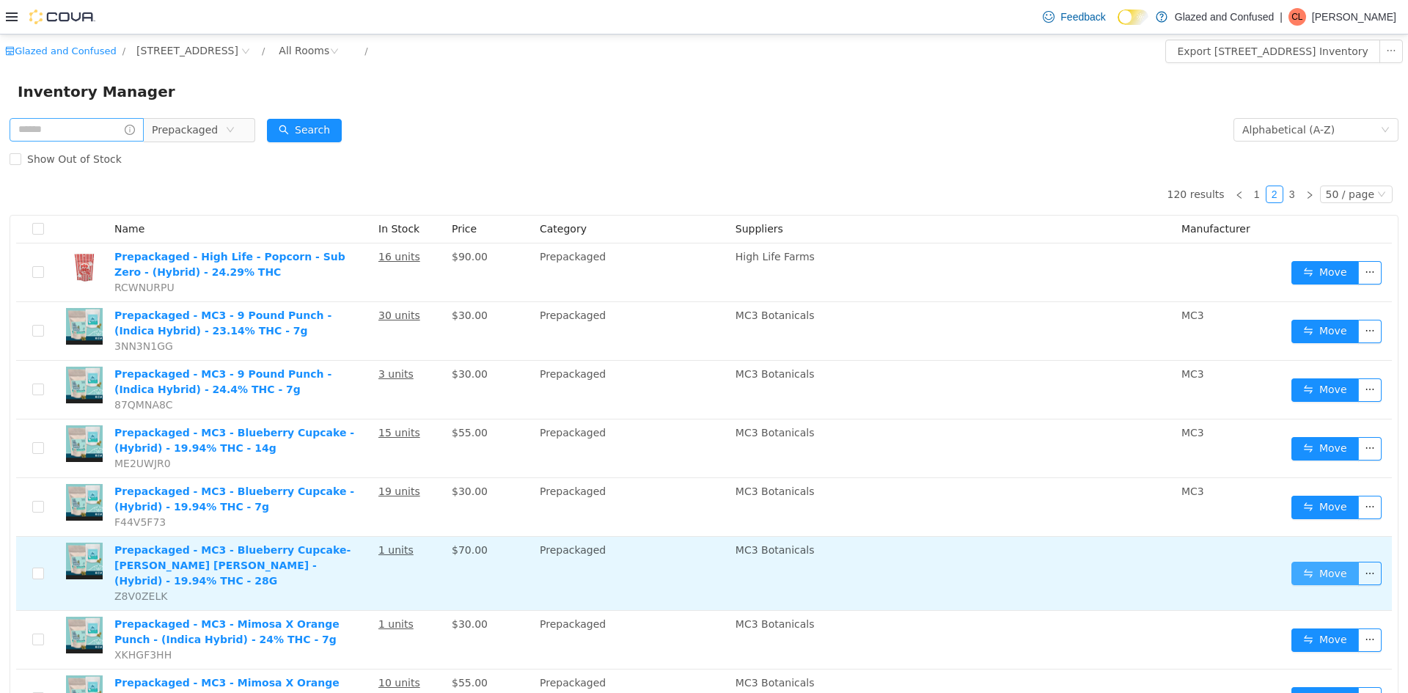
click at [1313, 570] on button "Move" at bounding box center [1324, 573] width 67 height 23
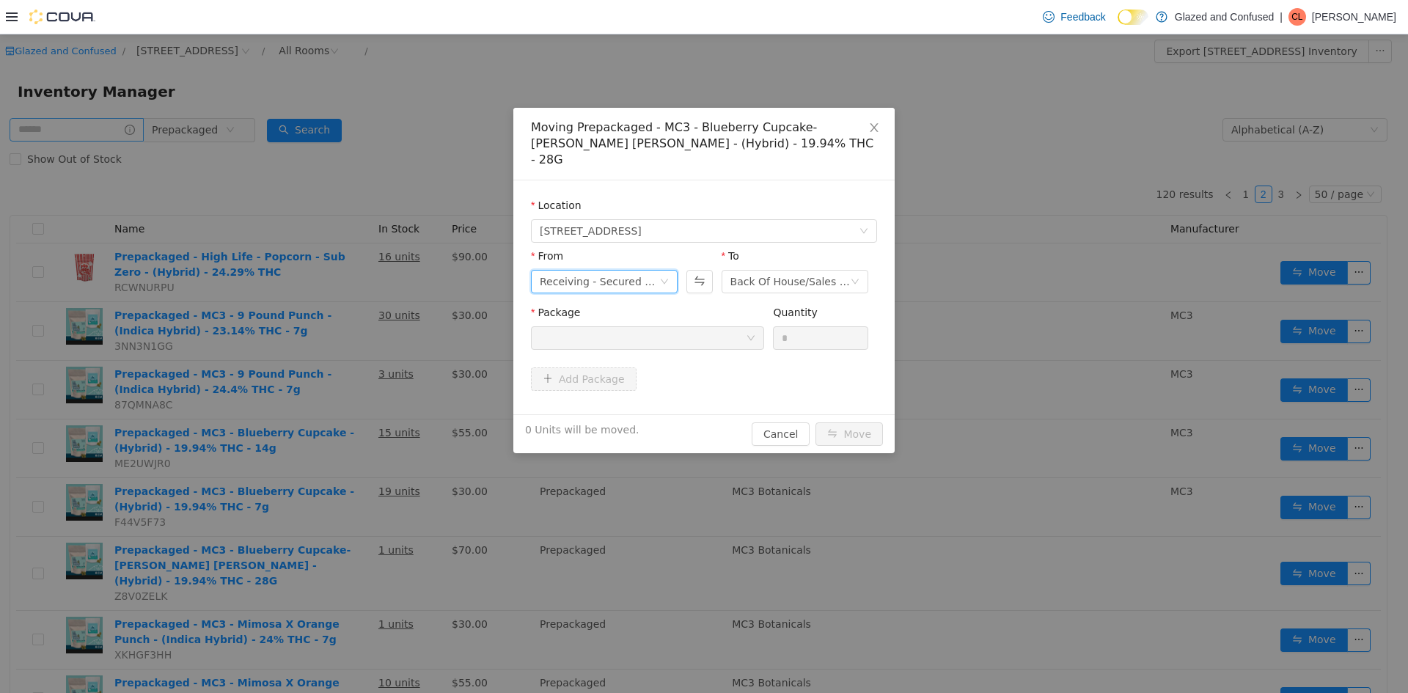
click at [643, 271] on div "Receiving - Secured Storage C" at bounding box center [600, 282] width 120 height 22
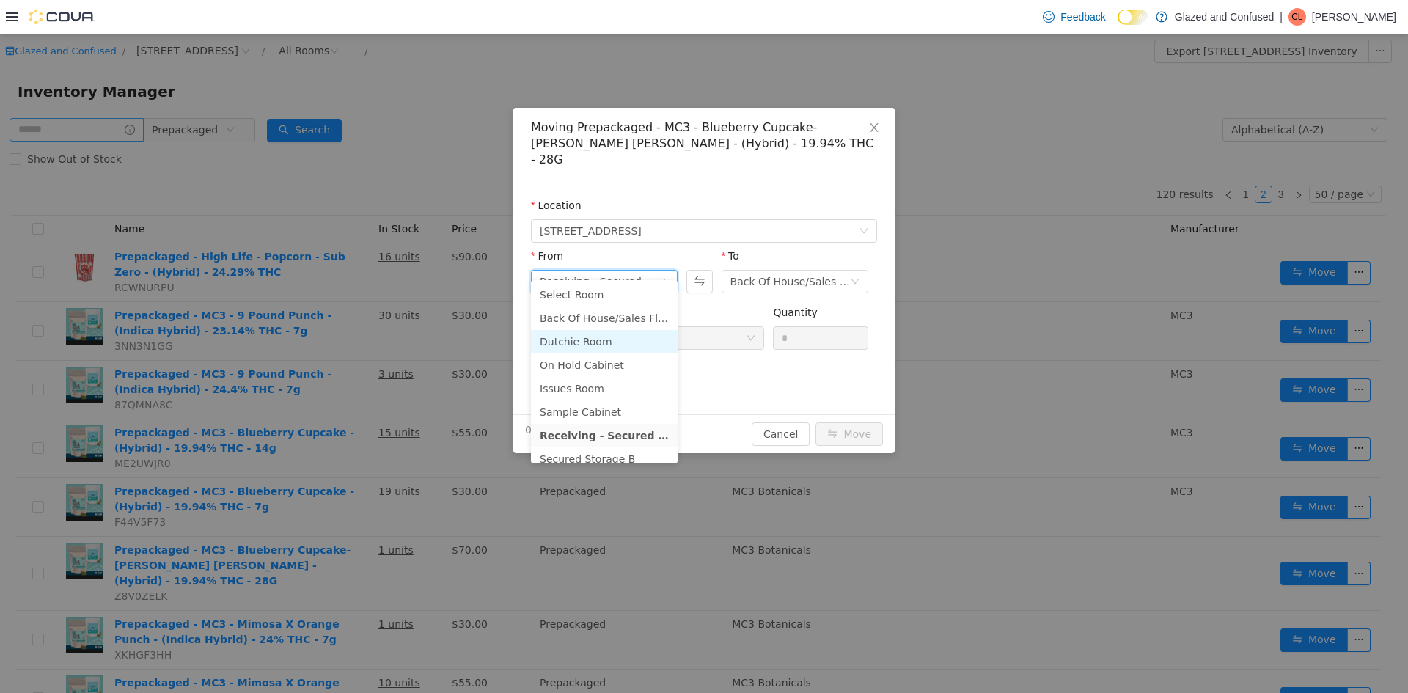
click at [585, 342] on li "Dutchie Room" at bounding box center [604, 341] width 147 height 23
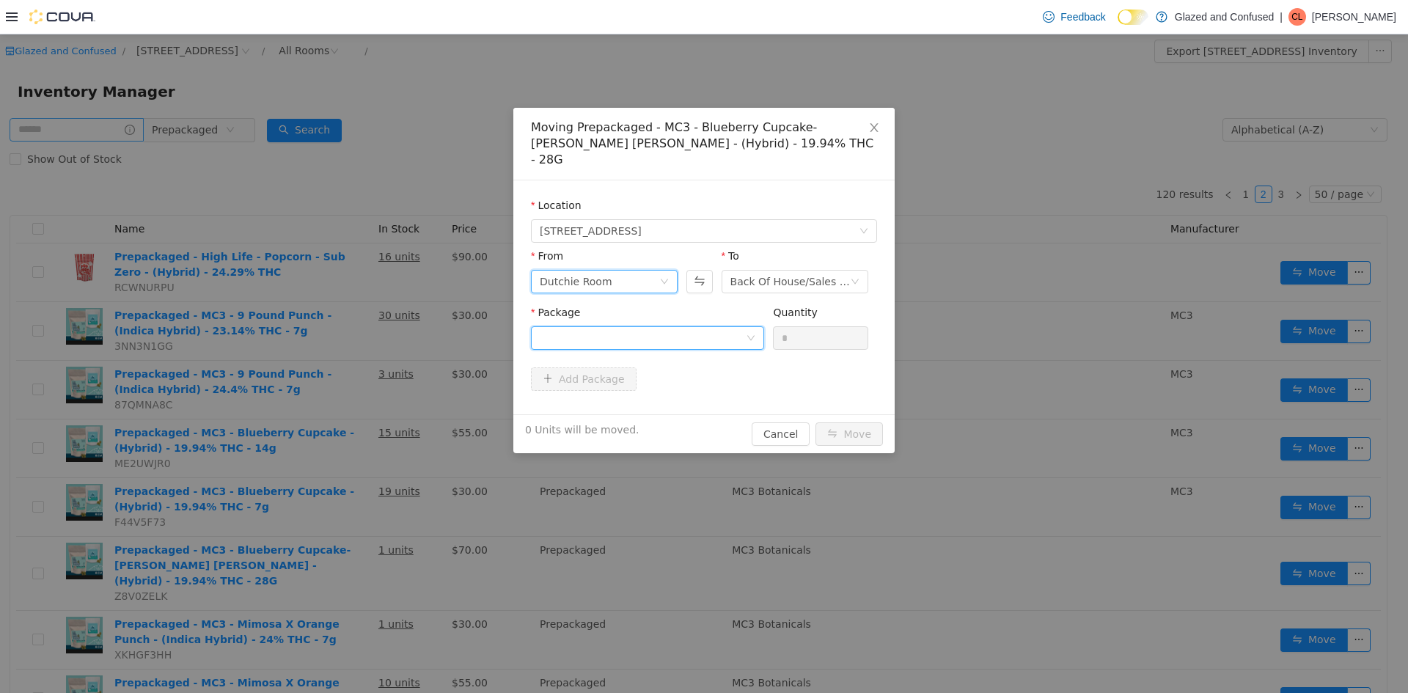
drag, startPoint x: 670, startPoint y: 320, endPoint x: 670, endPoint y: 334, distance: 14.7
click at [670, 327] on div at bounding box center [643, 338] width 206 height 22
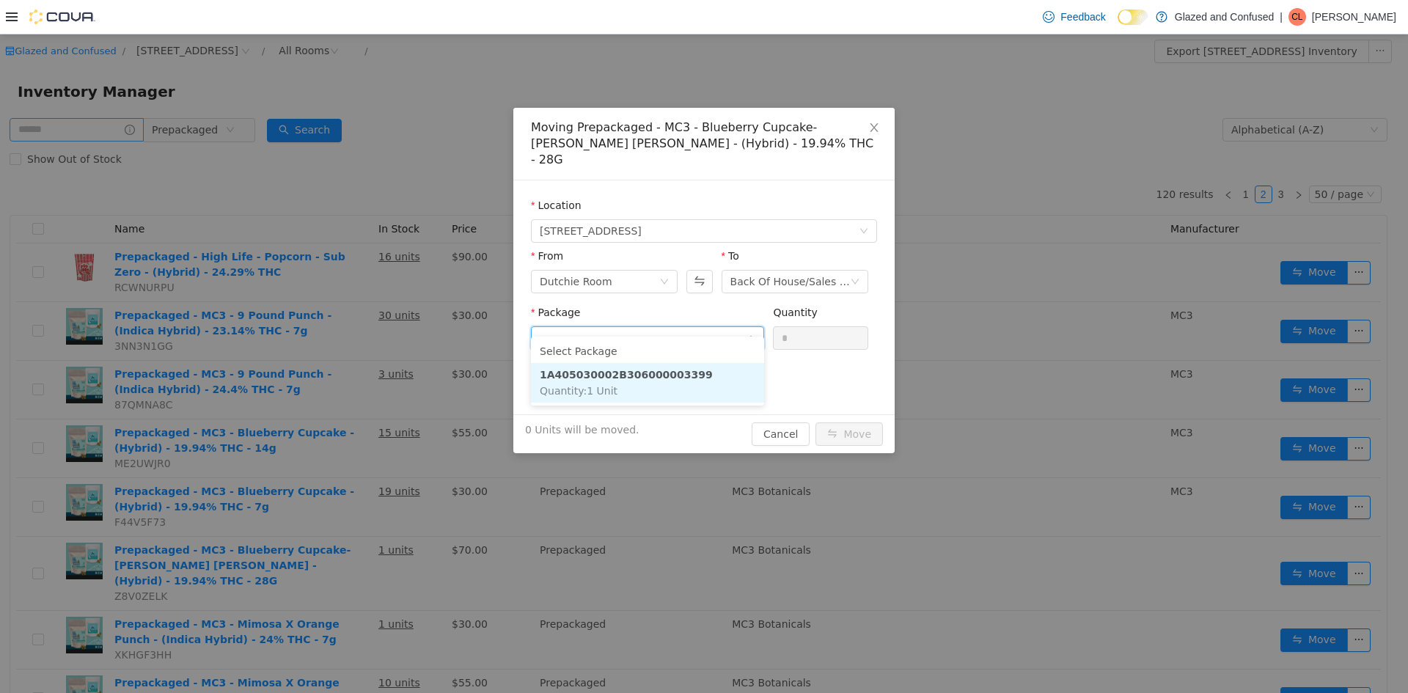
drag, startPoint x: 647, startPoint y: 374, endPoint x: 786, endPoint y: 341, distance: 143.2
click at [648, 375] on strong "1A405030002B306000003399" at bounding box center [626, 375] width 173 height 12
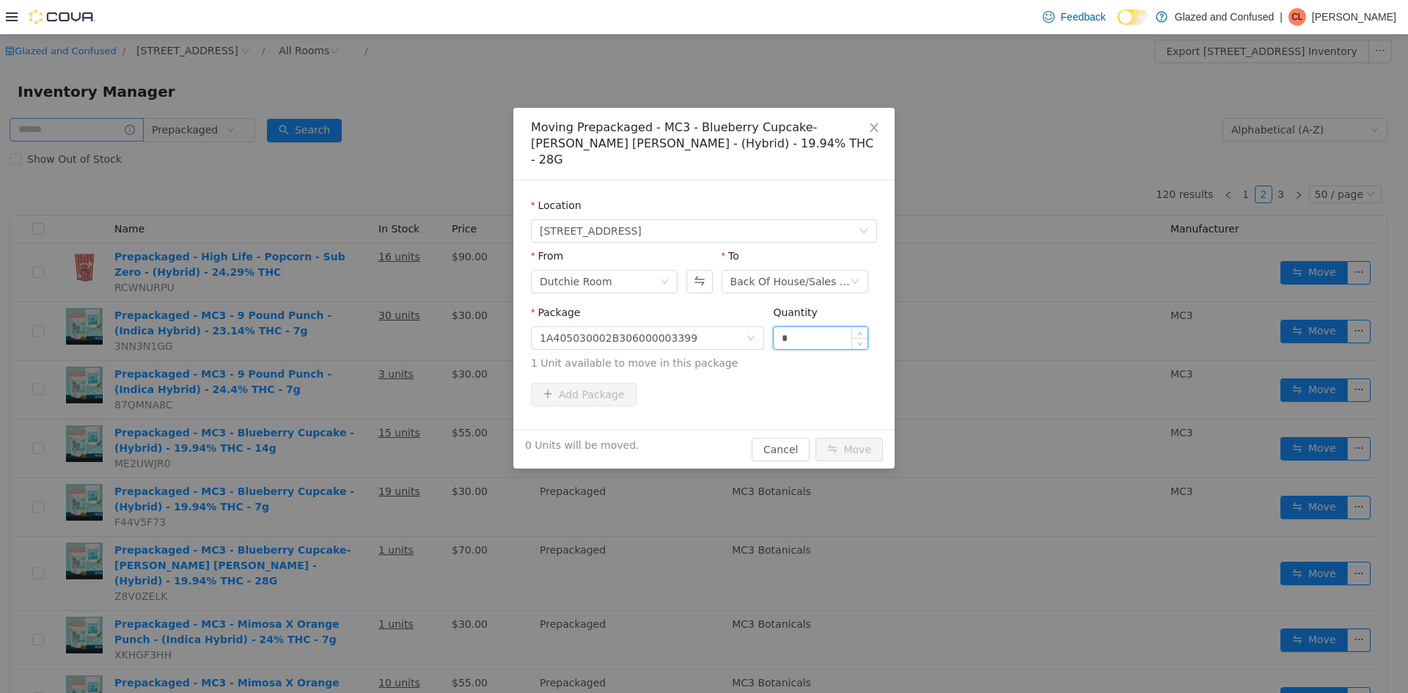
drag, startPoint x: 810, startPoint y: 328, endPoint x: 783, endPoint y: 330, distance: 27.2
click at [772, 332] on div "Package 1A405030002B306000003399 Quantity * 1 Unit available to move in this pa…" at bounding box center [704, 338] width 346 height 66
type input "*"
click at [816, 438] on button "Move" at bounding box center [849, 449] width 67 height 23
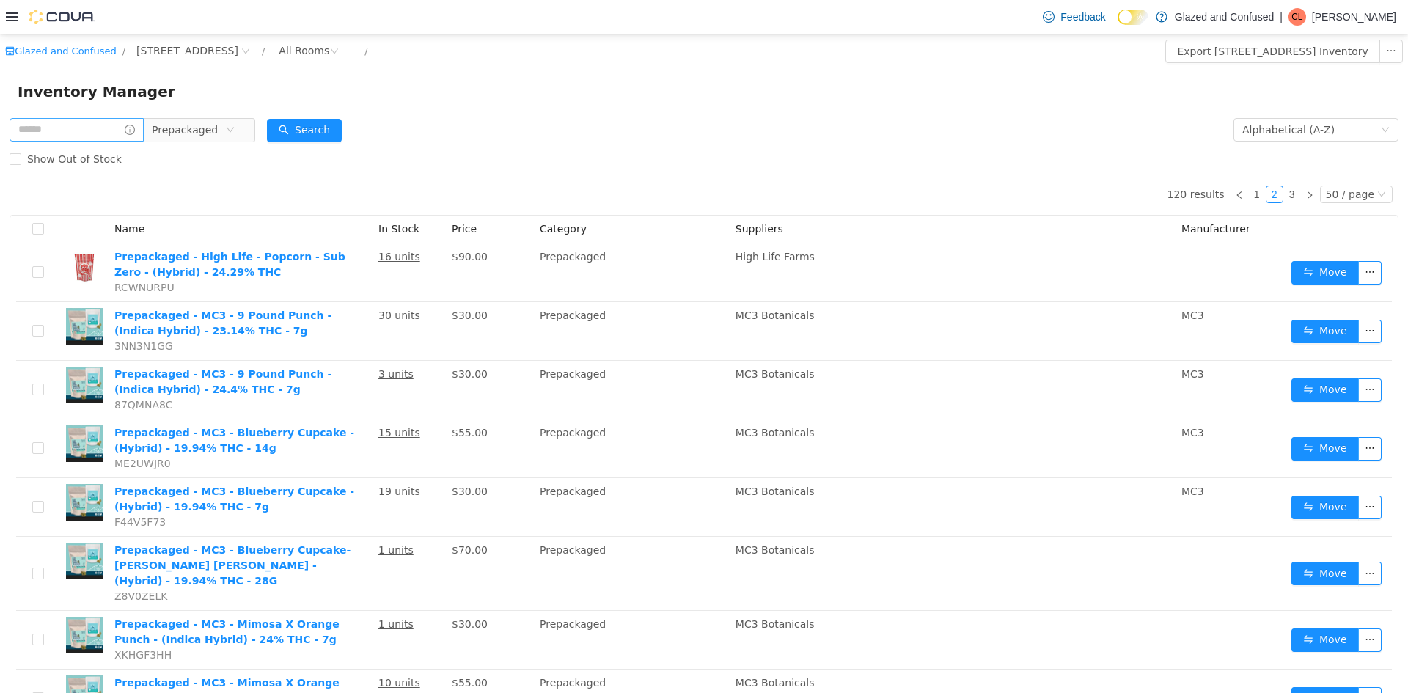
click at [307, 158] on div "Show Out of Stock" at bounding box center [704, 158] width 1389 height 29
click at [305, 142] on div "Search" at bounding box center [304, 129] width 75 height 29
click at [299, 139] on button "Search" at bounding box center [304, 130] width 75 height 23
click at [301, 133] on button "Search" at bounding box center [304, 130] width 75 height 23
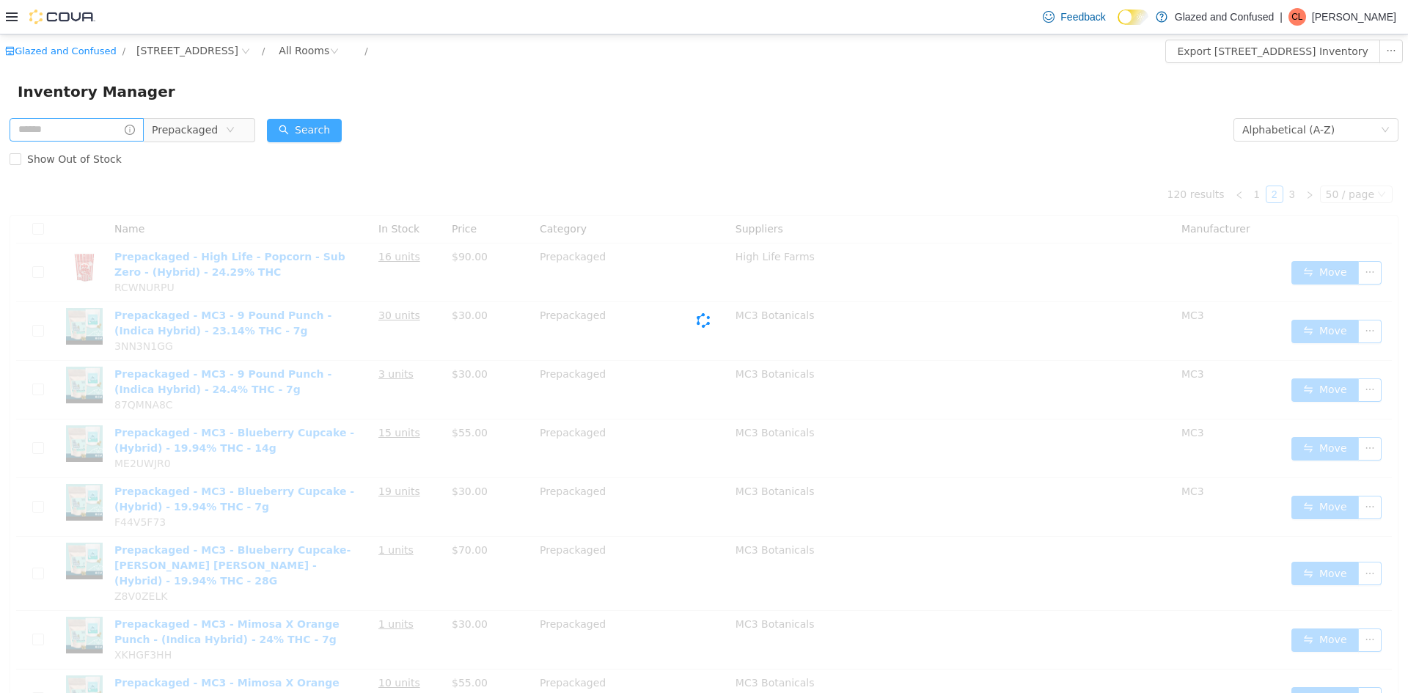
click at [301, 133] on button "Search" at bounding box center [304, 130] width 75 height 23
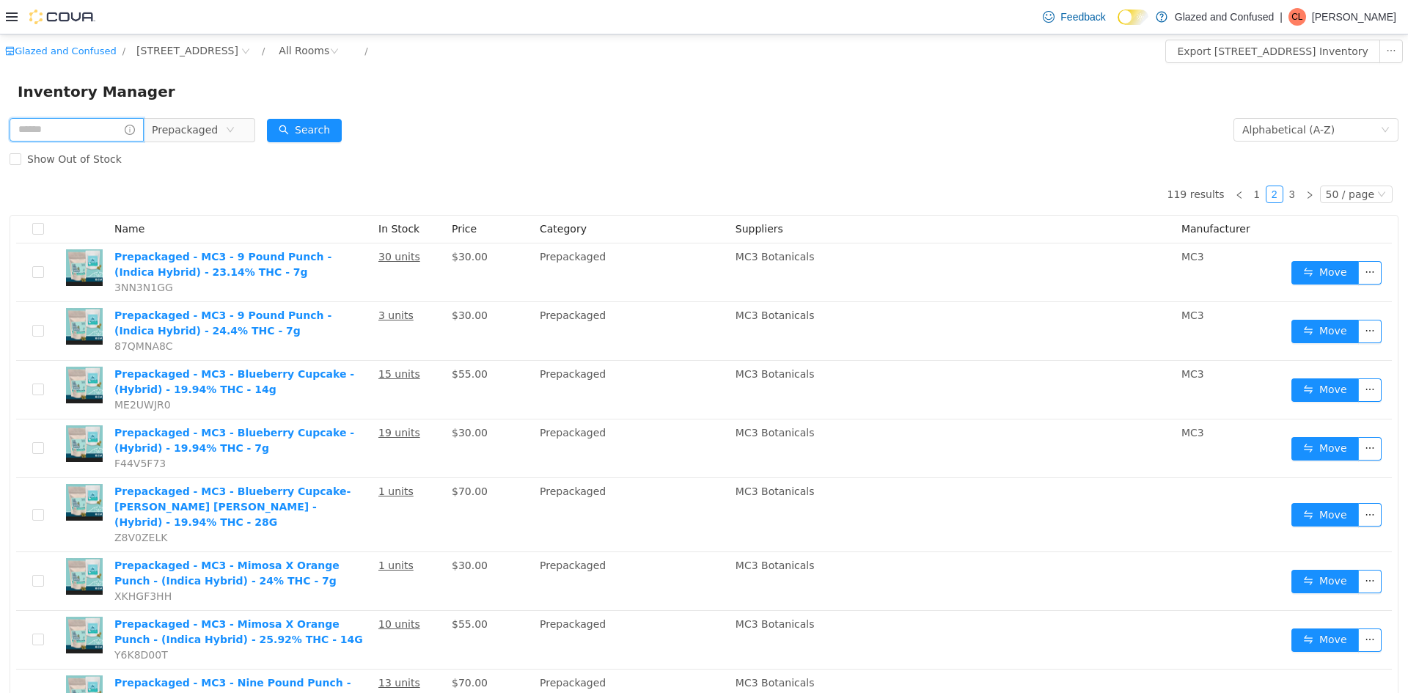
click at [103, 129] on input "text" at bounding box center [77, 129] width 134 height 23
type input "**********"
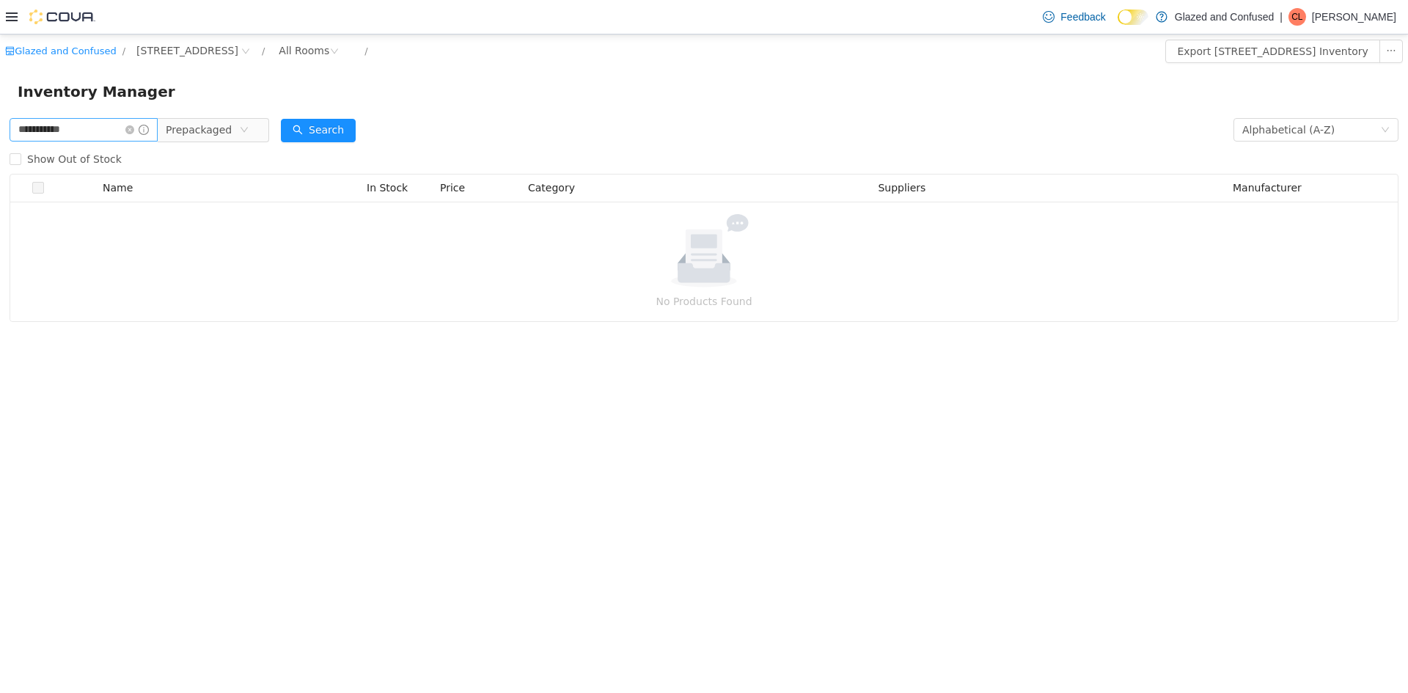
click at [134, 128] on icon "icon: close-circle" at bounding box center [129, 129] width 9 height 9
click at [318, 122] on button "Search" at bounding box center [304, 130] width 75 height 23
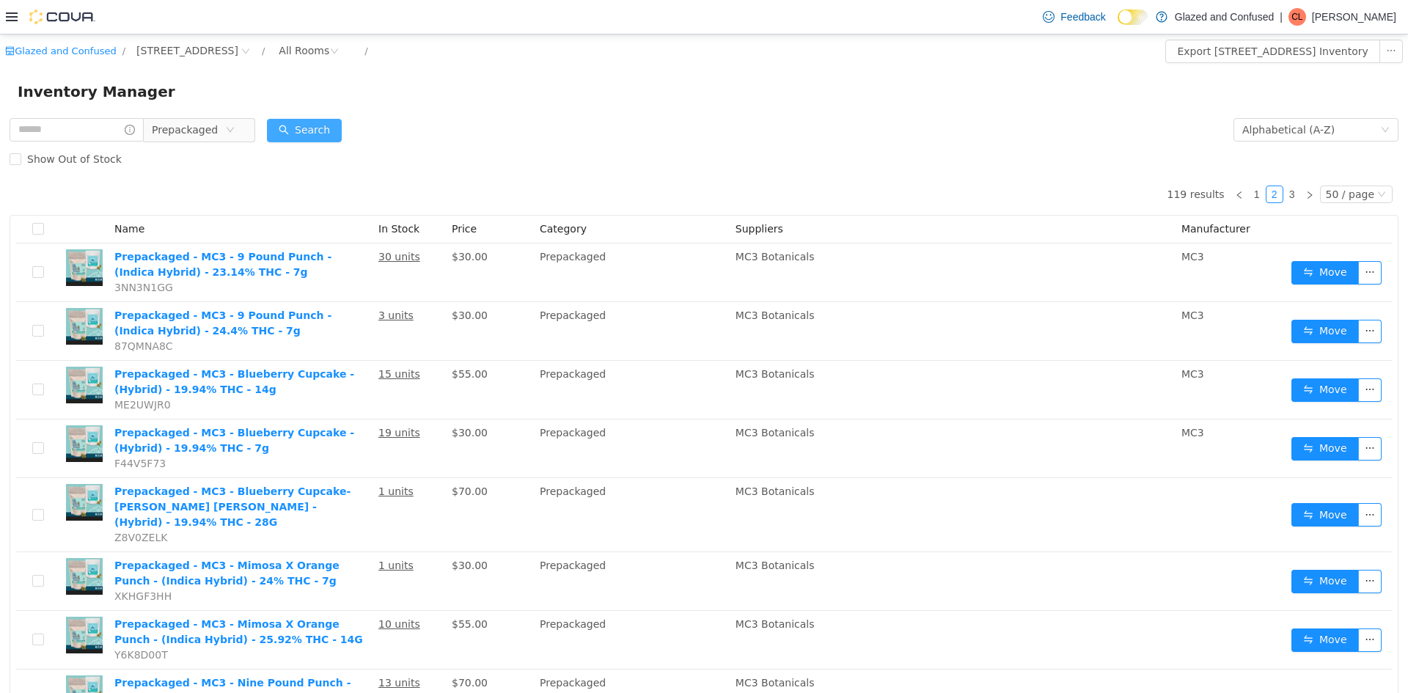
click at [318, 122] on button "Search" at bounding box center [304, 130] width 75 height 23
click at [1253, 197] on link "1" at bounding box center [1257, 194] width 16 height 16
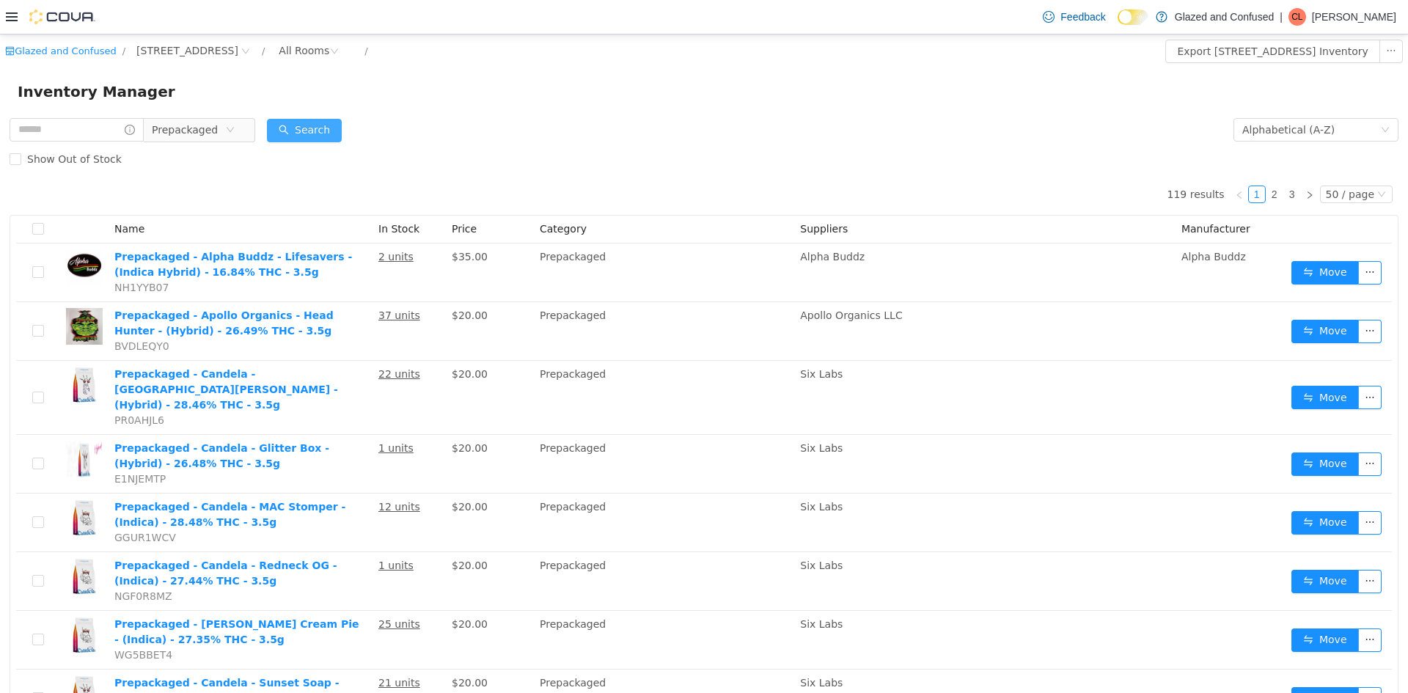
click at [299, 131] on button "Search" at bounding box center [304, 130] width 75 height 23
click at [589, 51] on div "Glazed and Confused / [STREET_ADDRESS] / All Rooms /" at bounding box center [587, 51] width 1165 height 23
click at [685, 156] on div "Show Out of Stock" at bounding box center [704, 158] width 1389 height 29
drag, startPoint x: 210, startPoint y: 124, endPoint x: 217, endPoint y: 172, distance: 48.1
click at [210, 124] on span "Prepackaged" at bounding box center [185, 130] width 66 height 22
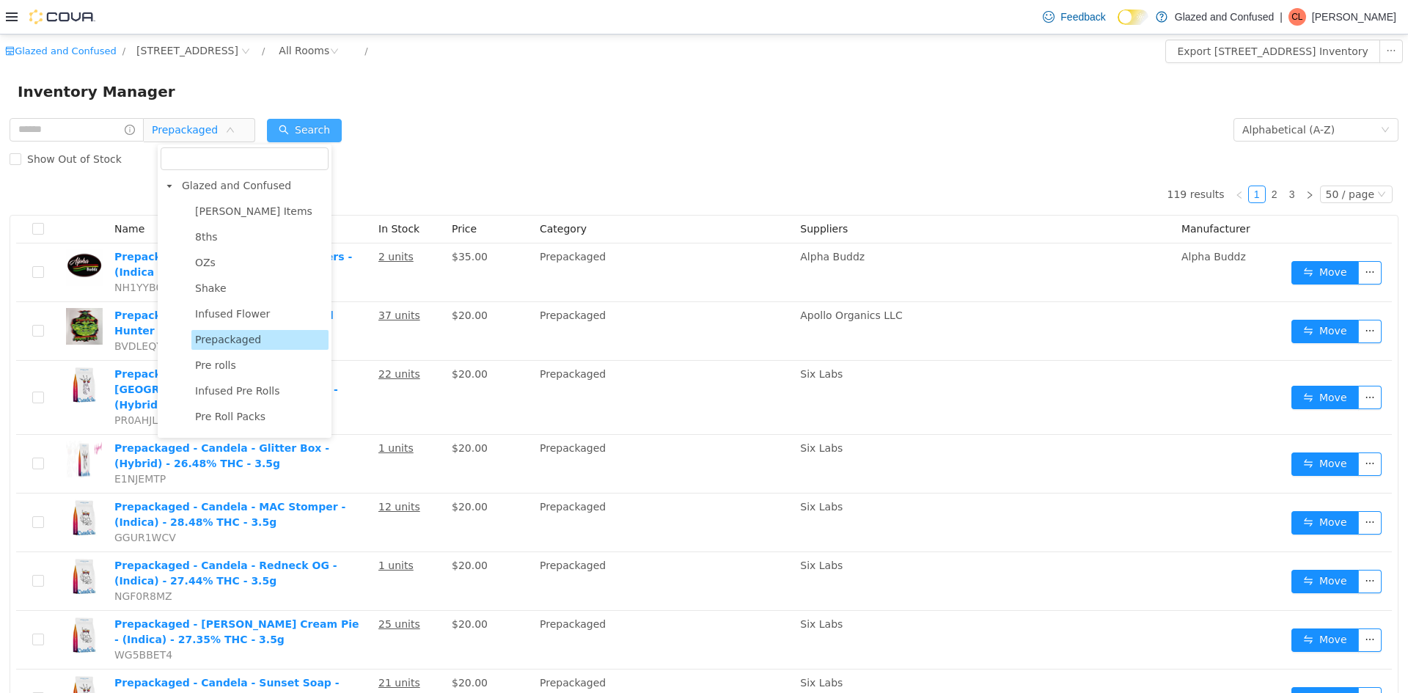
drag, startPoint x: 219, startPoint y: 177, endPoint x: 298, endPoint y: 127, distance: 93.6
click at [219, 179] on span "Glazed and Confused" at bounding box center [253, 186] width 150 height 20
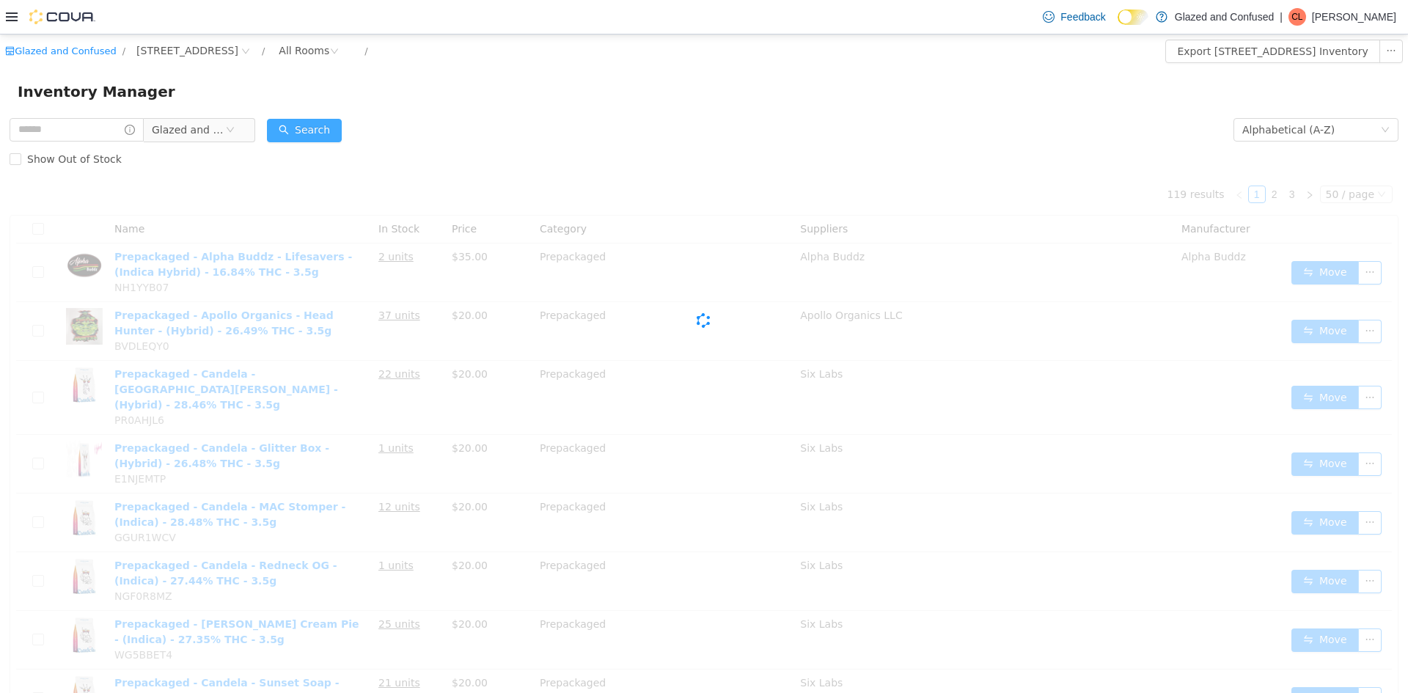
click at [298, 127] on button "Search" at bounding box center [304, 130] width 75 height 23
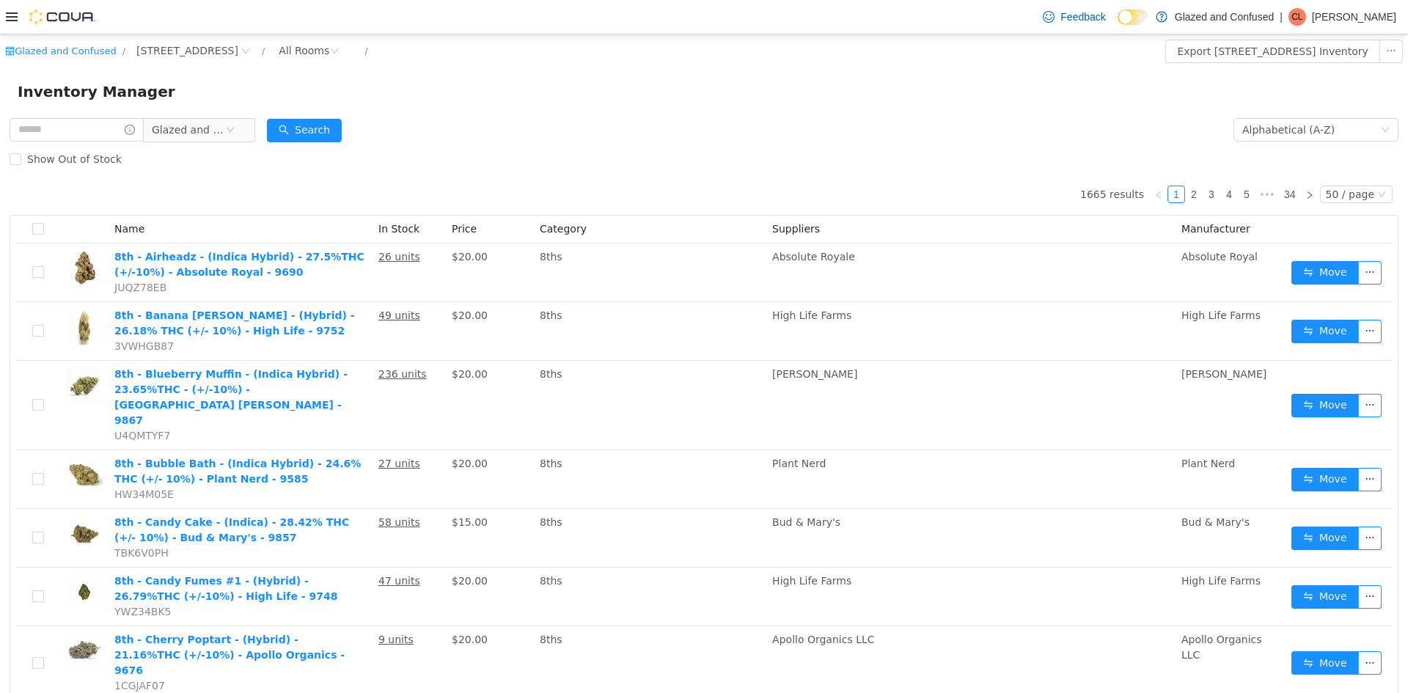
click at [315, 117] on div "Search" at bounding box center [304, 129] width 75 height 29
click at [310, 131] on button "Search" at bounding box center [304, 130] width 75 height 23
click at [1385, 6] on div "Feedback Dark Mode Glazed and Confused | CL [PERSON_NAME]" at bounding box center [1216, 16] width 359 height 29
click at [1371, 11] on p "[PERSON_NAME]" at bounding box center [1354, 17] width 84 height 18
click at [1320, 144] on span "Sign Out" at bounding box center [1302, 143] width 40 height 15
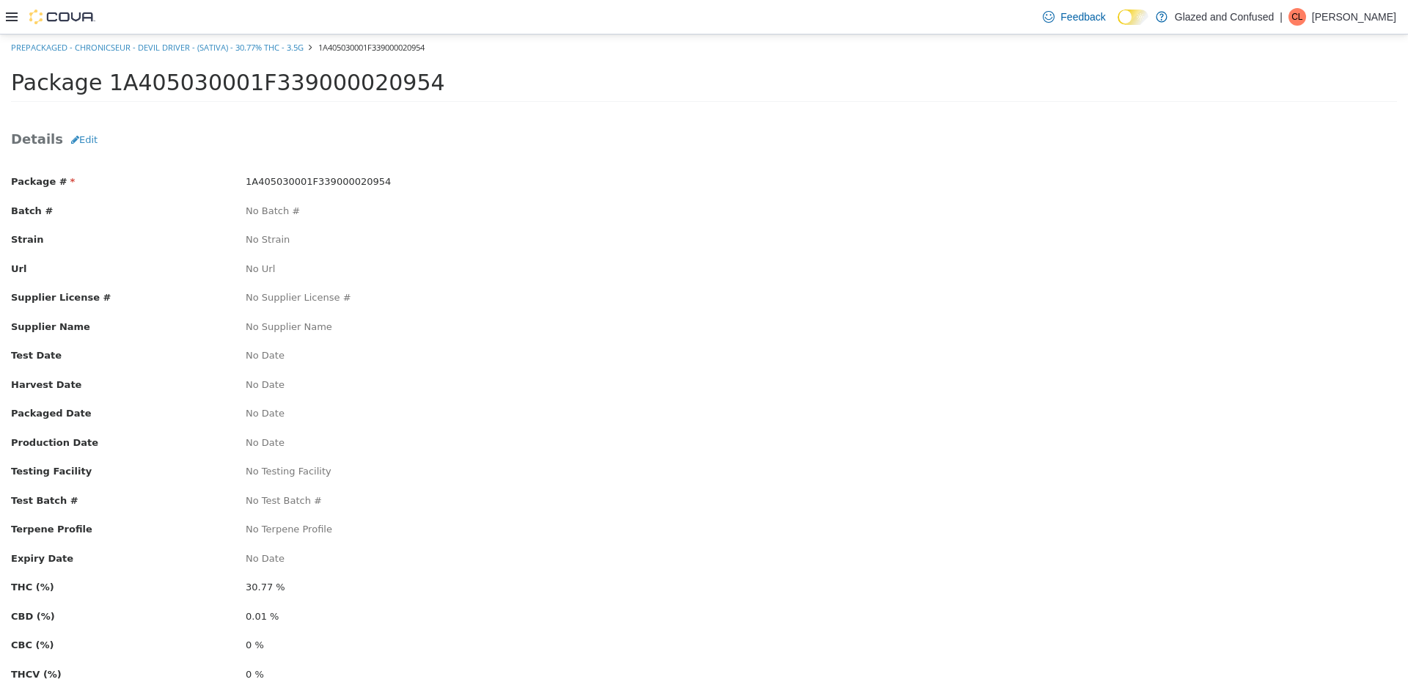
drag, startPoint x: 284, startPoint y: 563, endPoint x: 273, endPoint y: 562, distance: 11.1
drag, startPoint x: 273, startPoint y: 562, endPoint x: 218, endPoint y: 447, distance: 126.9
click at [218, 447] on label "Production Date" at bounding box center [117, 443] width 235 height 15
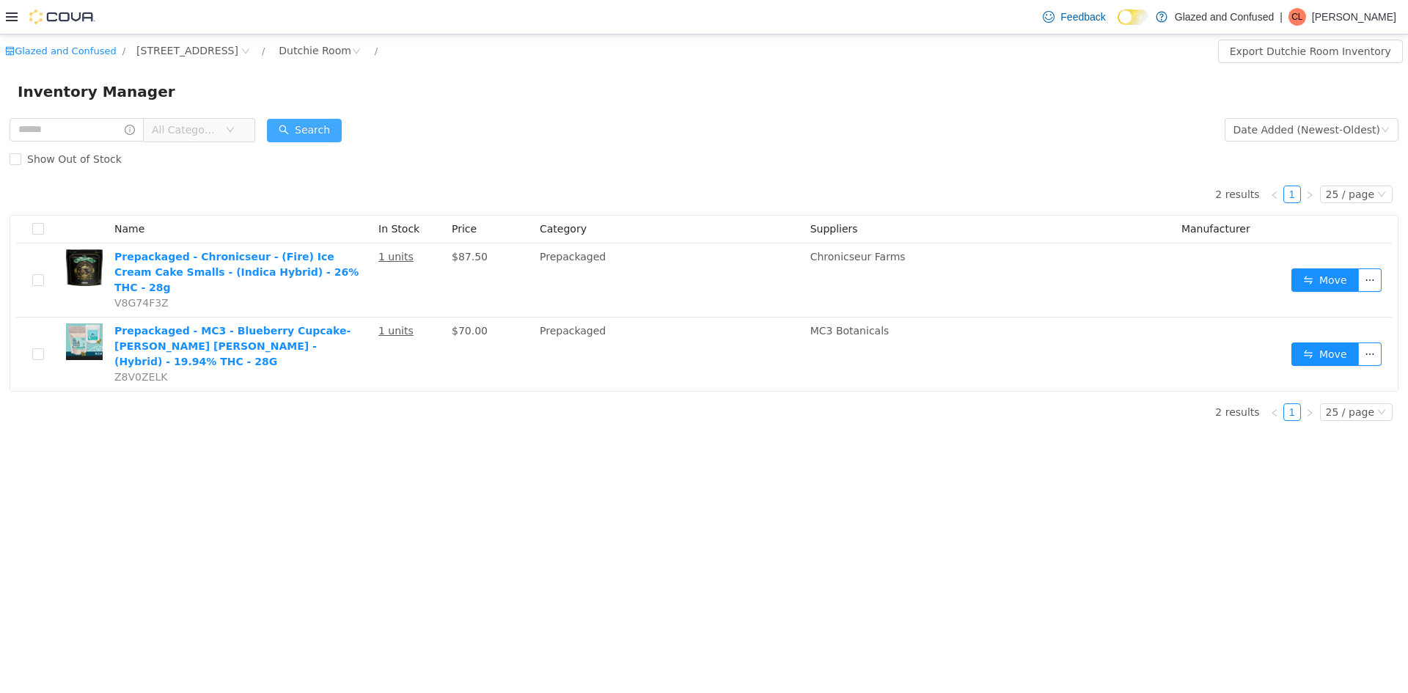
click at [296, 137] on button "Search" at bounding box center [304, 130] width 75 height 23
click at [307, 112] on div "Inventory Manager" at bounding box center [704, 91] width 1408 height 47
click at [307, 127] on button "Search" at bounding box center [304, 130] width 75 height 23
click at [310, 128] on button "Search" at bounding box center [304, 130] width 75 height 23
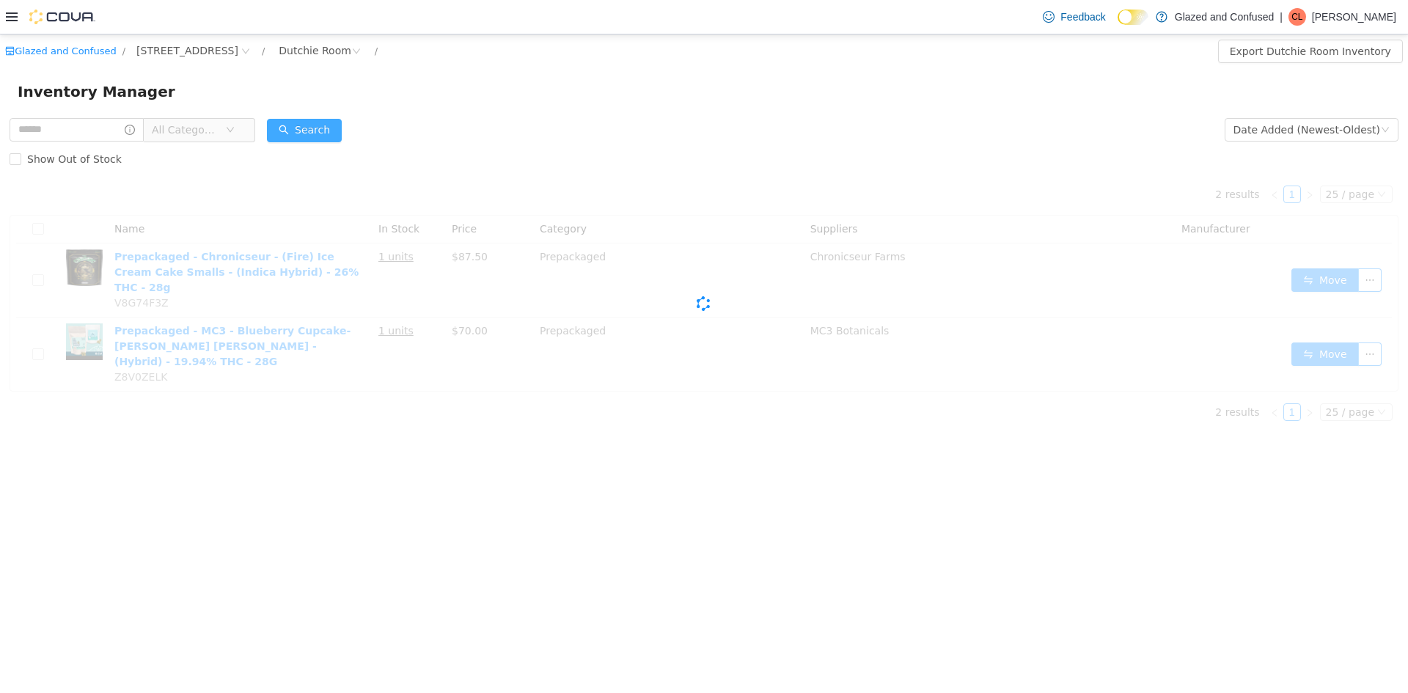
click at [310, 128] on button "Search" at bounding box center [304, 130] width 75 height 23
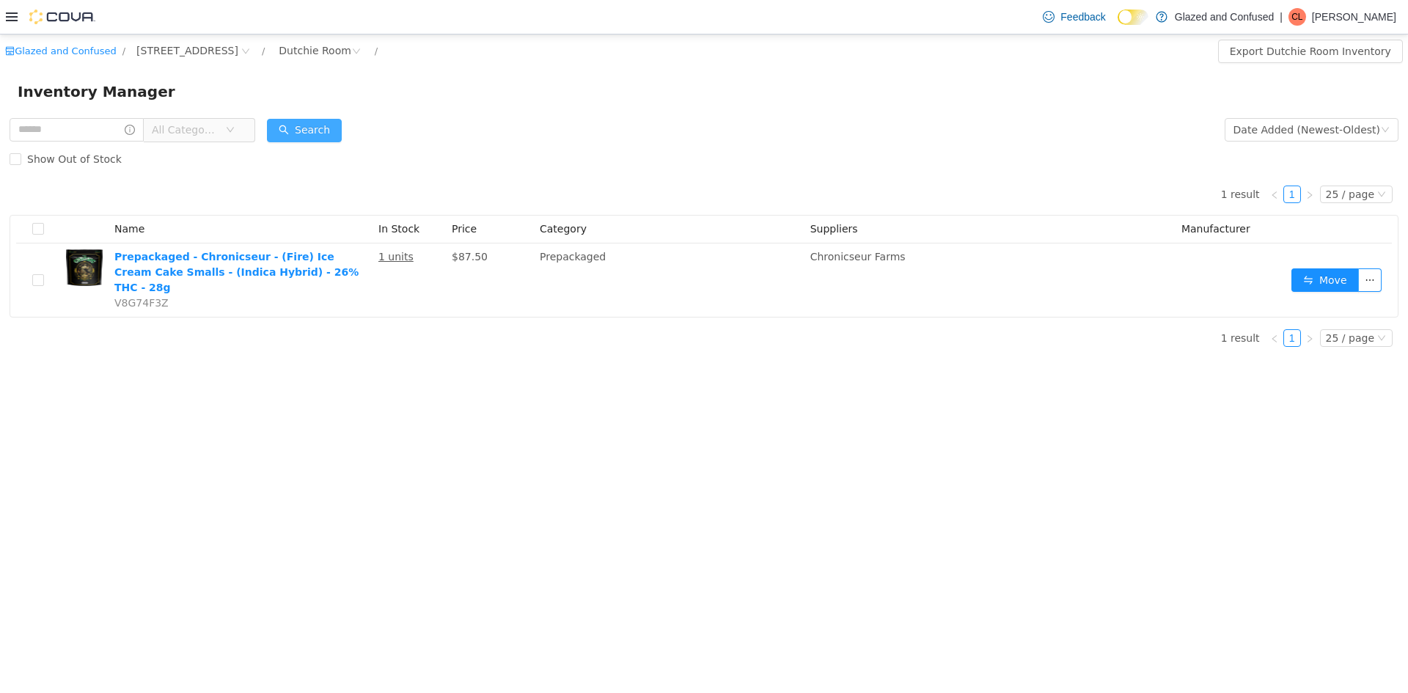
click at [310, 128] on button "Search" at bounding box center [304, 130] width 75 height 23
click at [328, 135] on button "Search" at bounding box center [304, 130] width 75 height 23
click at [298, 141] on button "Search" at bounding box center [304, 130] width 75 height 23
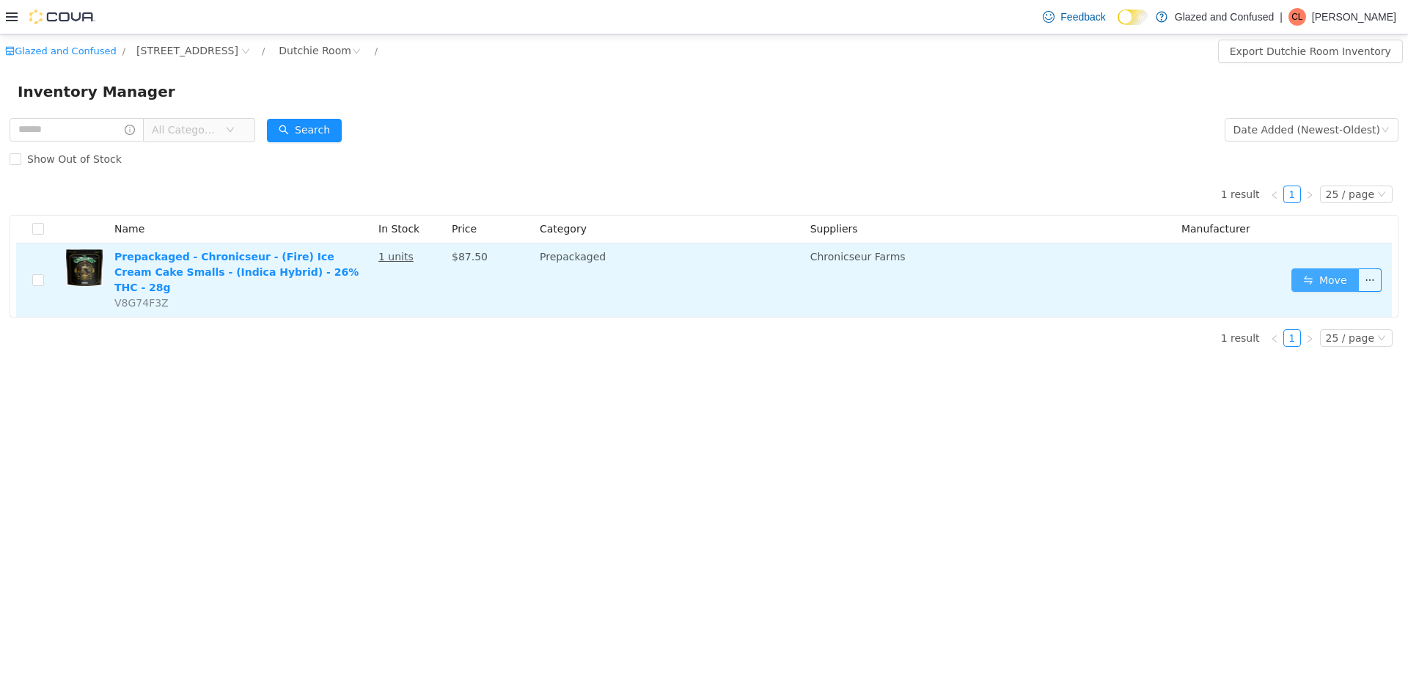
click at [1324, 268] on button "Move" at bounding box center [1324, 279] width 67 height 23
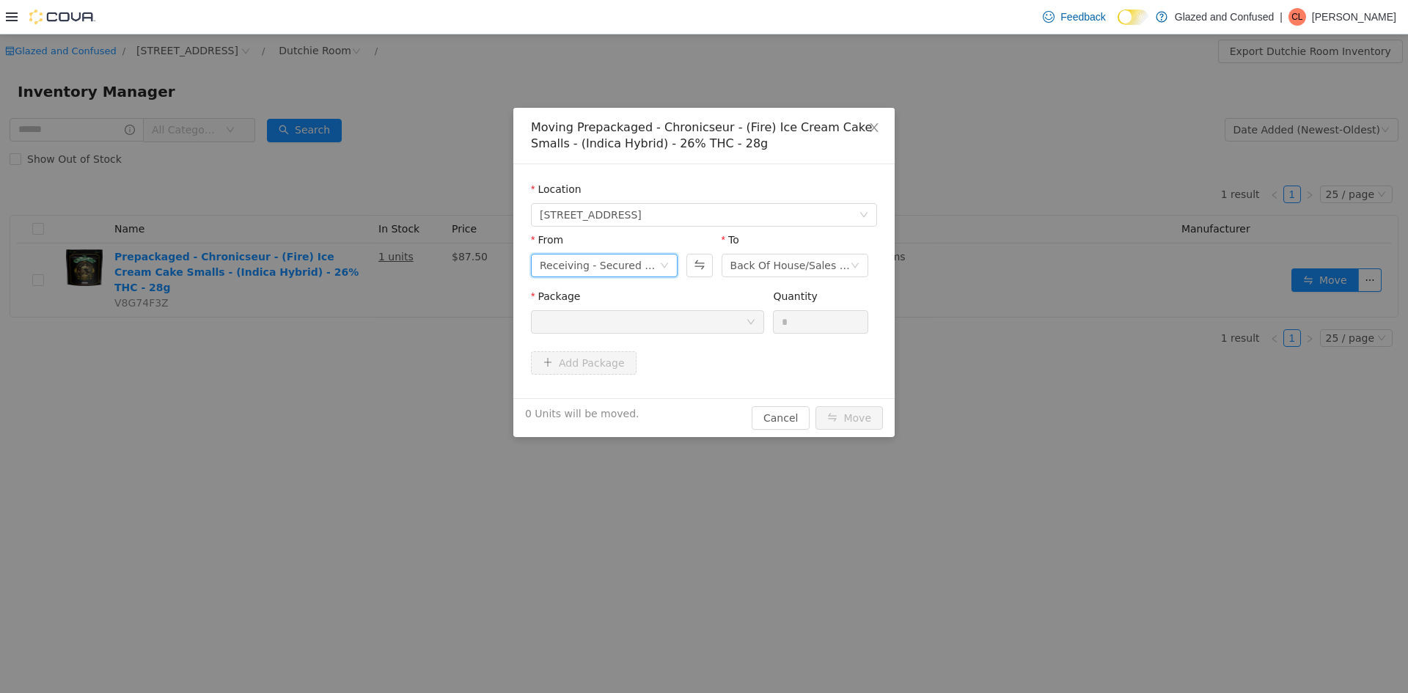
click at [590, 262] on div "Receiving - Secured Storage C" at bounding box center [600, 265] width 120 height 22
click at [600, 336] on li "Dutchie Room" at bounding box center [604, 341] width 147 height 23
click at [647, 315] on div at bounding box center [643, 322] width 206 height 22
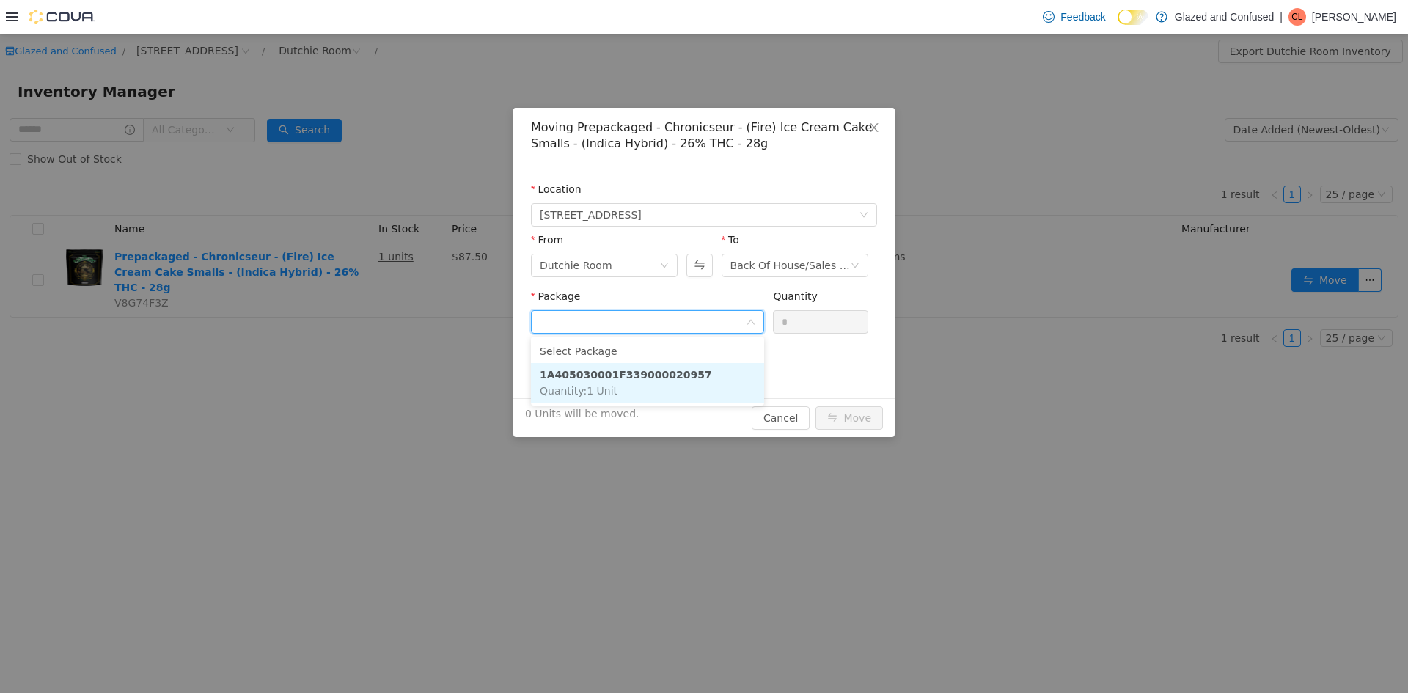
drag, startPoint x: 609, startPoint y: 395, endPoint x: 837, endPoint y: 344, distance: 233.1
click at [610, 395] on span "Quantity : 1 Unit" at bounding box center [579, 391] width 78 height 12
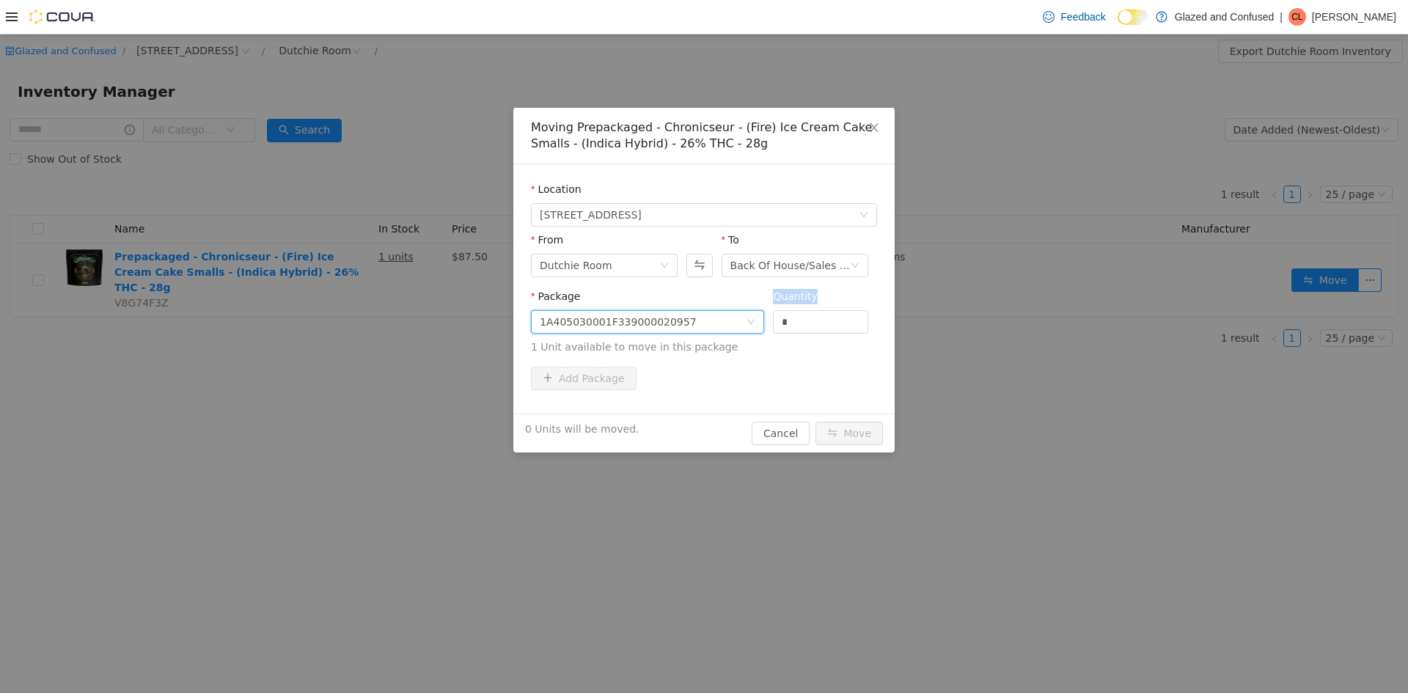
click at [684, 329] on span "Package 1A405030001F339000020957 Quantity * 1 Unit available to move in this pa…" at bounding box center [704, 322] width 346 height 65
click at [805, 307] on div "Quantity" at bounding box center [820, 299] width 95 height 21
drag, startPoint x: 815, startPoint y: 311, endPoint x: 651, endPoint y: 322, distance: 163.9
click at [702, 330] on span "Package 1A405030001F339000020957 Quantity * 1 Unit available to move in this pa…" at bounding box center [704, 322] width 346 height 65
type input "*"
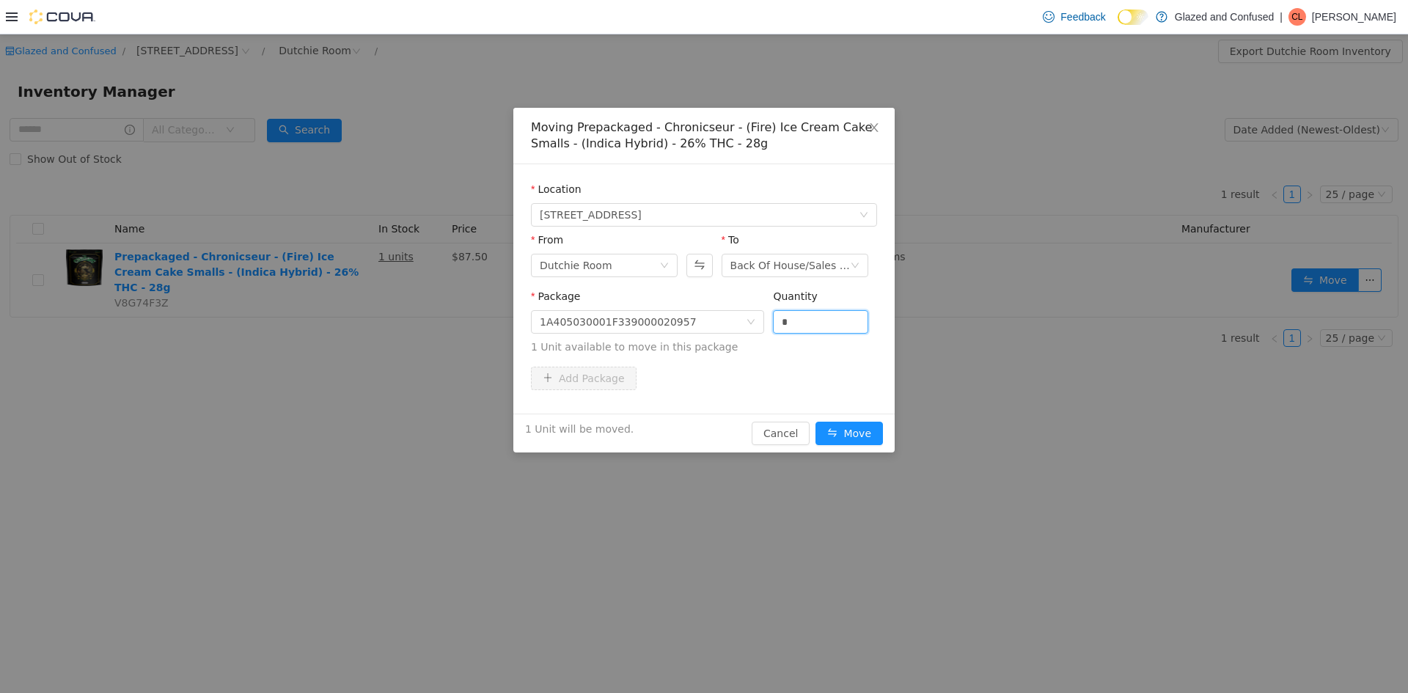
click at [816, 422] on button "Move" at bounding box center [849, 433] width 67 height 23
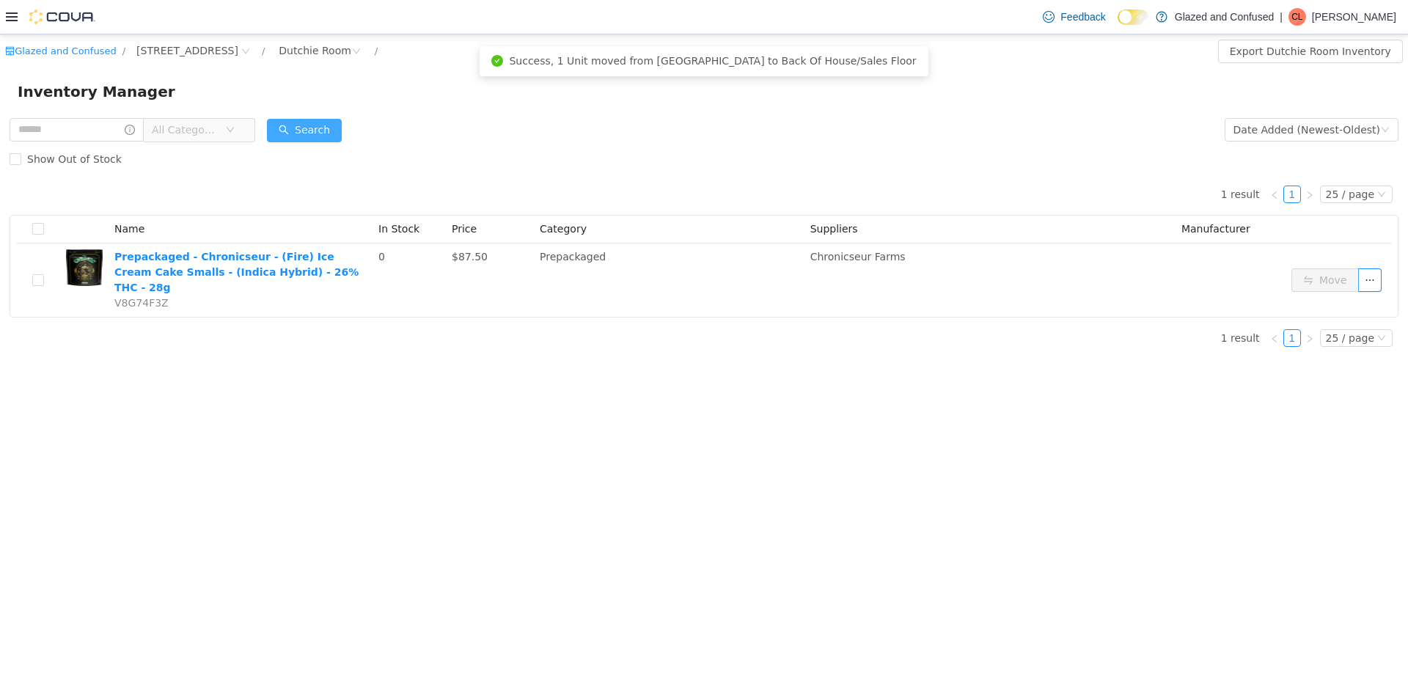
click at [302, 138] on button "Search" at bounding box center [304, 130] width 75 height 23
click at [335, 137] on button "Search" at bounding box center [304, 130] width 75 height 23
click at [333, 136] on button "Search" at bounding box center [304, 130] width 75 height 23
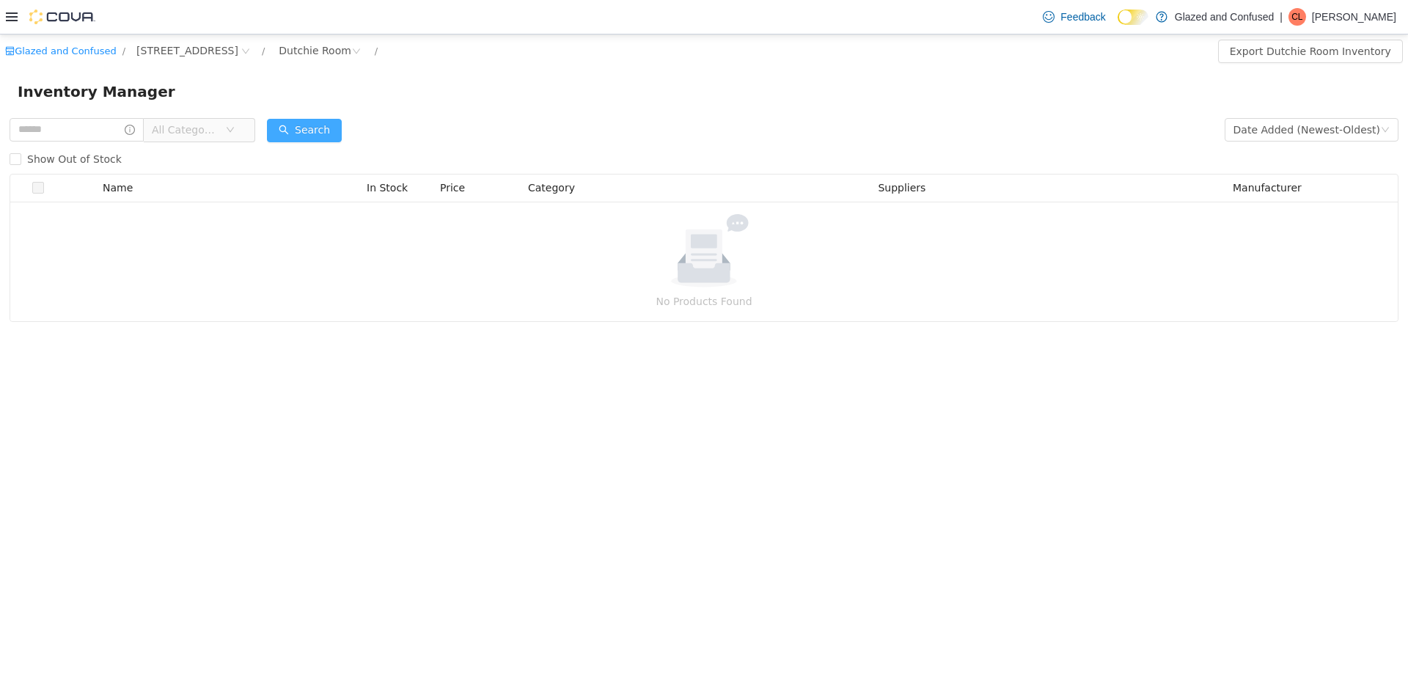
click at [301, 127] on button "Search" at bounding box center [304, 130] width 75 height 23
click at [306, 139] on button "Search" at bounding box center [304, 130] width 75 height 23
click at [312, 129] on button "Search" at bounding box center [304, 130] width 75 height 23
drag, startPoint x: 1336, startPoint y: 23, endPoint x: 1324, endPoint y: 14, distance: 14.7
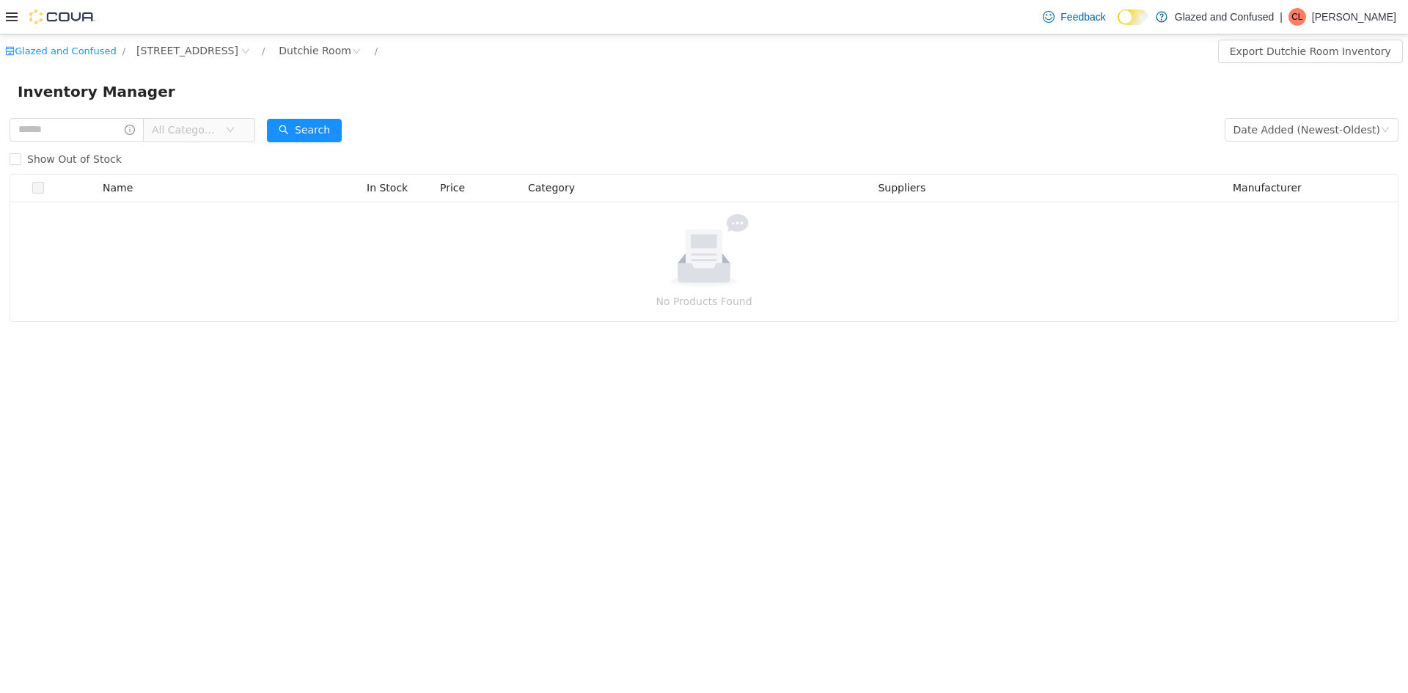
click at [1302, 23] on span "CL" at bounding box center [1296, 17] width 11 height 18
click at [1297, 132] on button "Sign Out" at bounding box center [1323, 143] width 135 height 23
